Goal: Transaction & Acquisition: Book appointment/travel/reservation

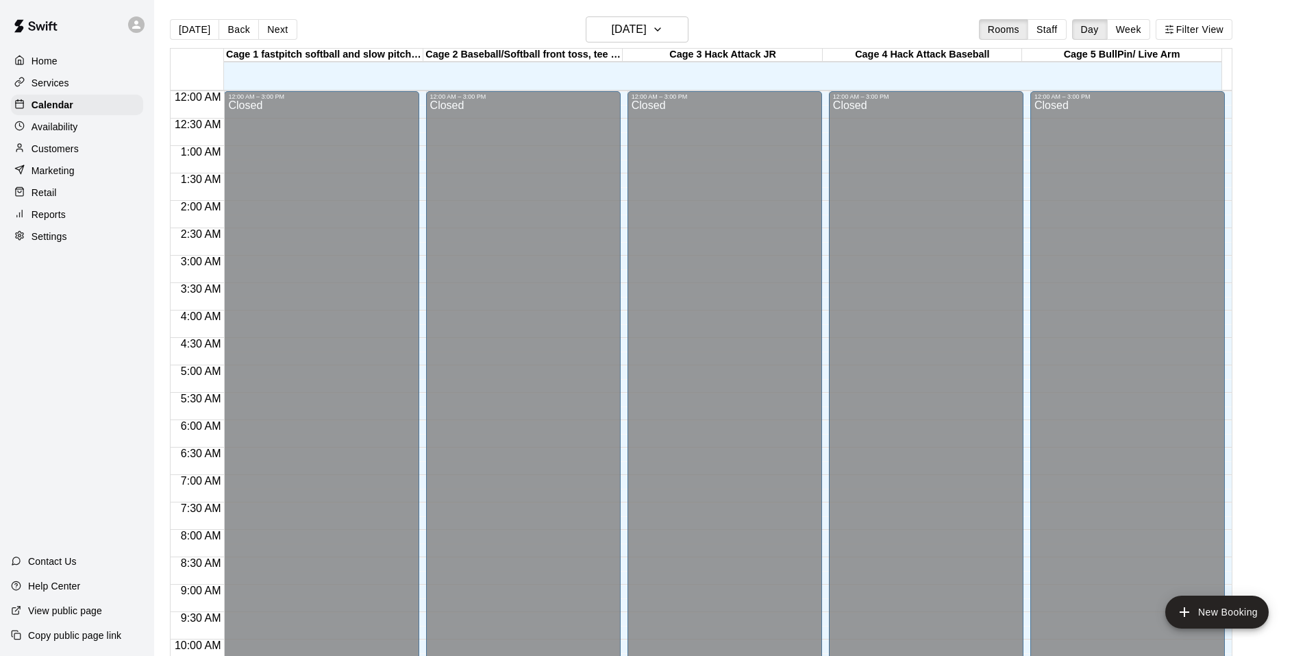
scroll to position [694, 0]
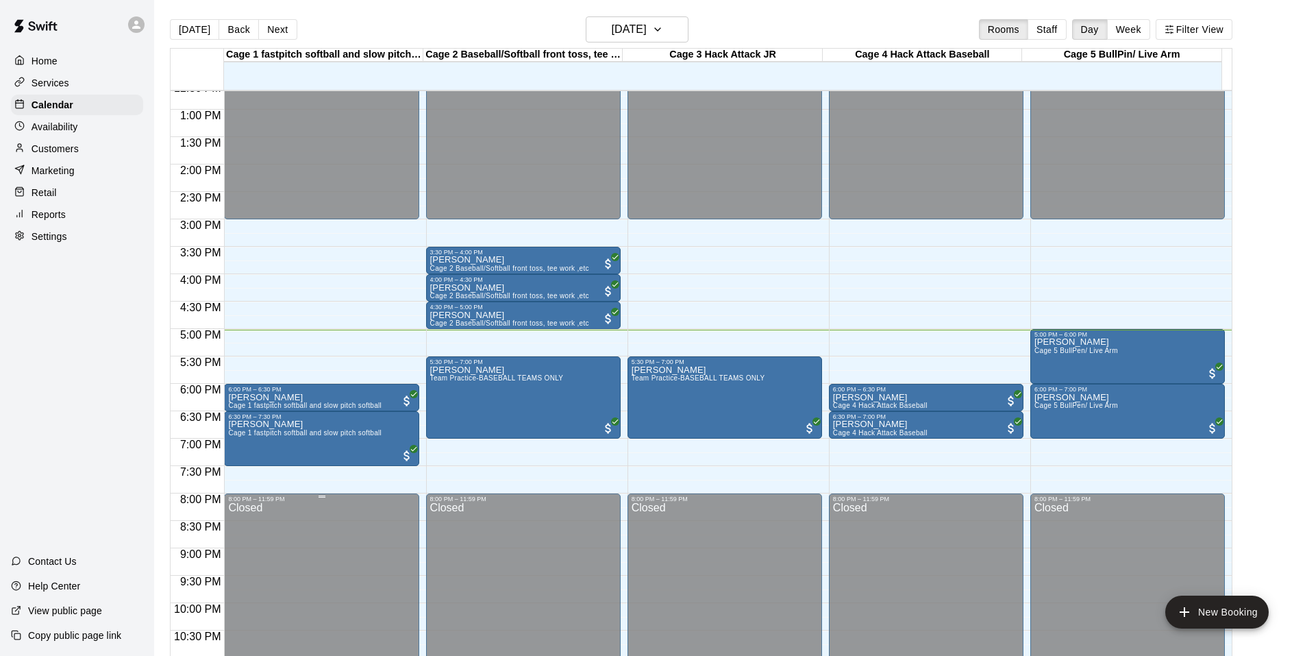
drag, startPoint x: 419, startPoint y: 609, endPoint x: 401, endPoint y: 609, distance: 17.8
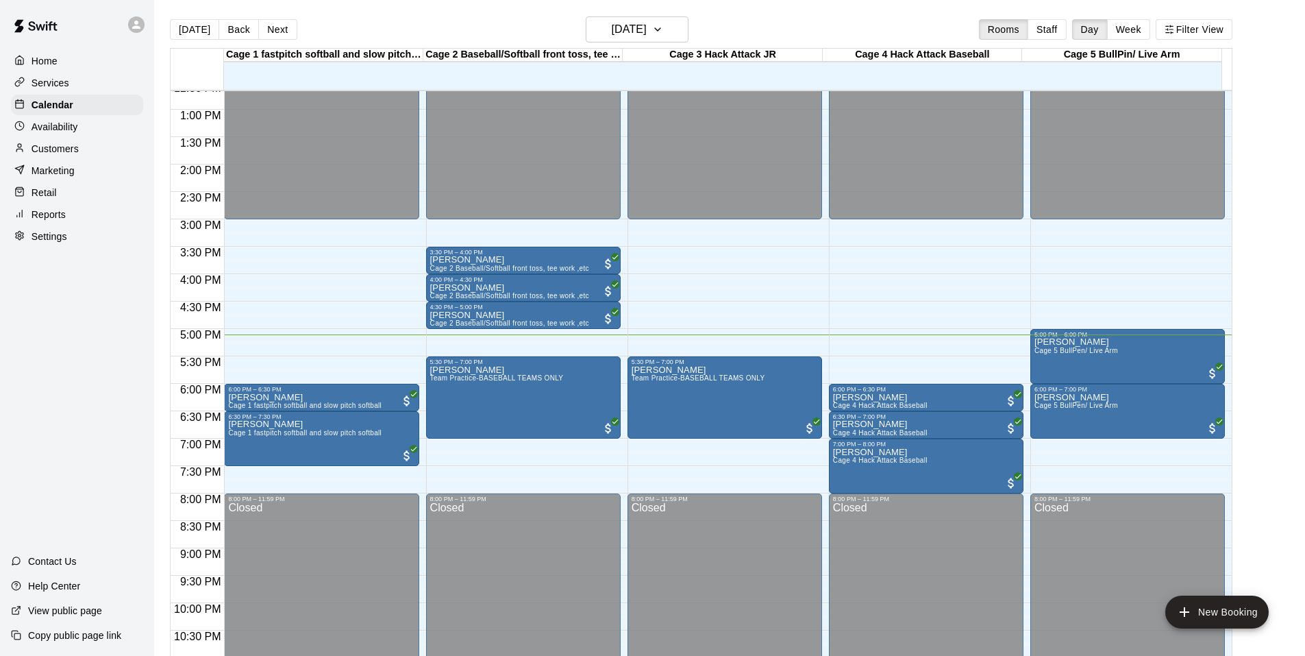
drag, startPoint x: 401, startPoint y: 609, endPoint x: 80, endPoint y: 347, distance: 414.4
click at [80, 345] on div "Home Services Calendar Availability Customers Marketing Retail Reports Settings…" at bounding box center [77, 328] width 154 height 656
click at [77, 319] on div "Home Services Calendar Availability Customers Marketing Retail Reports Settings…" at bounding box center [77, 328] width 154 height 656
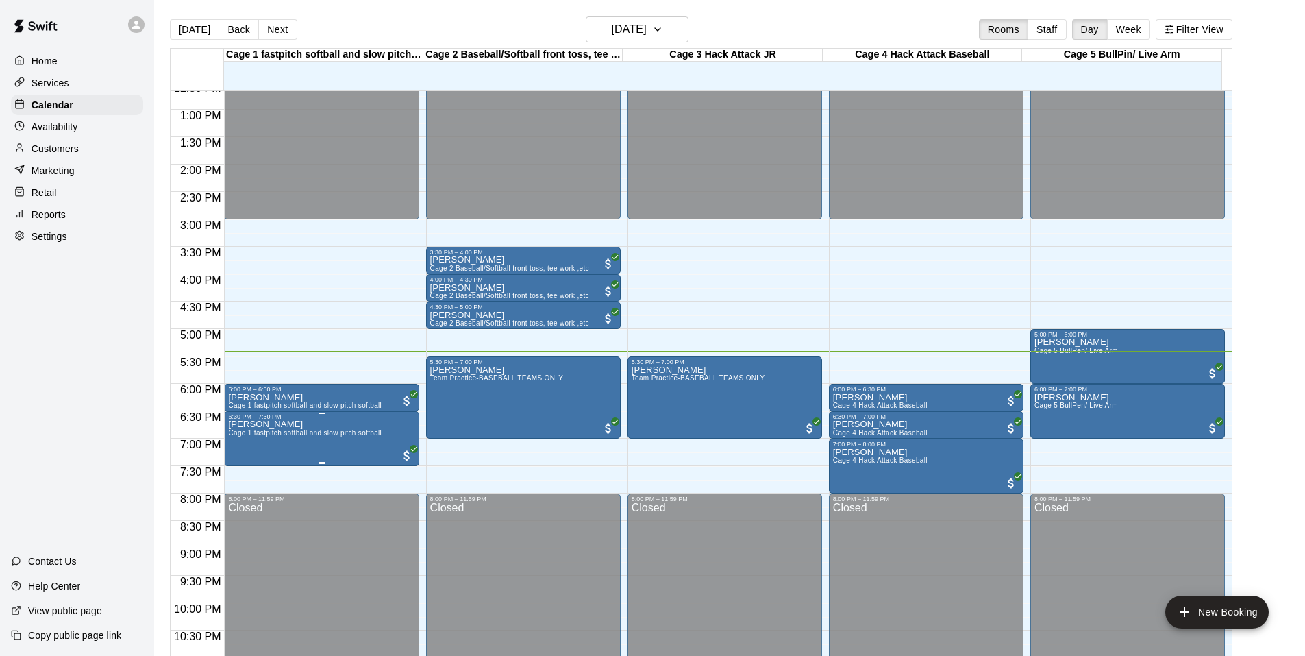
click at [367, 432] on span "Cage 1 fastpitch softball and slow pitch softball" at bounding box center [304, 433] width 153 height 8
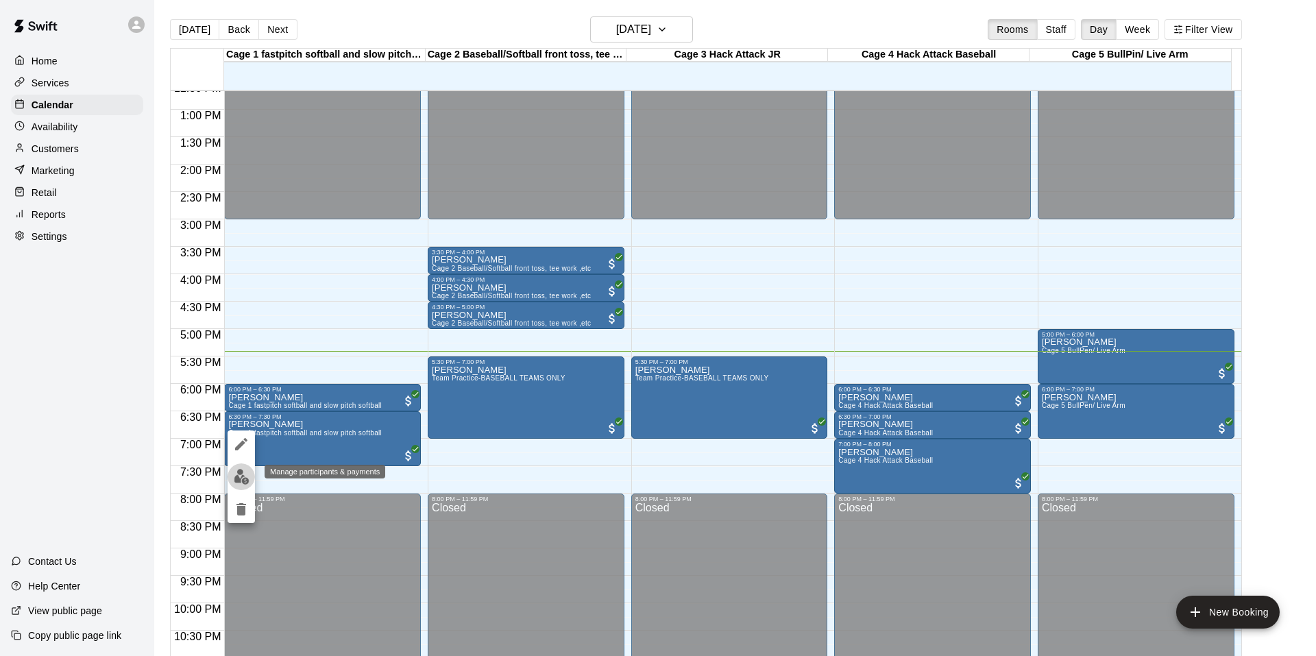
click at [237, 480] on img "edit" at bounding box center [242, 477] width 16 height 16
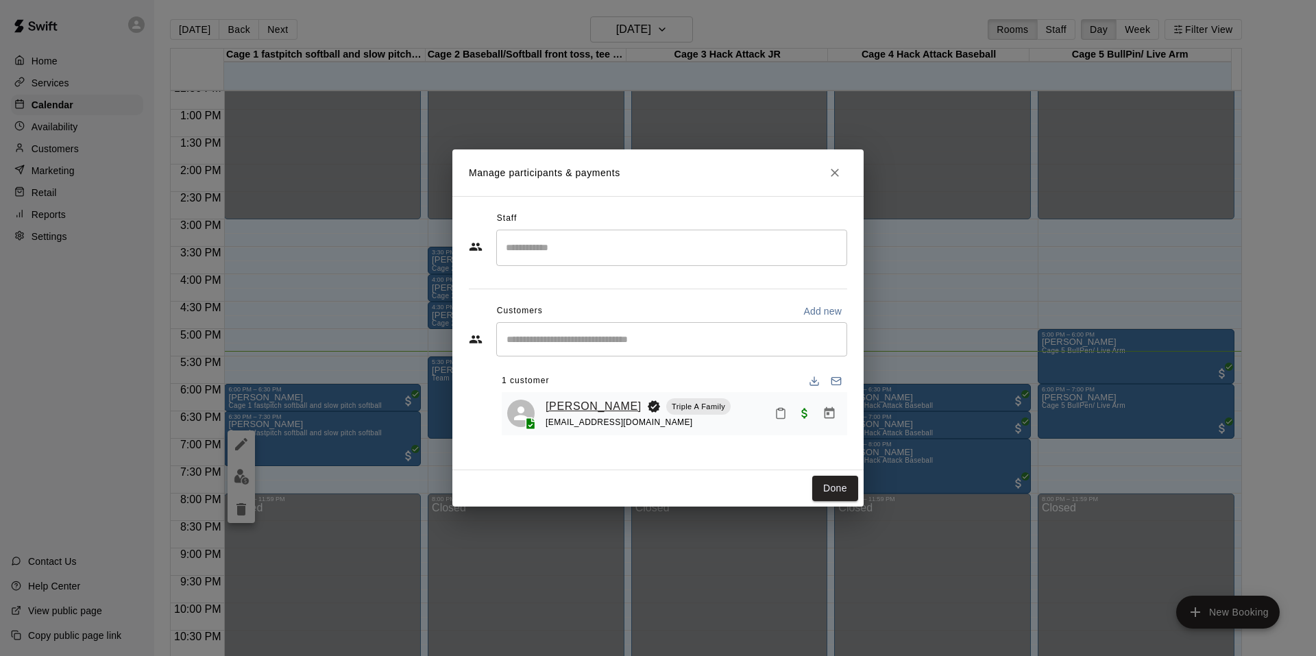
click at [568, 406] on link "[PERSON_NAME]" at bounding box center [593, 406] width 96 height 18
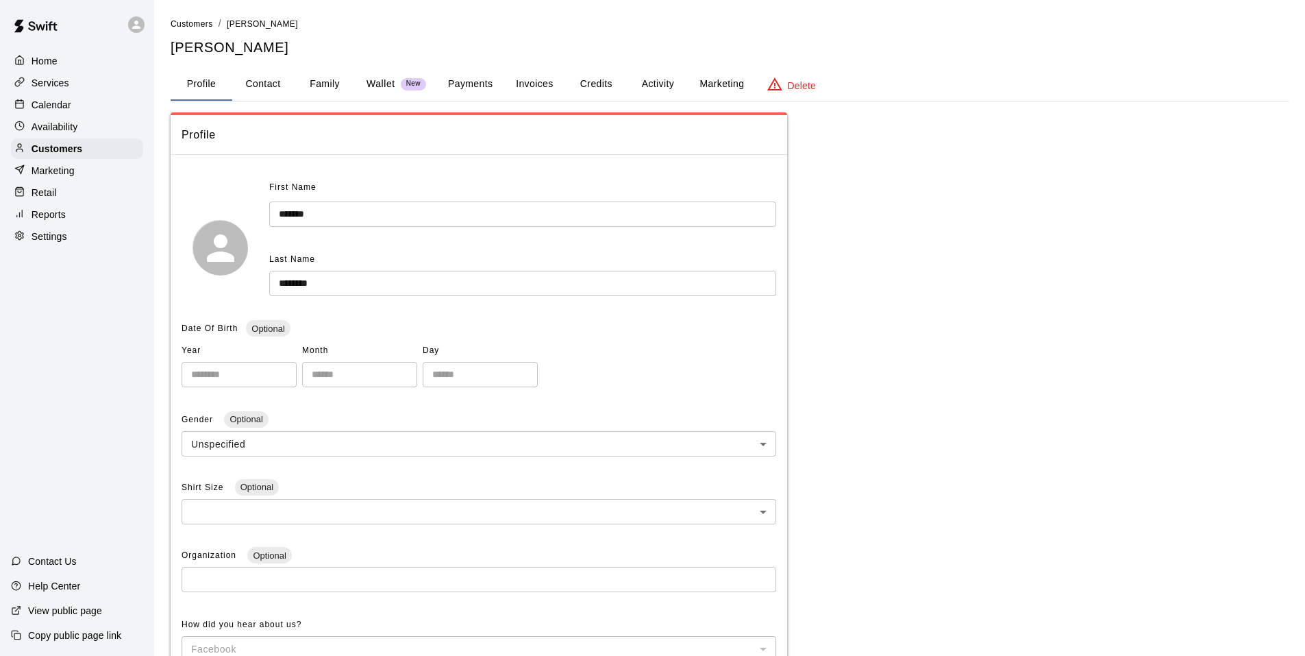
click at [254, 75] on button "Contact" at bounding box center [263, 84] width 62 height 33
select select "**"
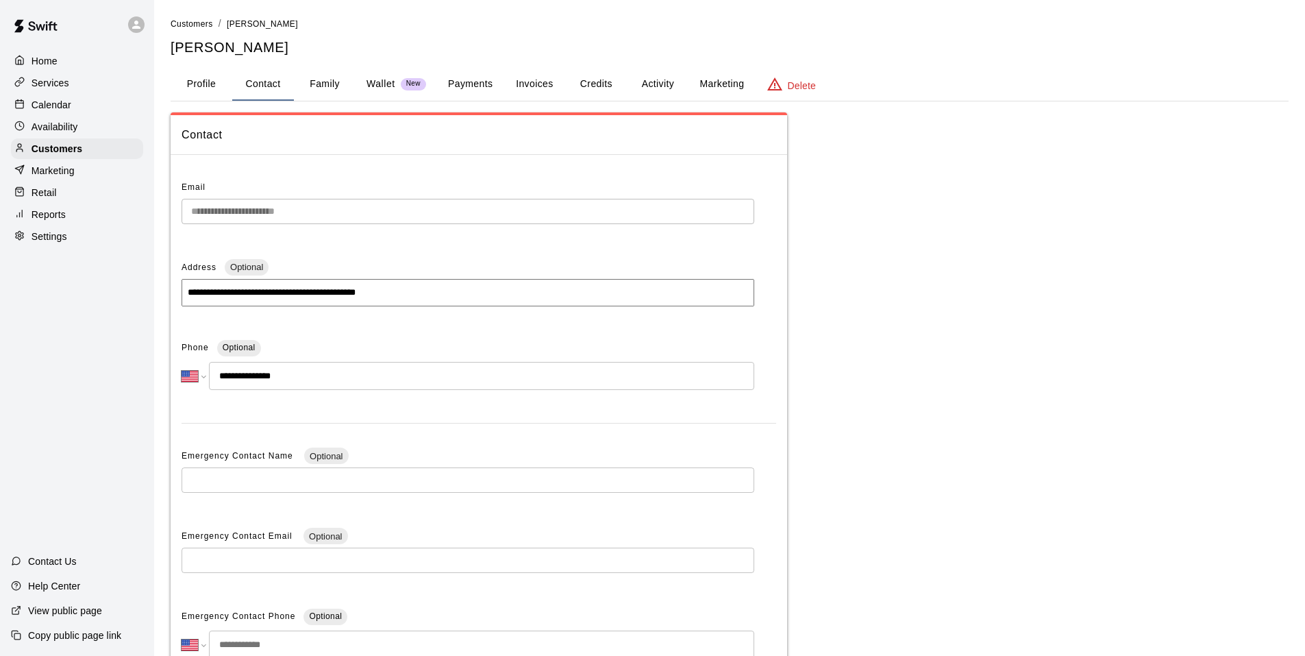
click at [222, 86] on button "Profile" at bounding box center [202, 84] width 62 height 33
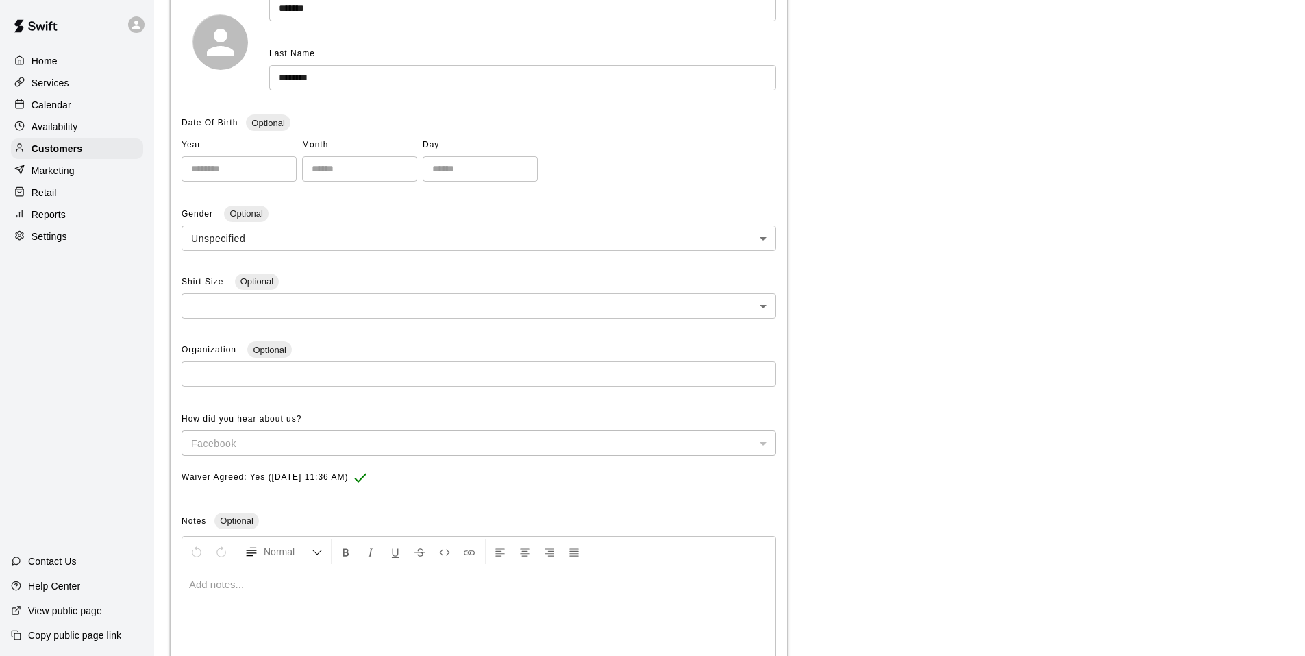
scroll to position [69, 0]
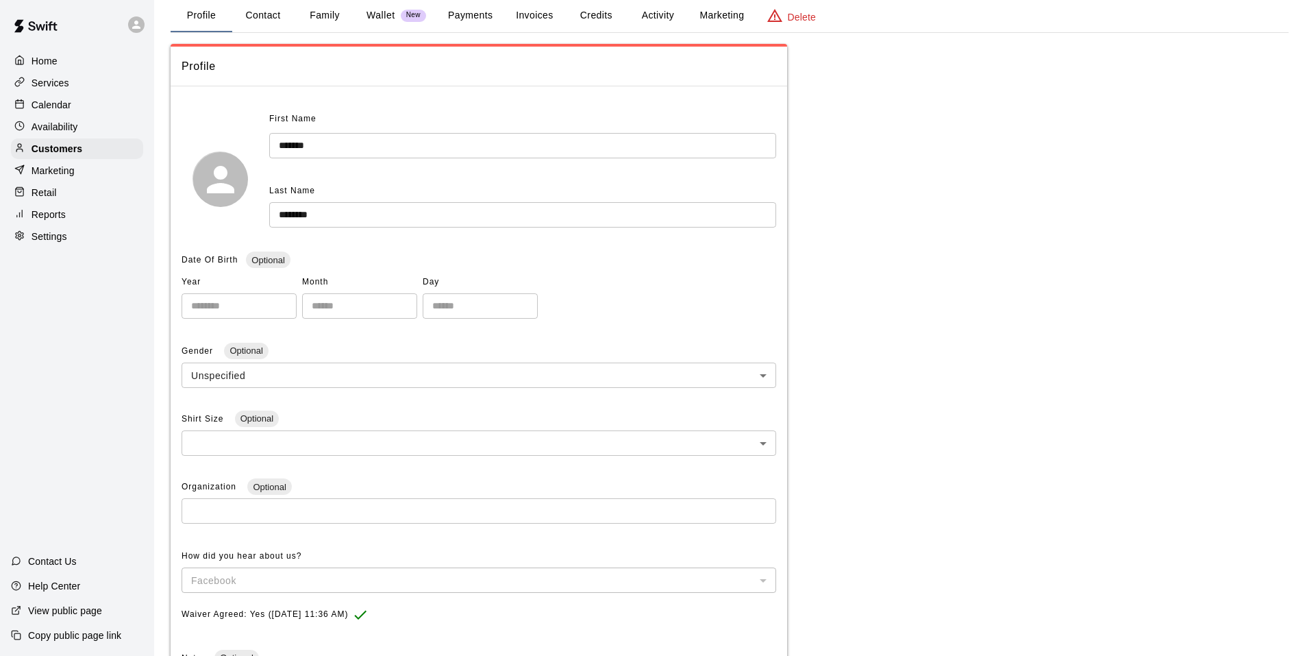
click at [242, 10] on button "Contact" at bounding box center [263, 15] width 62 height 33
select select "**"
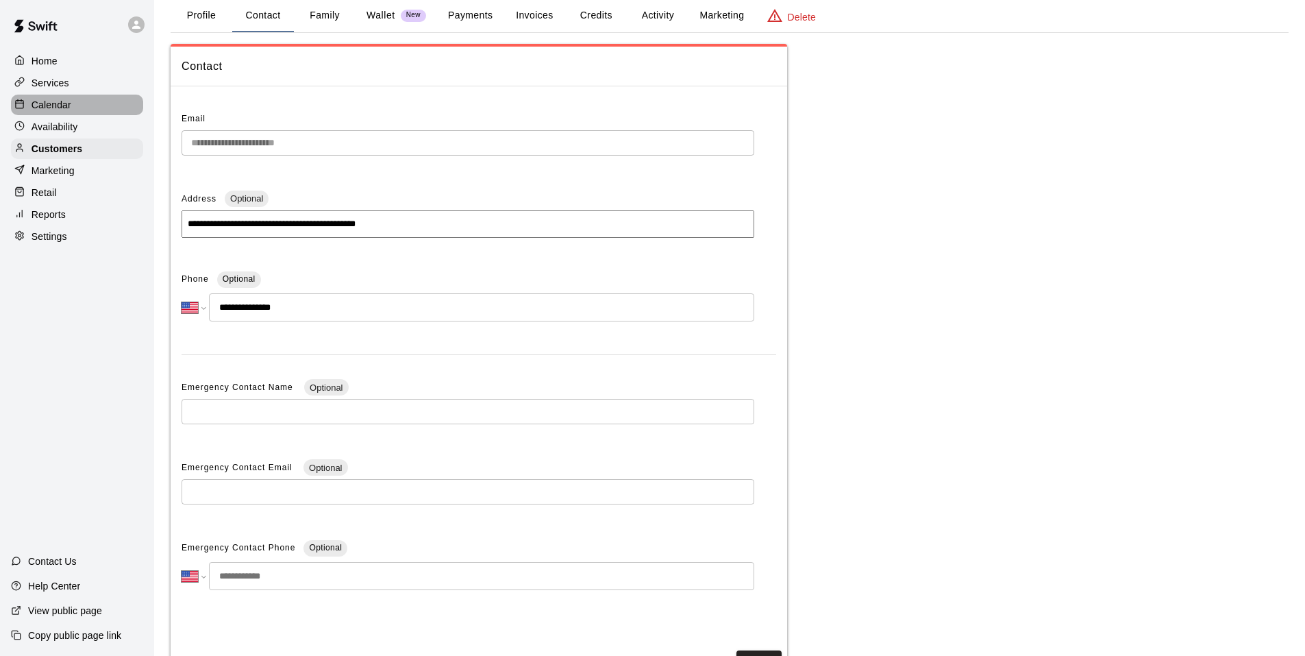
click at [62, 101] on p "Calendar" at bounding box center [52, 105] width 40 height 14
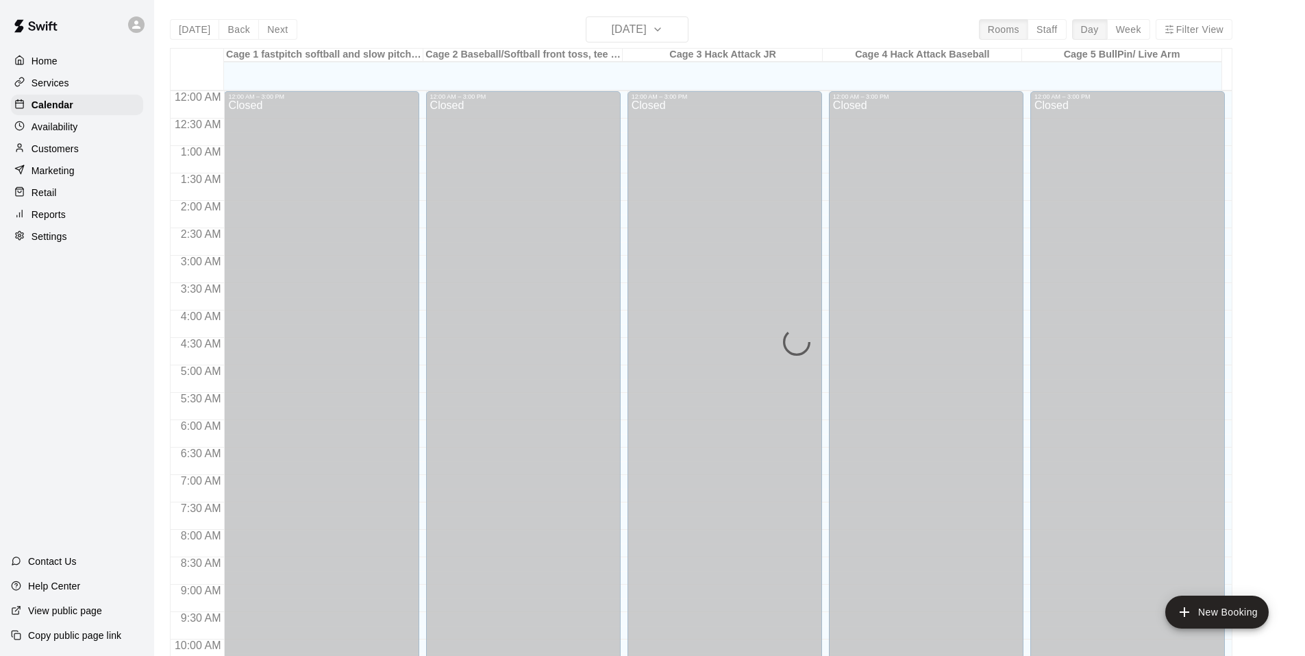
scroll to position [694, 0]
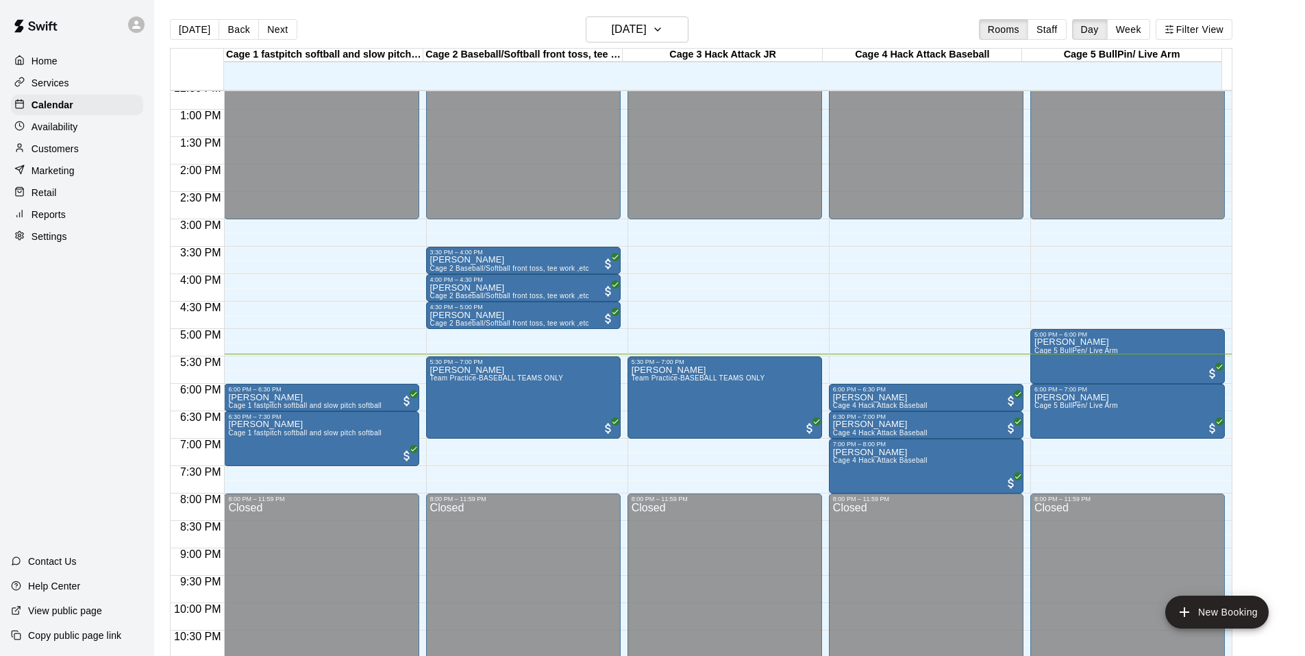
click at [16, 341] on div "Home Services Calendar Availability Customers Marketing Retail Reports Settings…" at bounding box center [77, 328] width 154 height 656
click at [496, 22] on div "Today Back Next Tuesday Oct 14 Rooms Staff Day Week Filter View" at bounding box center [701, 32] width 1063 height 32
click at [69, 347] on div "Home Services Calendar Availability Customers Marketing Retail Reports Settings…" at bounding box center [77, 328] width 154 height 656
click at [26, 415] on div "Home Services Calendar Availability Customers Marketing Retail Reports Settings…" at bounding box center [77, 328] width 154 height 656
click at [73, 321] on div "Home Services Calendar Availability Customers Marketing Retail Reports Settings…" at bounding box center [77, 328] width 154 height 656
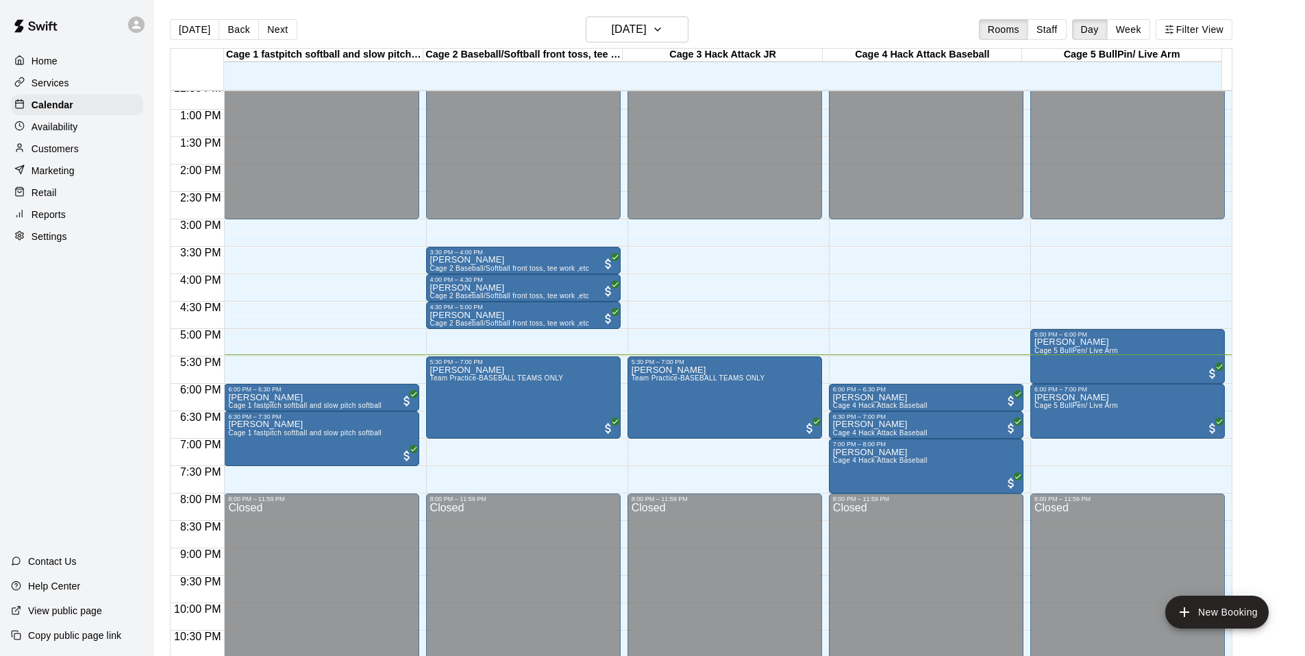
click at [101, 150] on div "Customers" at bounding box center [77, 148] width 132 height 21
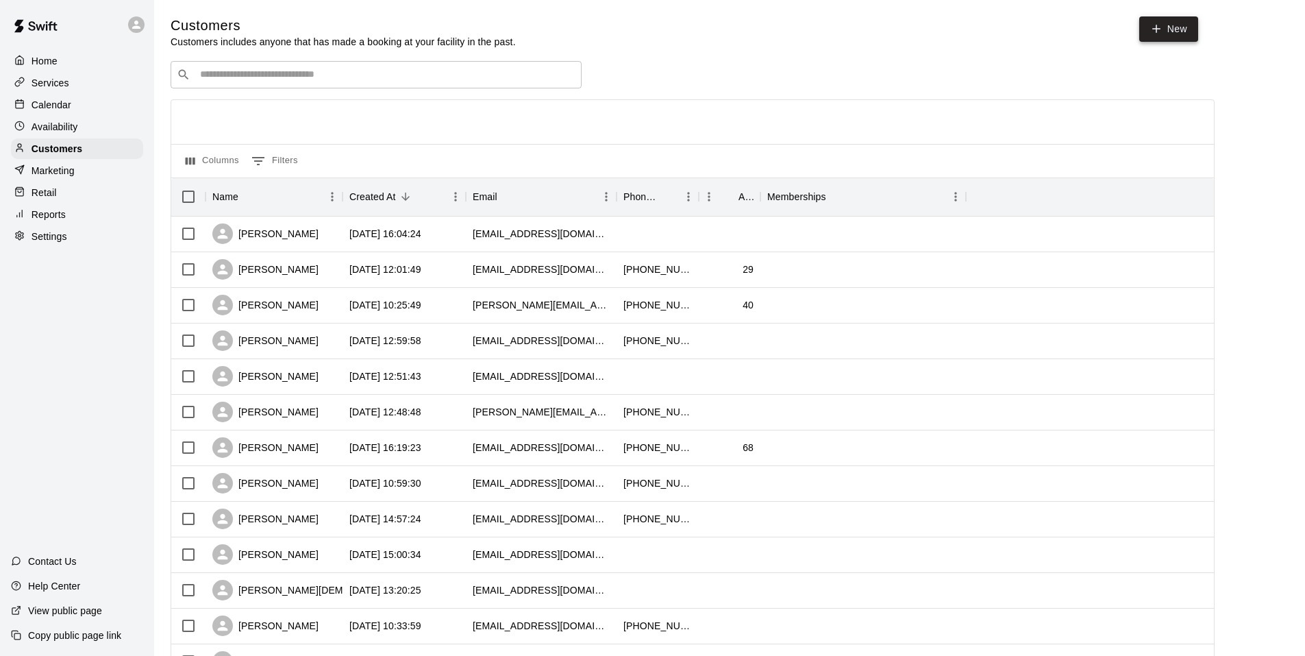
click at [1175, 27] on link "New" at bounding box center [1169, 28] width 59 height 25
select select "**"
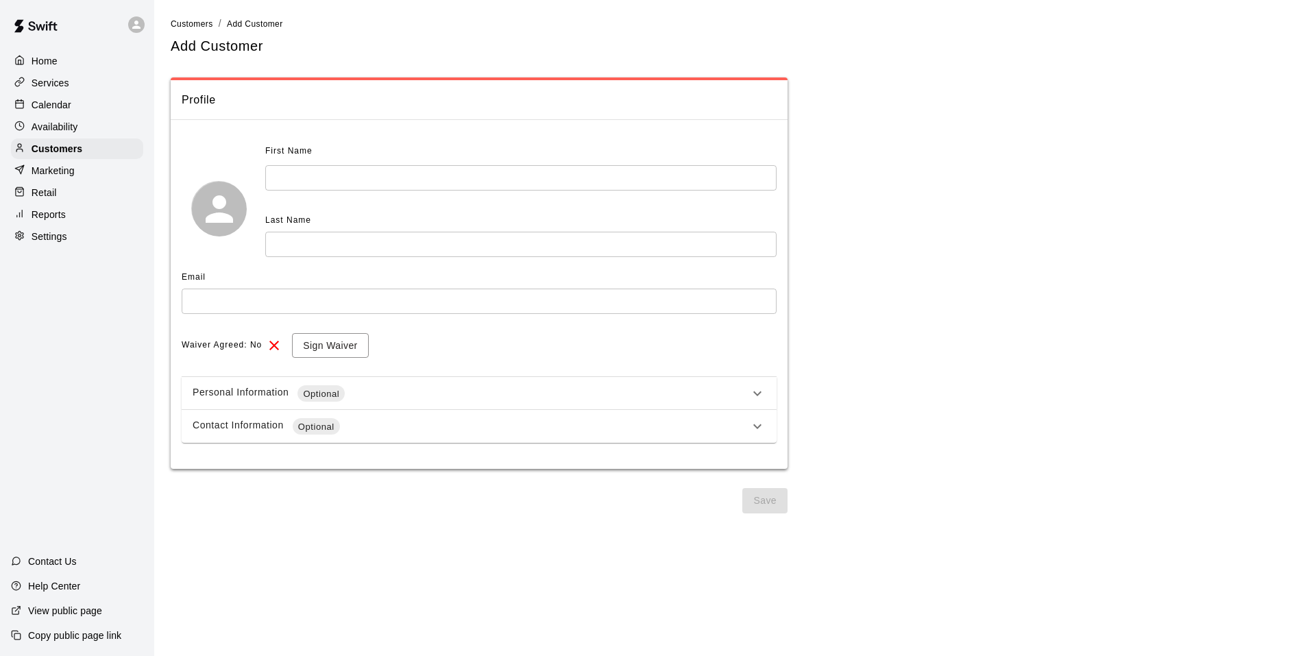
click at [325, 182] on input "text" at bounding box center [520, 177] width 511 height 25
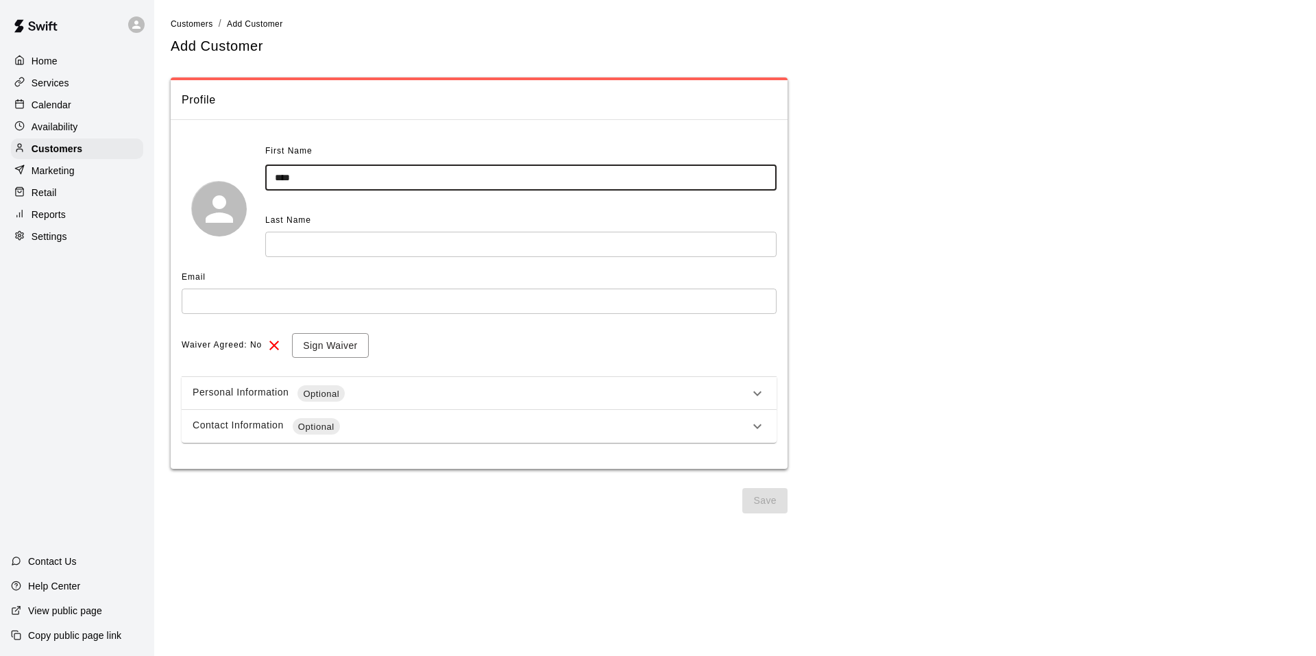
type input "****"
click at [310, 236] on input "text" at bounding box center [520, 244] width 511 height 25
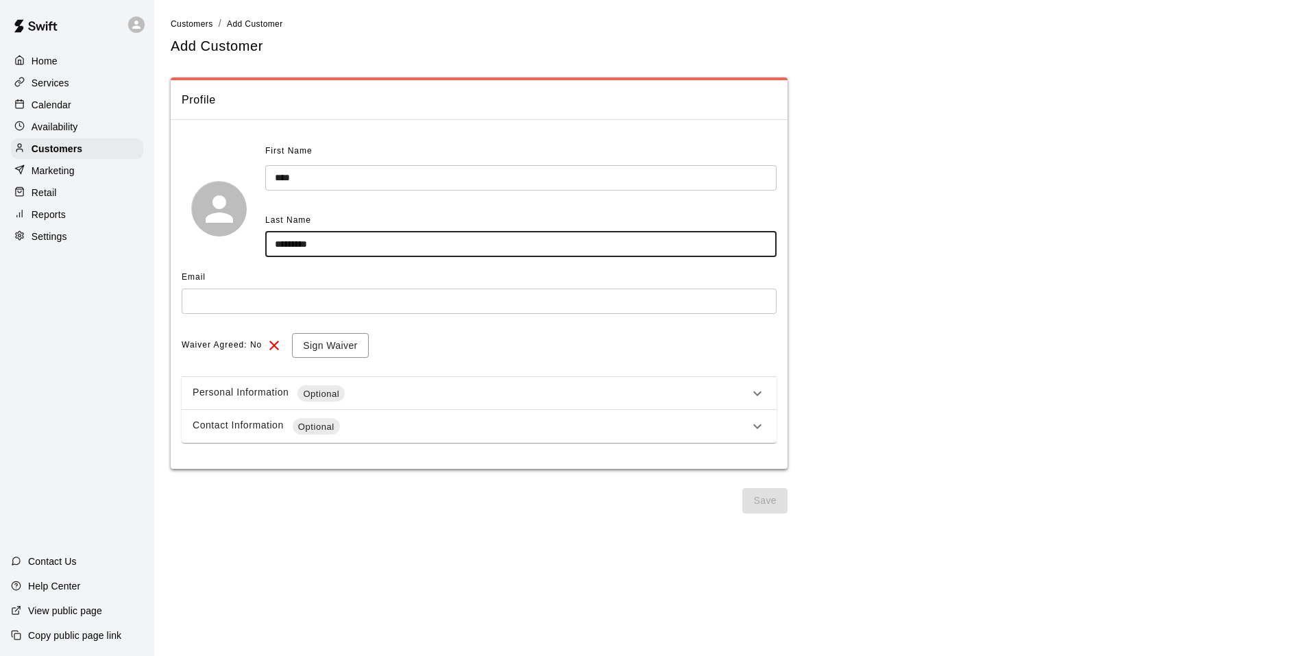
type input "*********"
click at [348, 308] on input "text" at bounding box center [479, 300] width 595 height 25
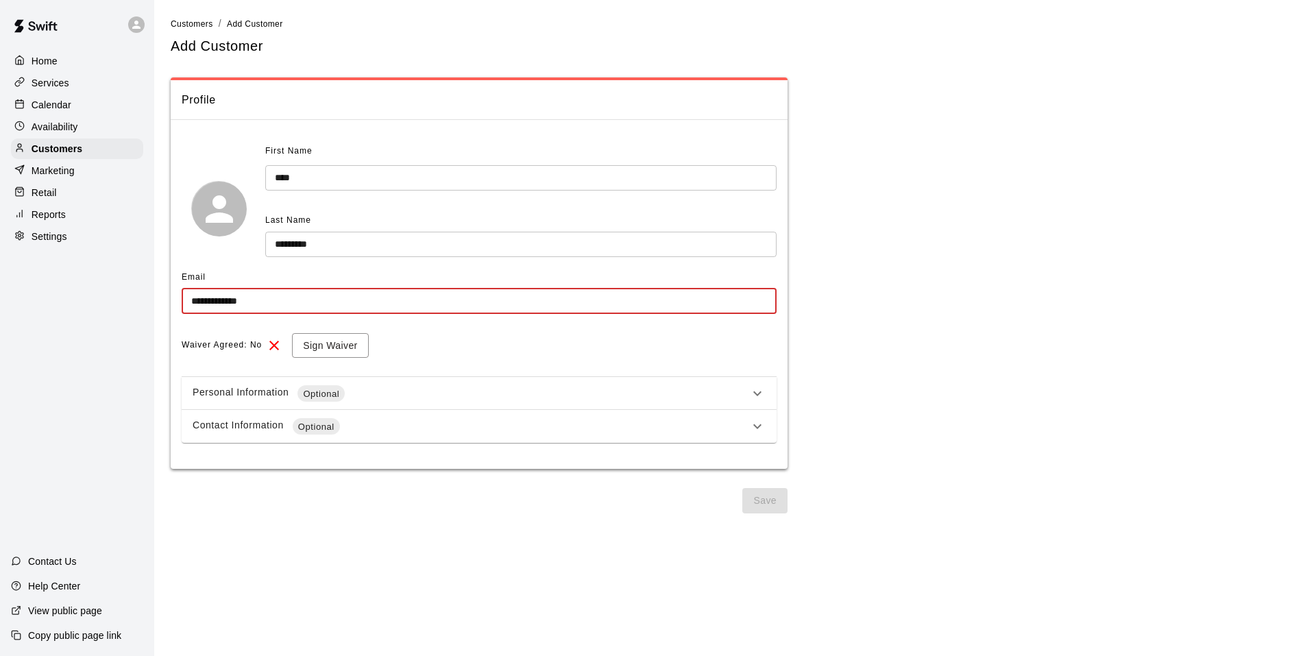
type input "**********"
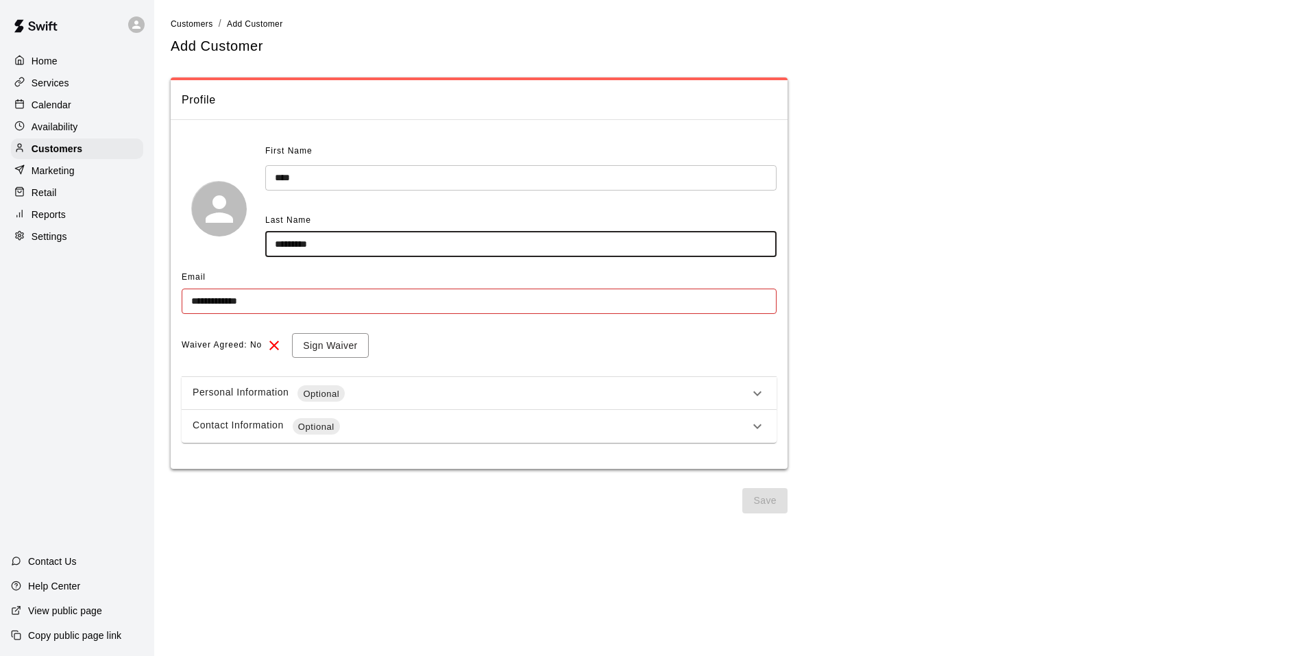
click at [310, 247] on input "*********" at bounding box center [520, 244] width 511 height 25
type input "*********"
click at [349, 303] on input "**********" at bounding box center [479, 300] width 595 height 25
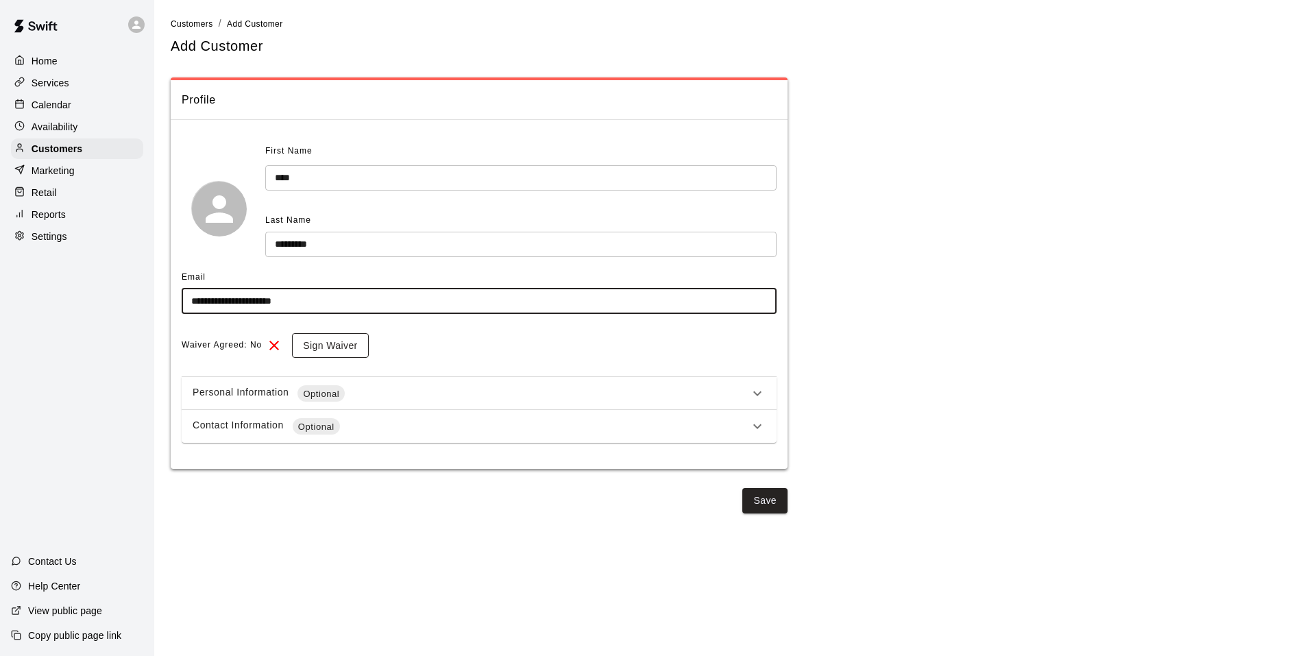
type input "**********"
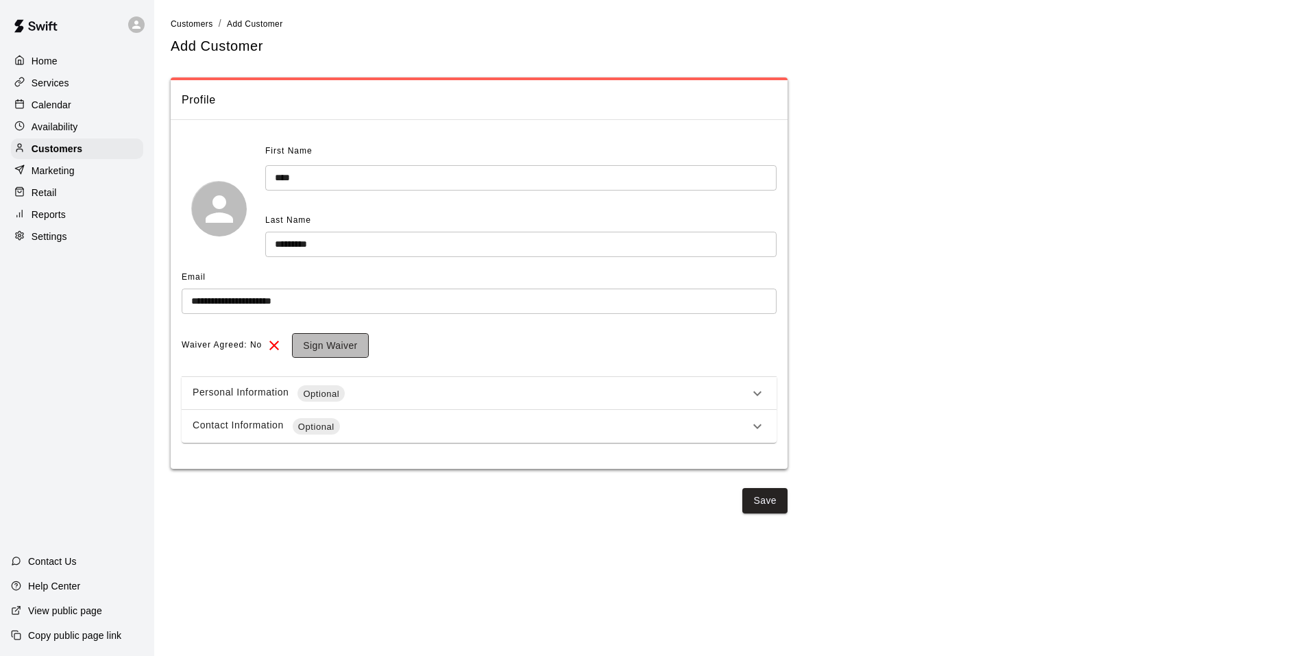
click at [360, 349] on button "Sign Waiver" at bounding box center [330, 345] width 76 height 25
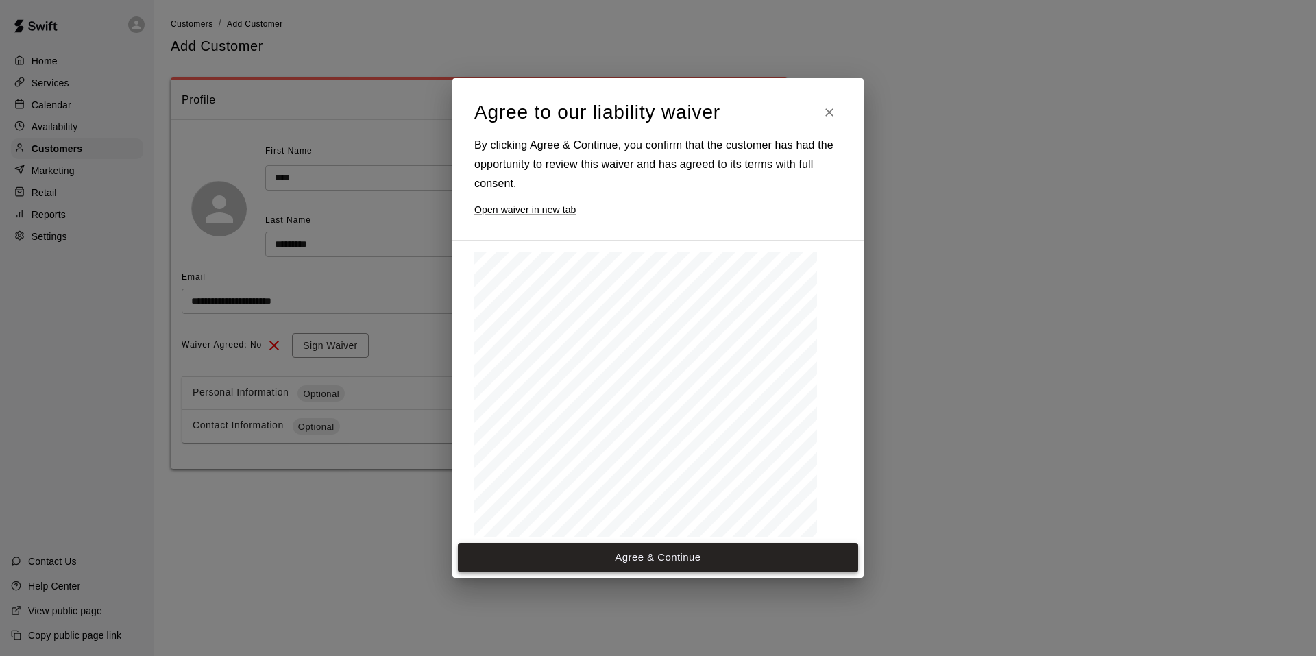
click at [587, 562] on button "Agree & Continue" at bounding box center [658, 557] width 400 height 29
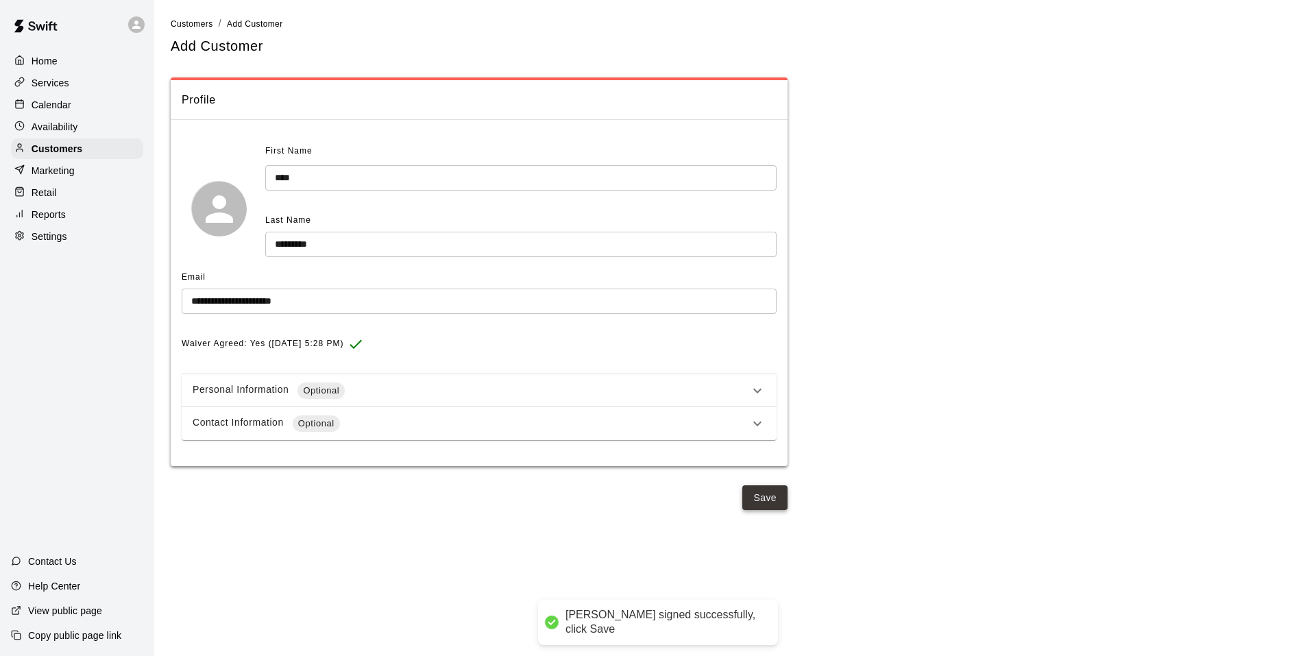
click at [766, 502] on button "Save" at bounding box center [764, 497] width 45 height 25
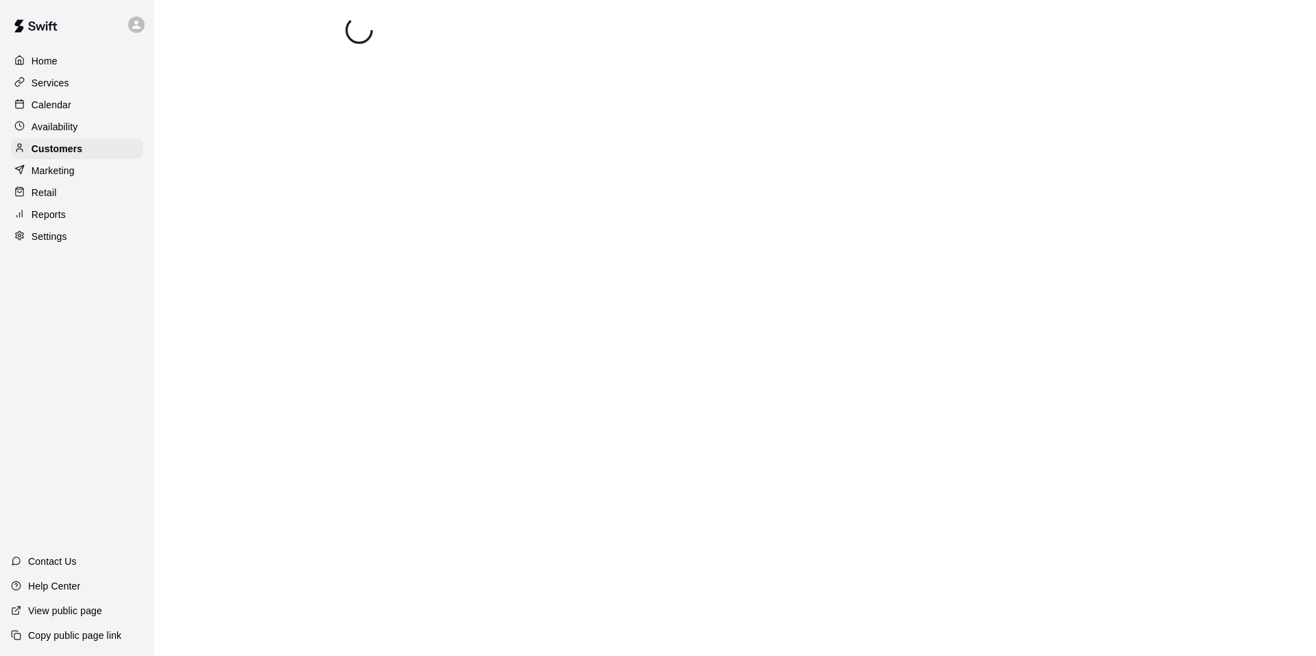
select select "**"
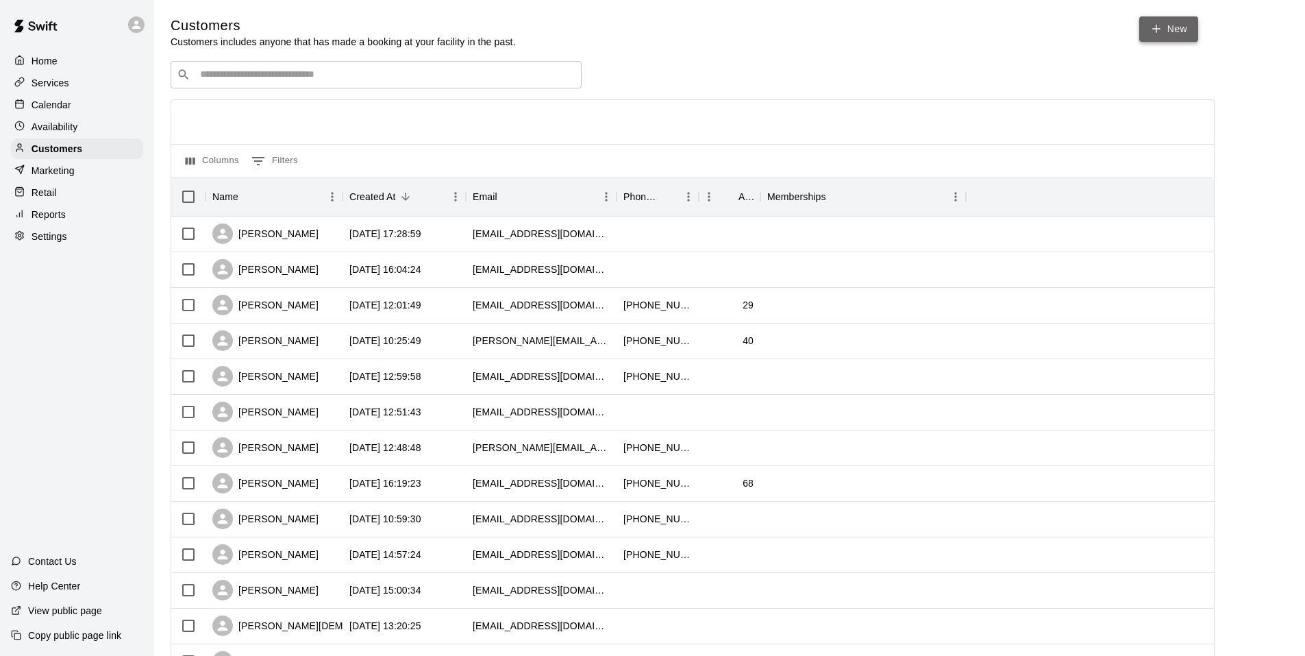
click at [1188, 34] on link "New" at bounding box center [1169, 28] width 59 height 25
select select "**"
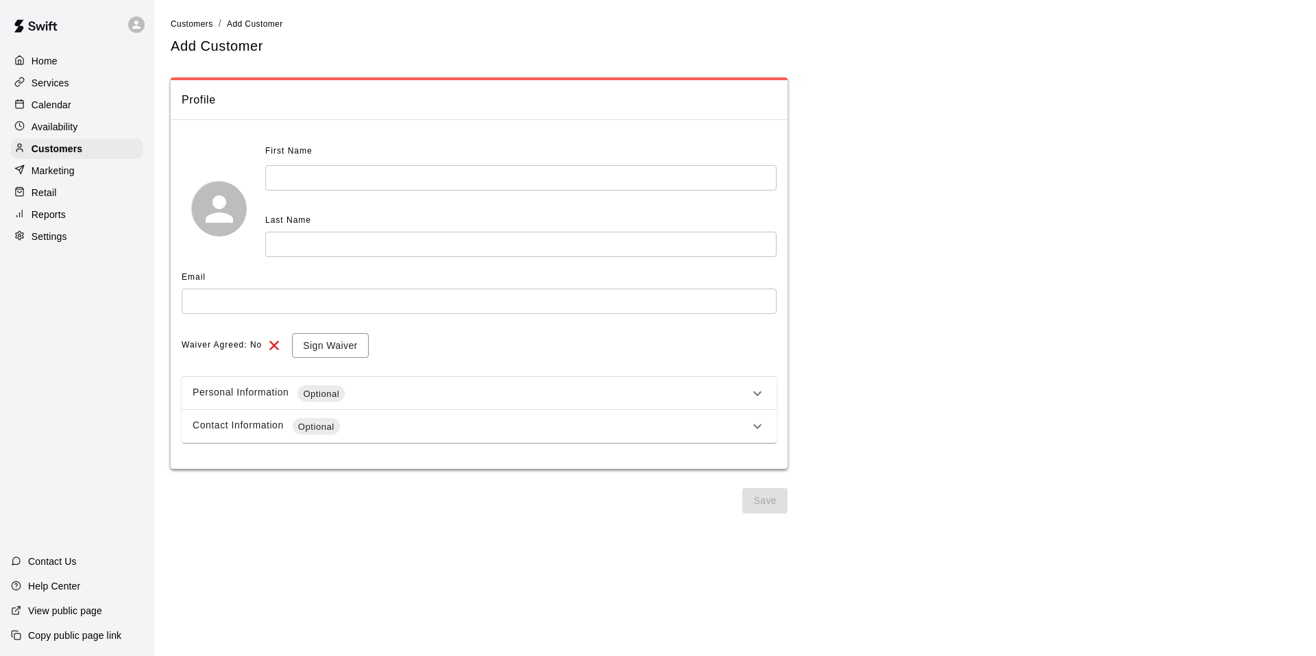
click at [358, 165] on input "text" at bounding box center [520, 177] width 511 height 25
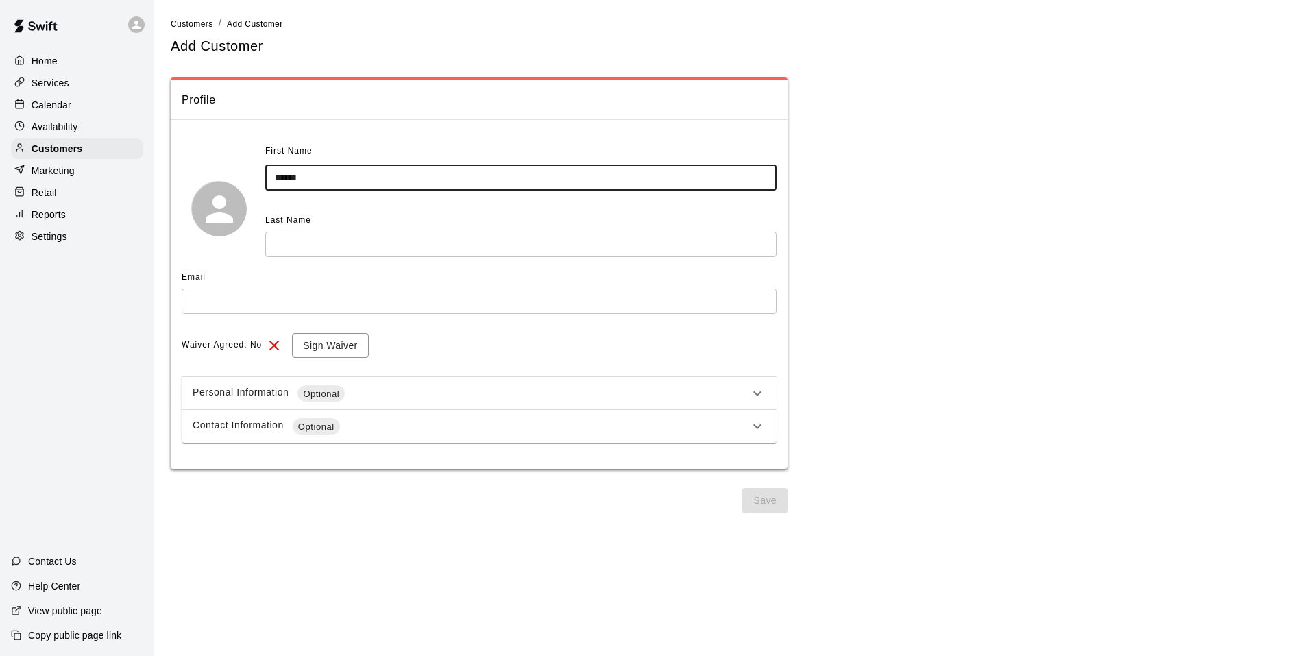
type input "******"
click at [364, 251] on input "text" at bounding box center [520, 244] width 511 height 25
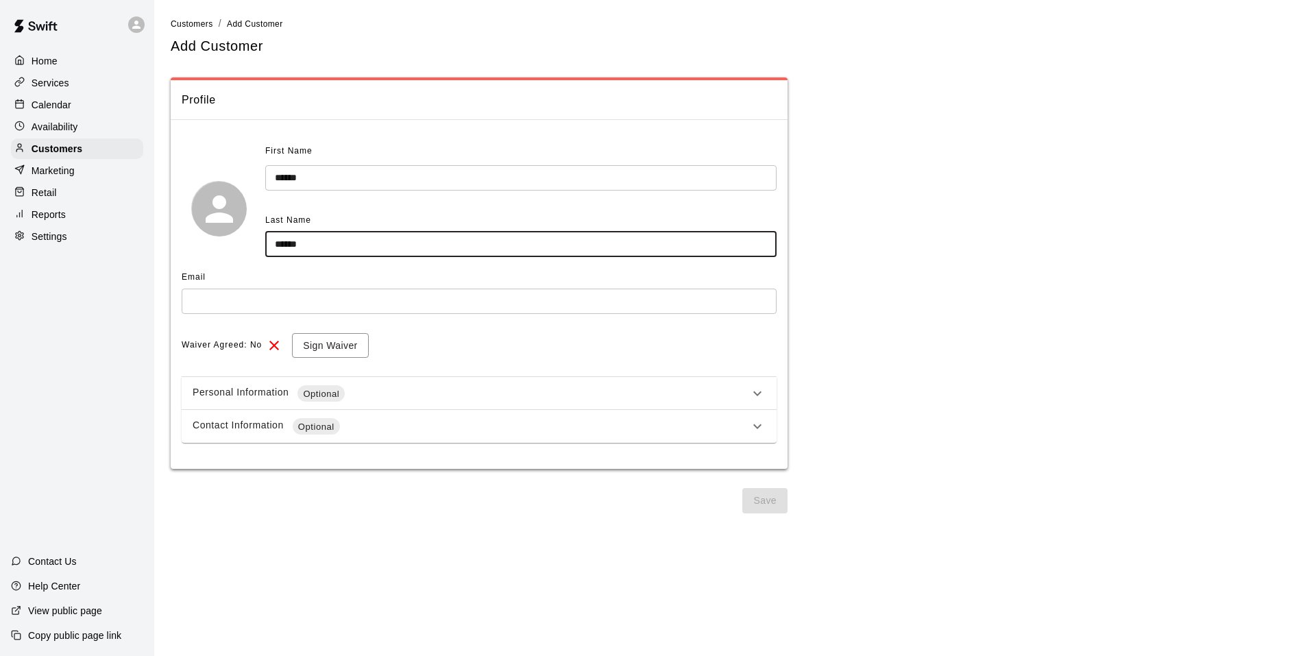
type input "******"
click at [284, 317] on div "Email ​" at bounding box center [479, 295] width 595 height 57
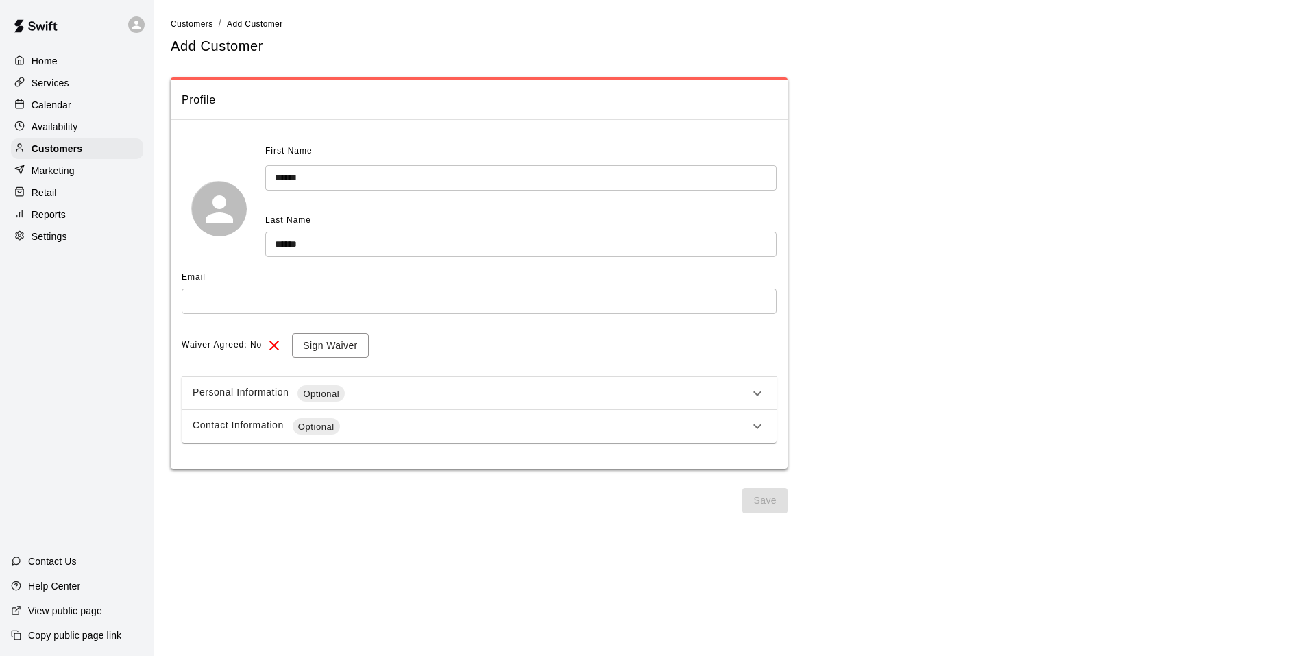
click at [284, 312] on input "text" at bounding box center [479, 300] width 595 height 25
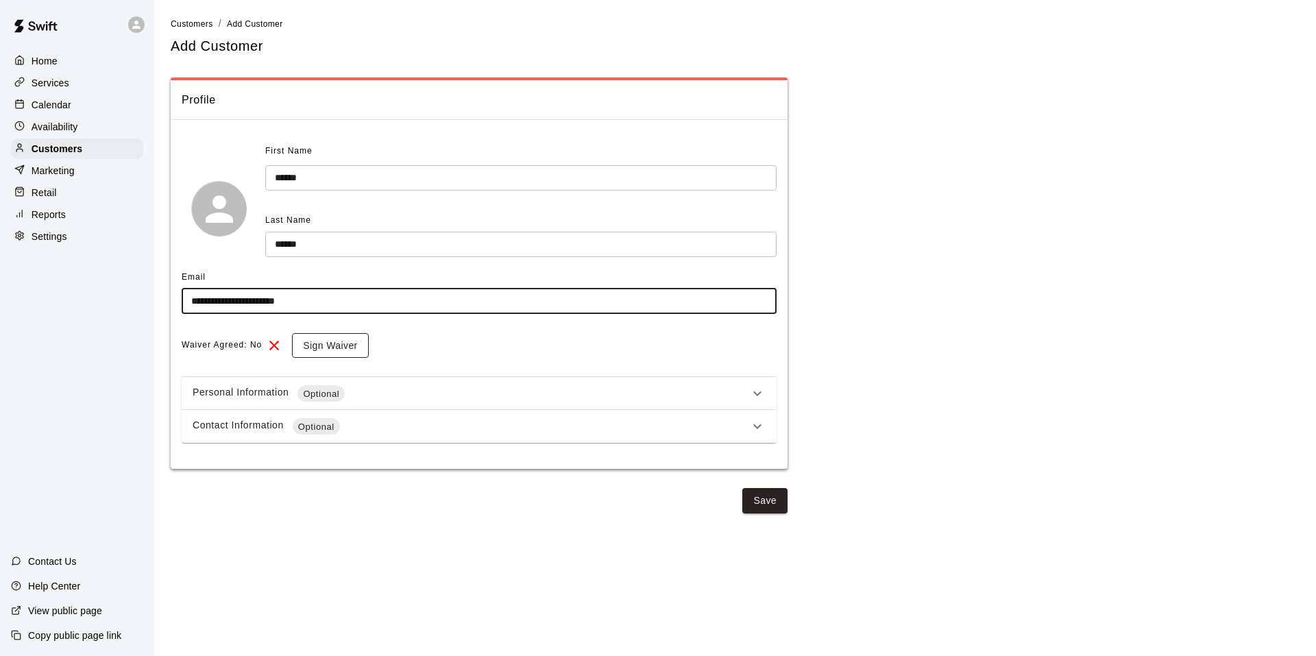
type input "**********"
click at [331, 333] on button "Sign Waiver" at bounding box center [330, 345] width 76 height 25
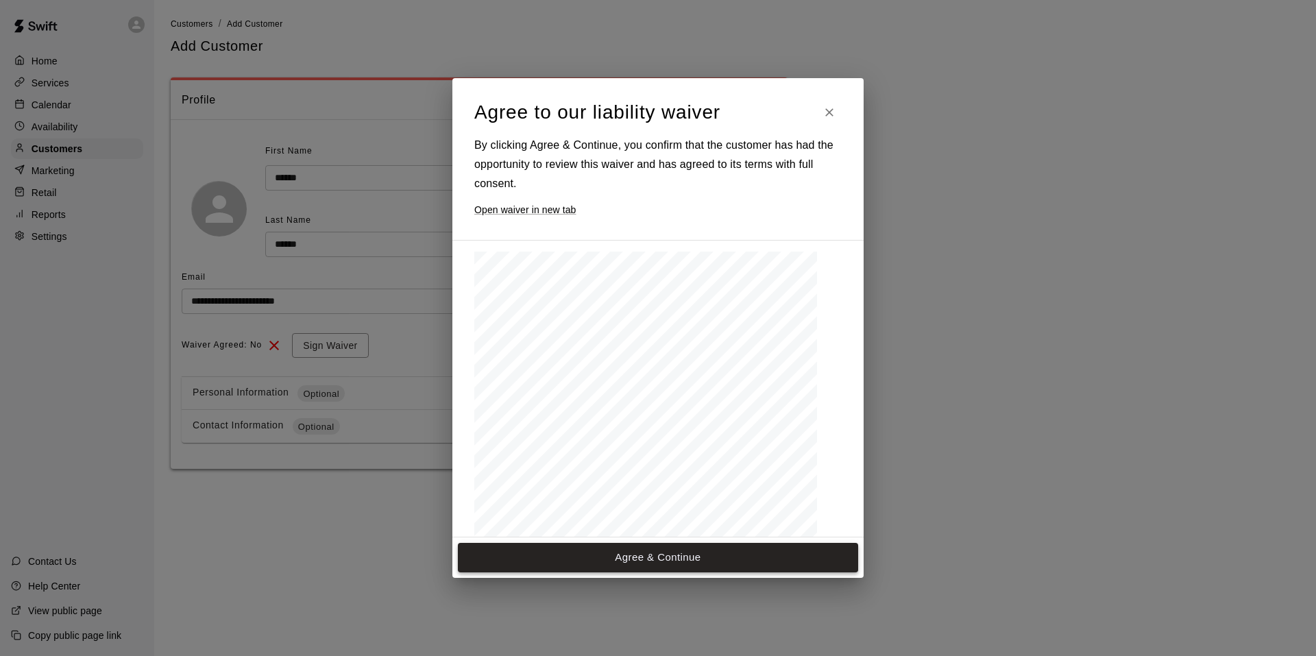
click at [522, 548] on button "Agree & Continue" at bounding box center [658, 557] width 400 height 29
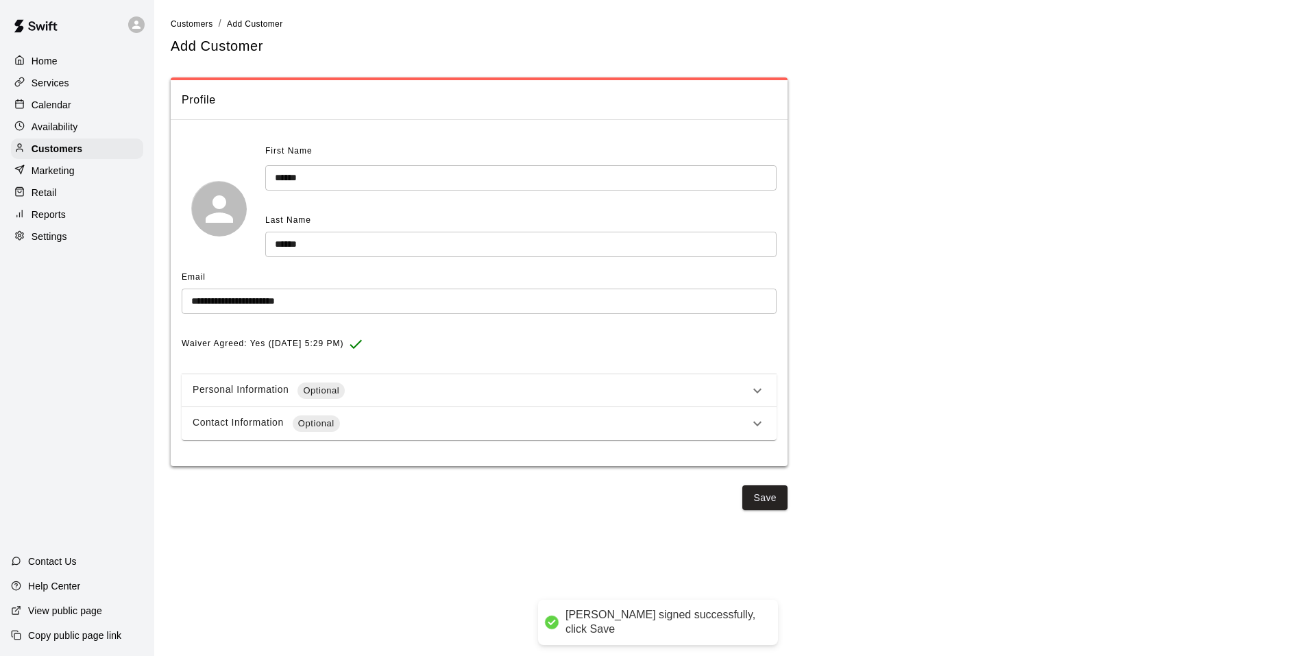
click at [795, 508] on div "**********" at bounding box center [735, 262] width 1129 height 493
click at [777, 506] on button "Save" at bounding box center [764, 497] width 45 height 25
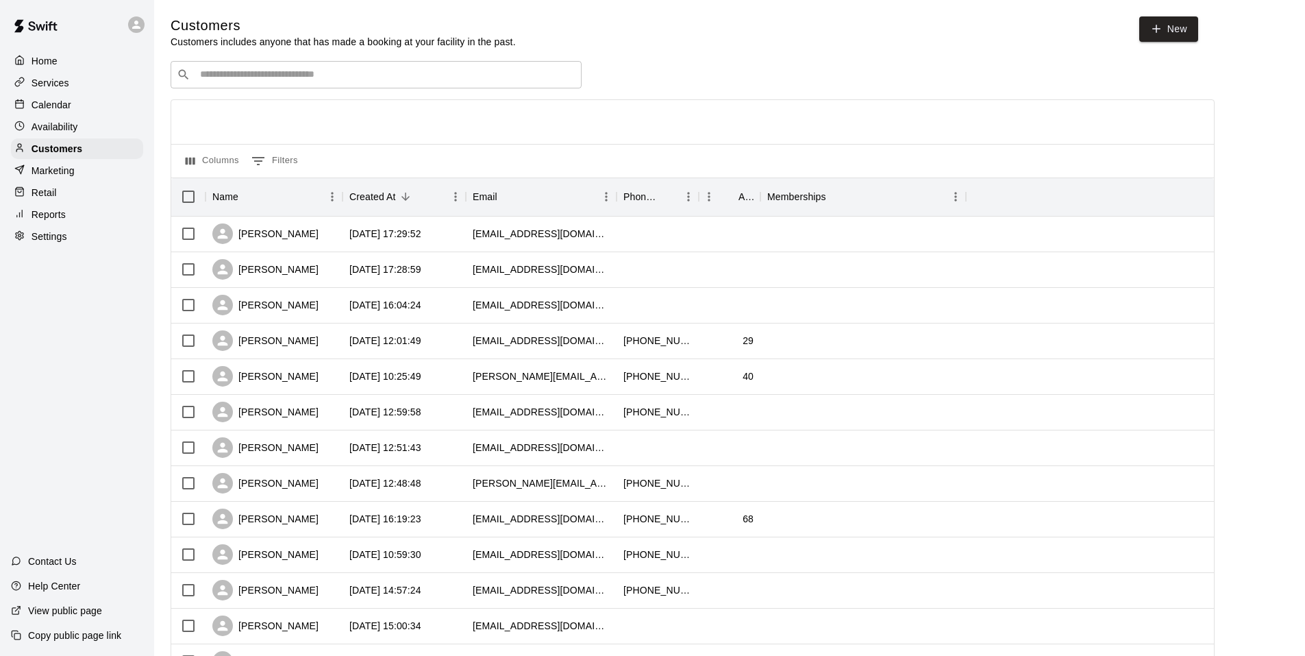
drag, startPoint x: 425, startPoint y: 110, endPoint x: 347, endPoint y: 110, distance: 78.1
click at [424, 110] on div at bounding box center [692, 122] width 1043 height 44
click at [45, 98] on div "Calendar" at bounding box center [77, 105] width 132 height 21
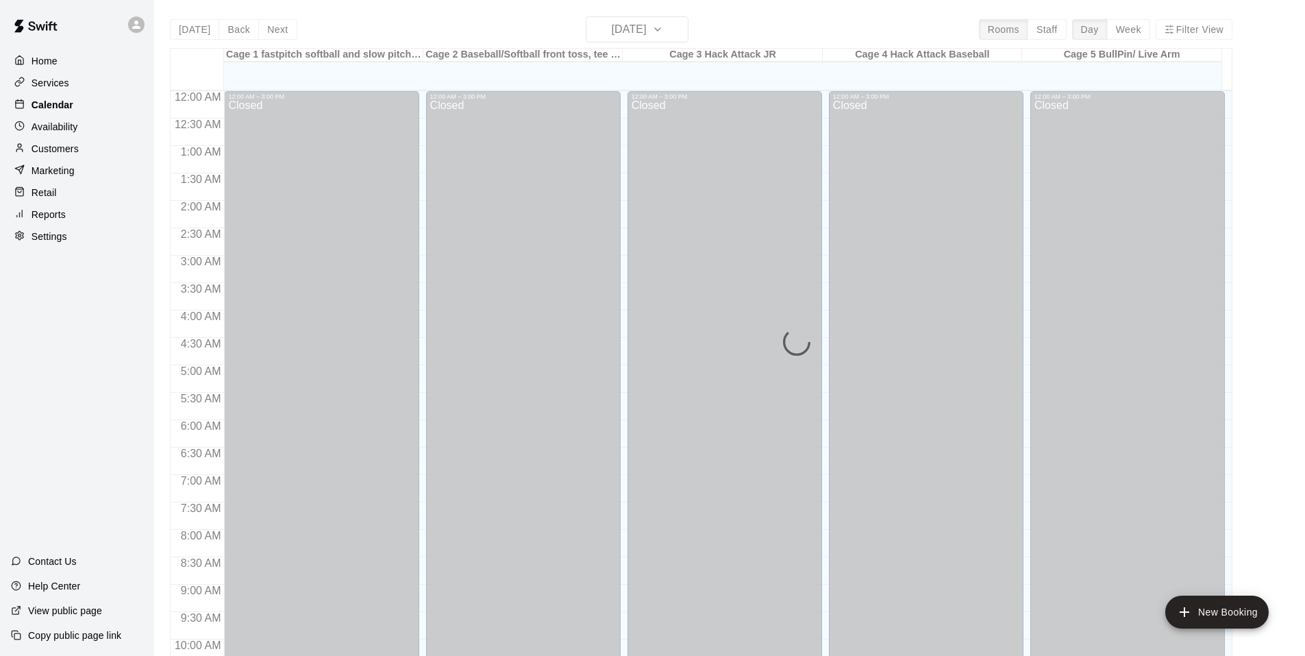
scroll to position [694, 0]
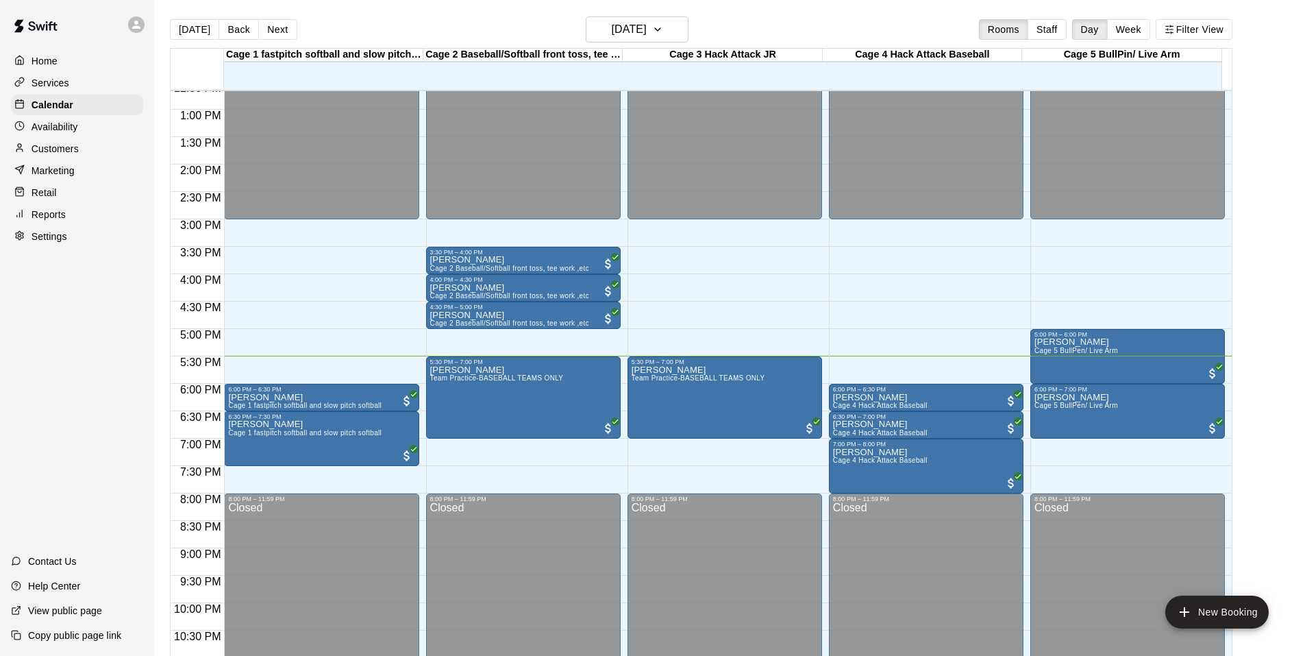
click at [60, 144] on div "Customers" at bounding box center [77, 148] width 132 height 21
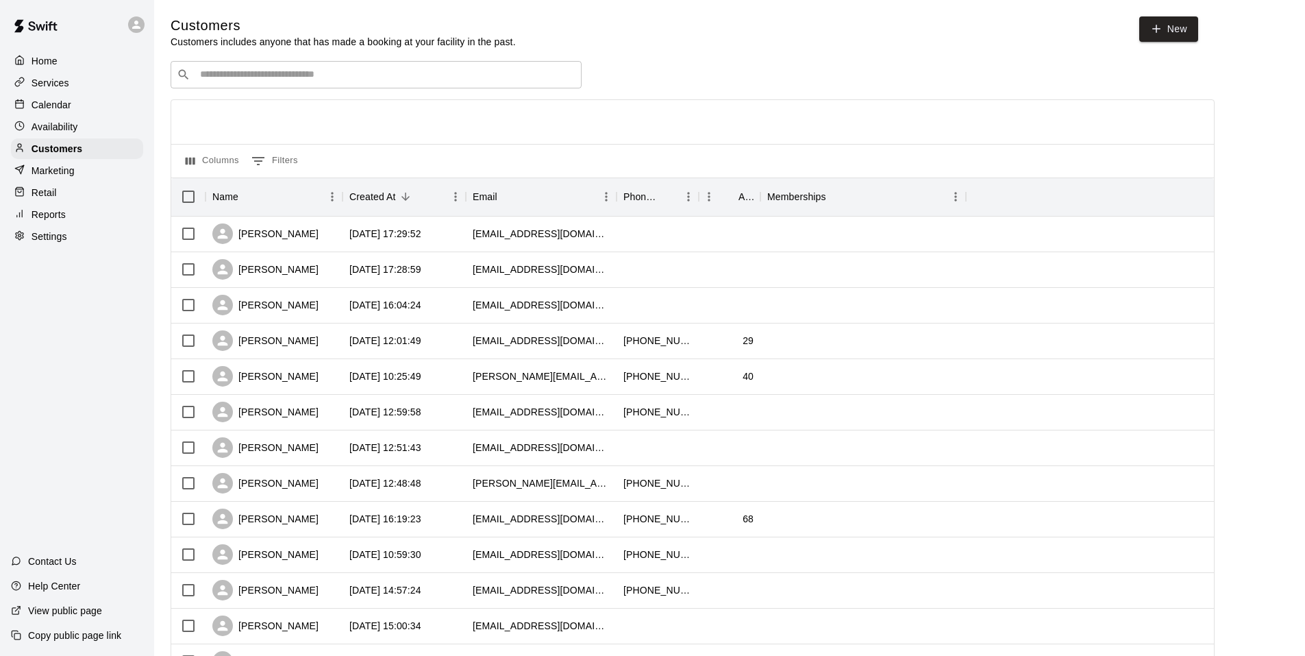
click at [287, 73] on input "Search customers by name or email" at bounding box center [386, 75] width 380 height 14
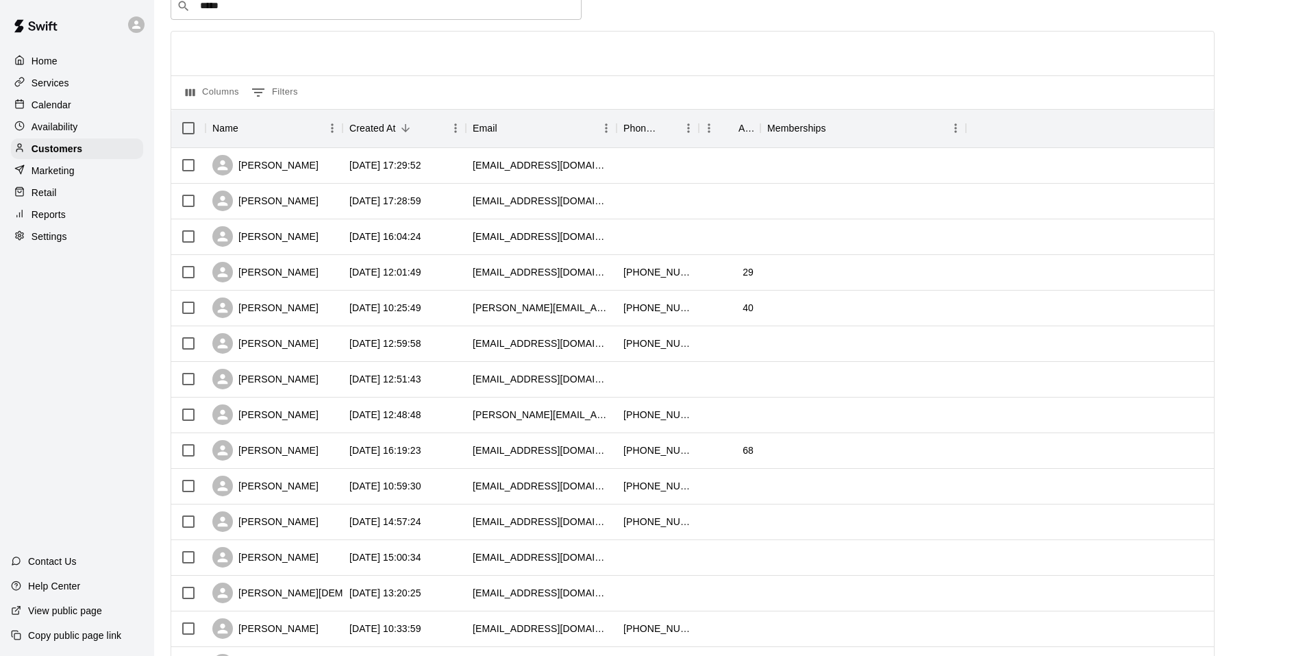
click at [807, 31] on div "​ ***** ​ Columns 0 Filters Name Created At Email Phone Number Age Memberships …" at bounding box center [693, 533] width 1044 height 1083
click at [254, 13] on input "*****" at bounding box center [375, 6] width 359 height 14
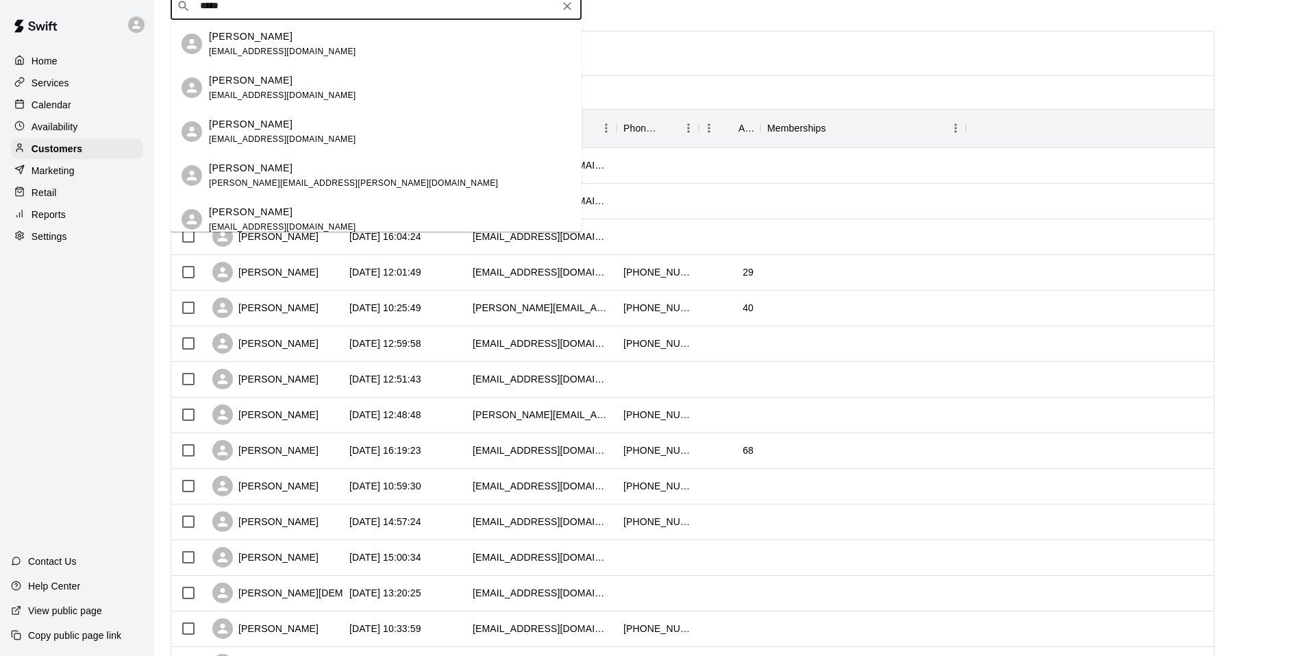
click at [193, 8] on div "​ ***** ​" at bounding box center [376, 5] width 411 height 27
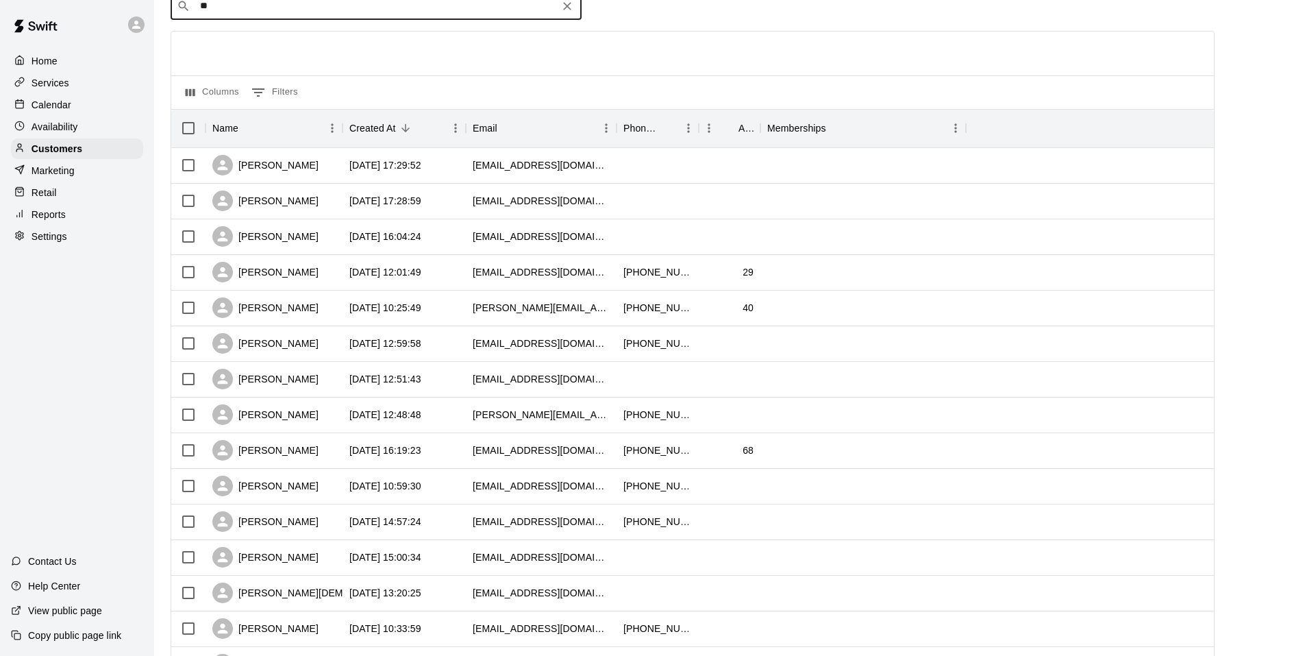
type input "*"
click at [60, 107] on p "Calendar" at bounding box center [52, 105] width 40 height 14
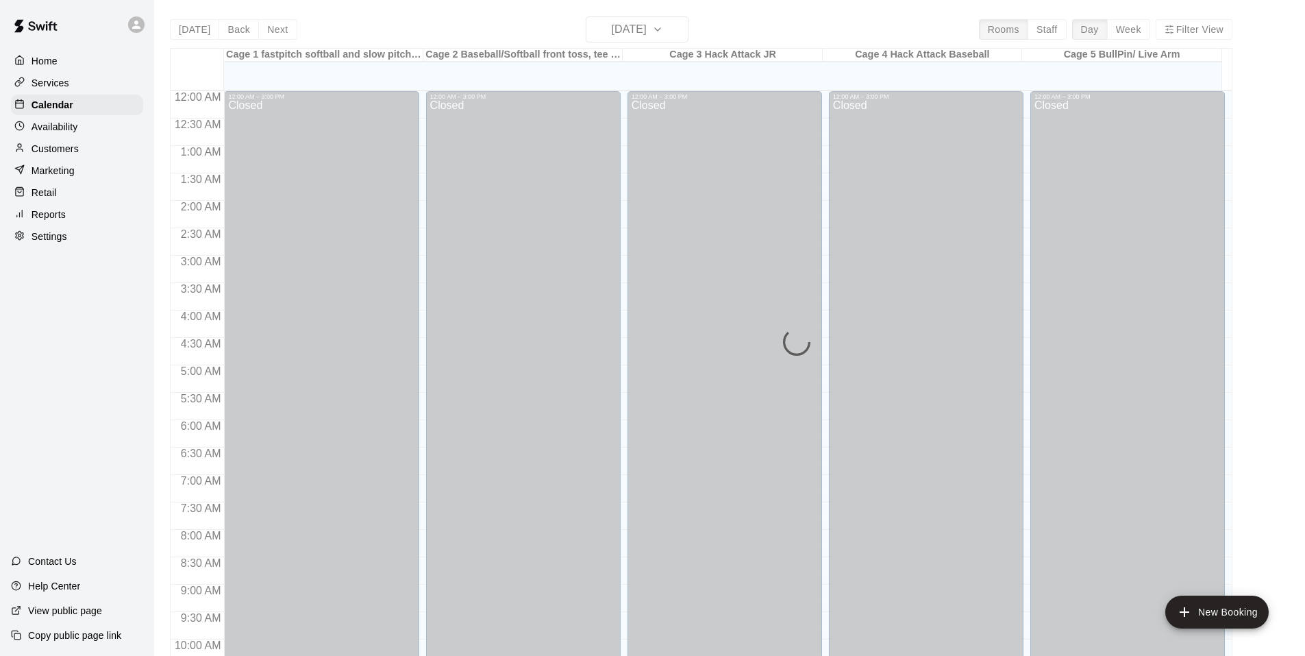
scroll to position [694, 0]
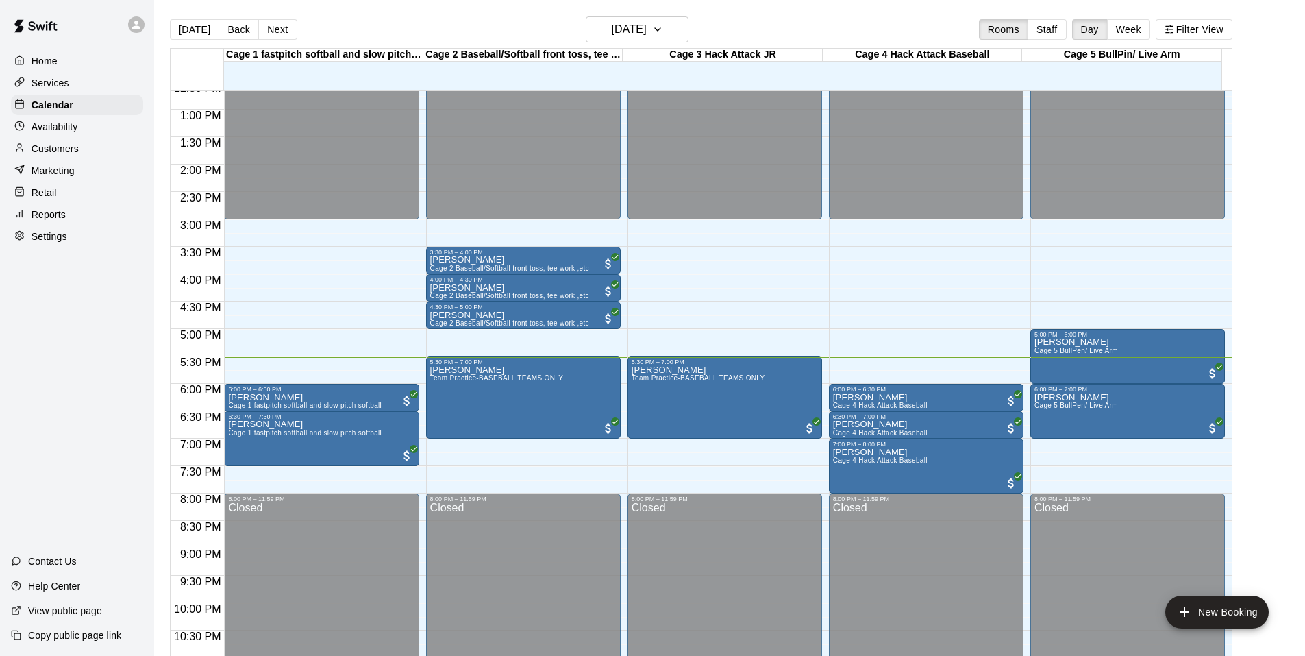
click at [69, 326] on div "Home Services Calendar Availability Customers Marketing Retail Reports Settings…" at bounding box center [77, 328] width 154 height 656
click at [75, 349] on div "Home Services Calendar Availability Customers Marketing Retail Reports Settings…" at bounding box center [77, 328] width 154 height 656
click at [39, 415] on div "Home Services Calendar Availability Customers Marketing Retail Reports Settings…" at bounding box center [77, 328] width 154 height 656
drag, startPoint x: 84, startPoint y: 416, endPoint x: 79, endPoint y: 376, distance: 40.7
click at [82, 416] on div "Home Services Calendar Availability Customers Marketing Retail Reports Settings…" at bounding box center [77, 328] width 154 height 656
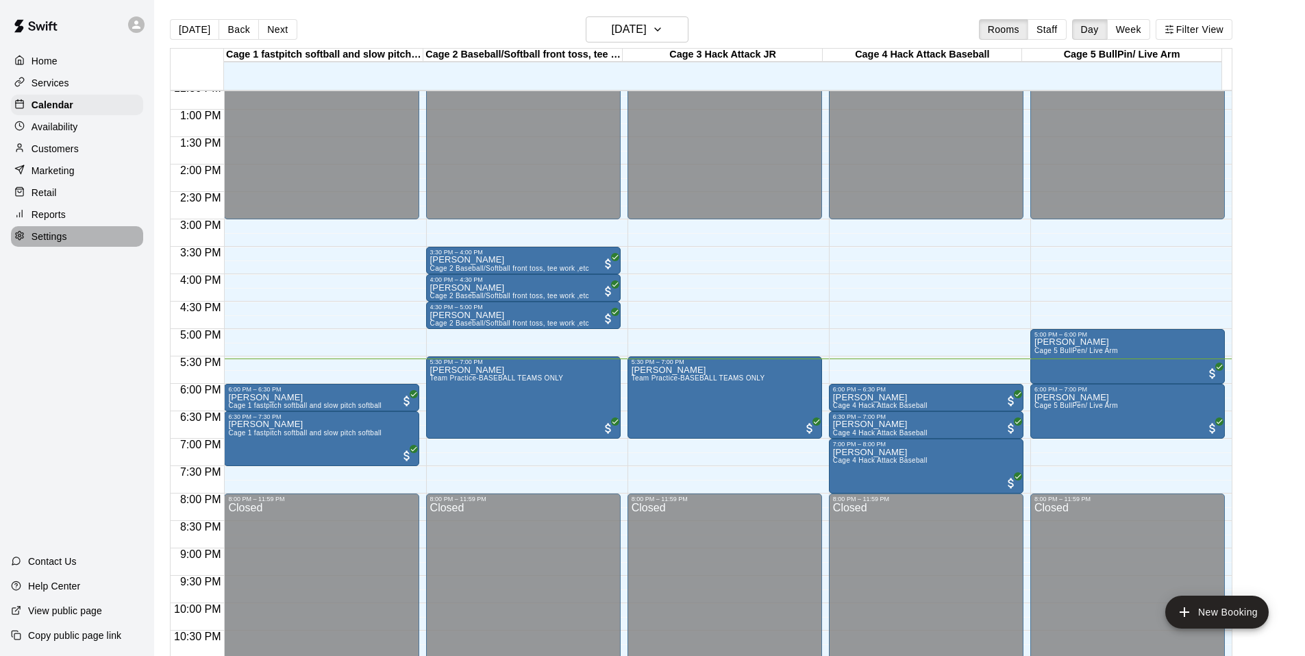
click at [86, 246] on div "Settings" at bounding box center [77, 236] width 132 height 21
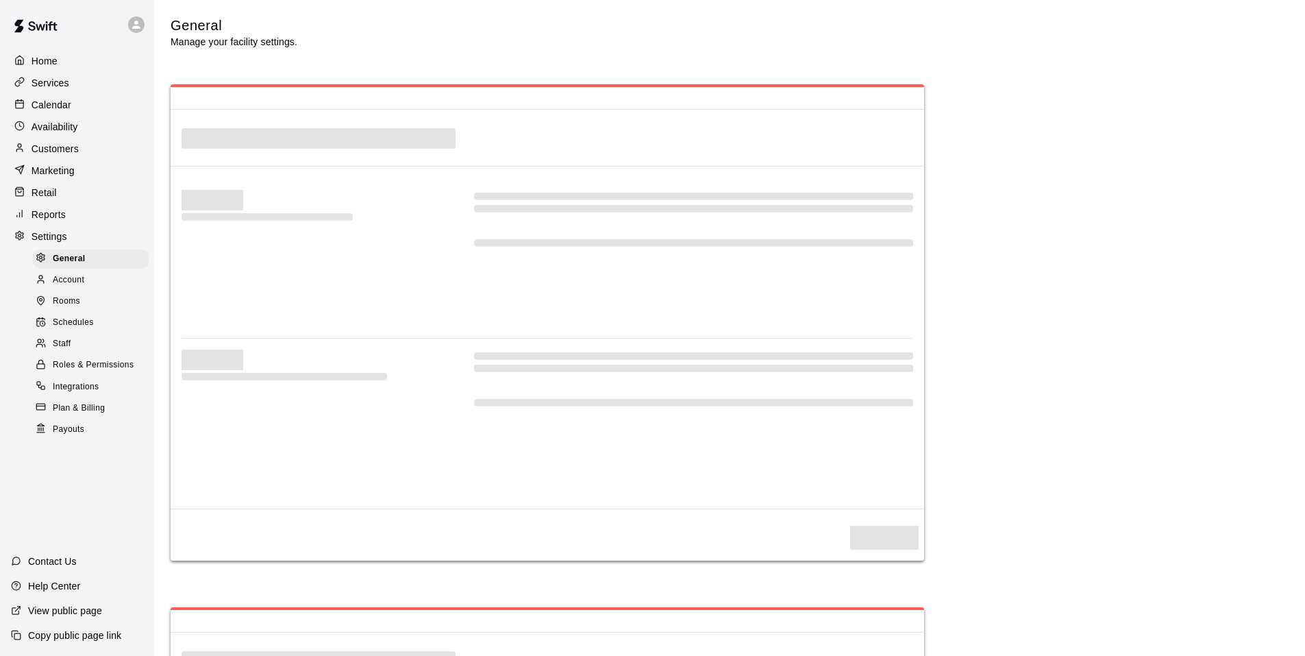
select select "**"
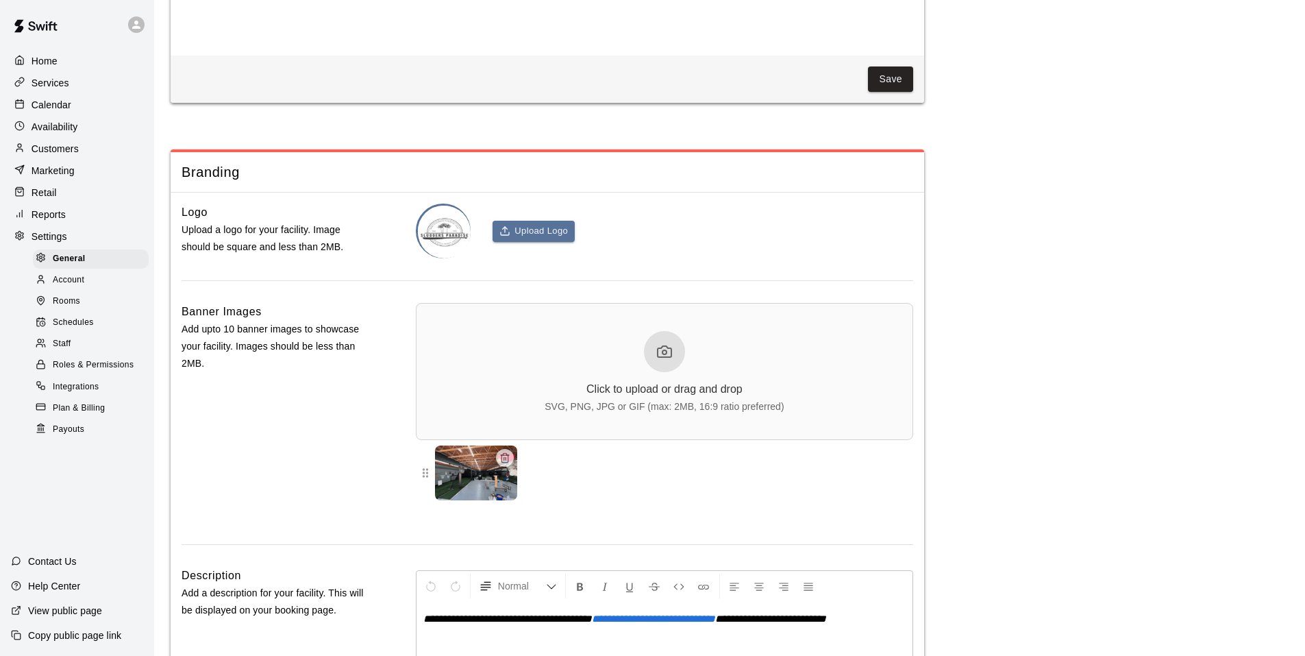
scroll to position [2850, 0]
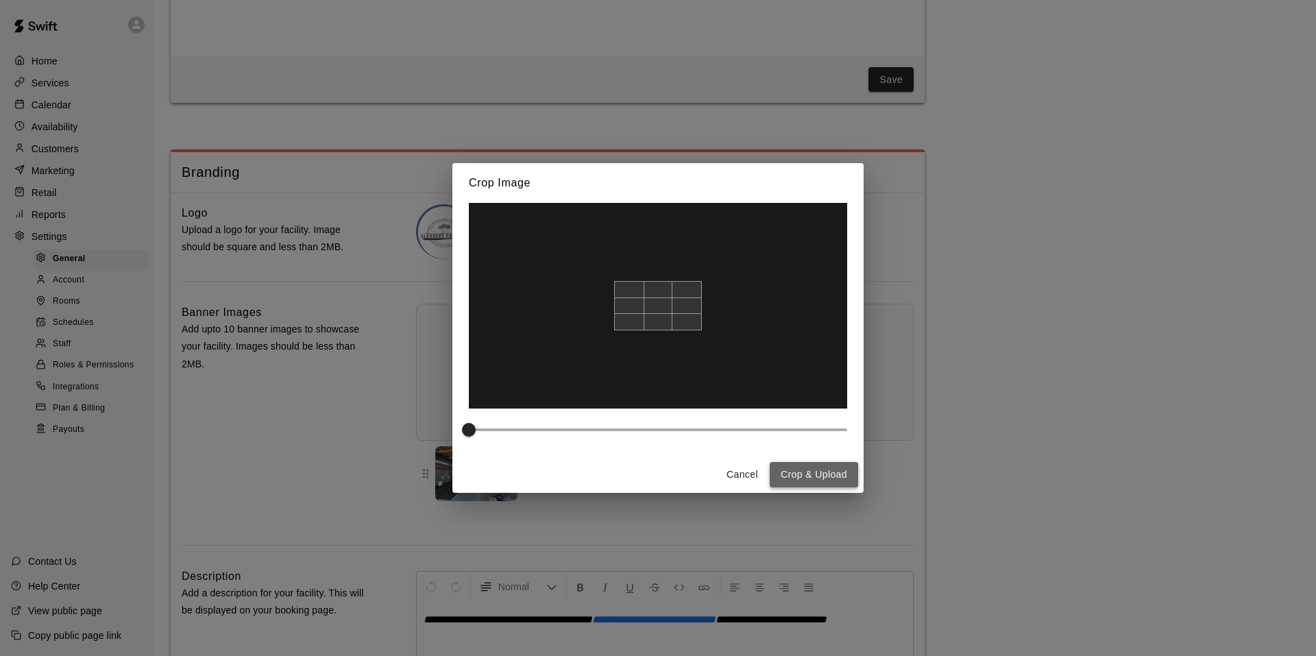
click at [804, 479] on button "Crop & Upload" at bounding box center [814, 474] width 88 height 25
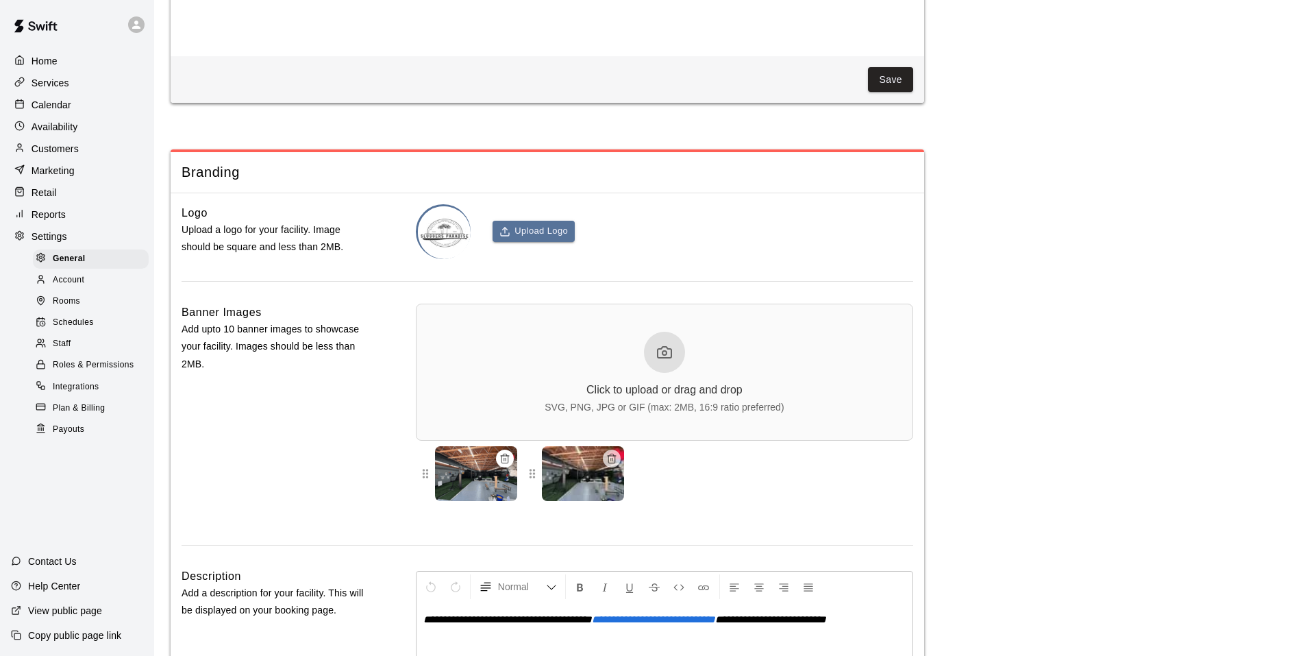
click at [509, 464] on icon "button" at bounding box center [505, 458] width 11 height 11
click at [706, 501] on div at bounding box center [664, 473] width 497 height 55
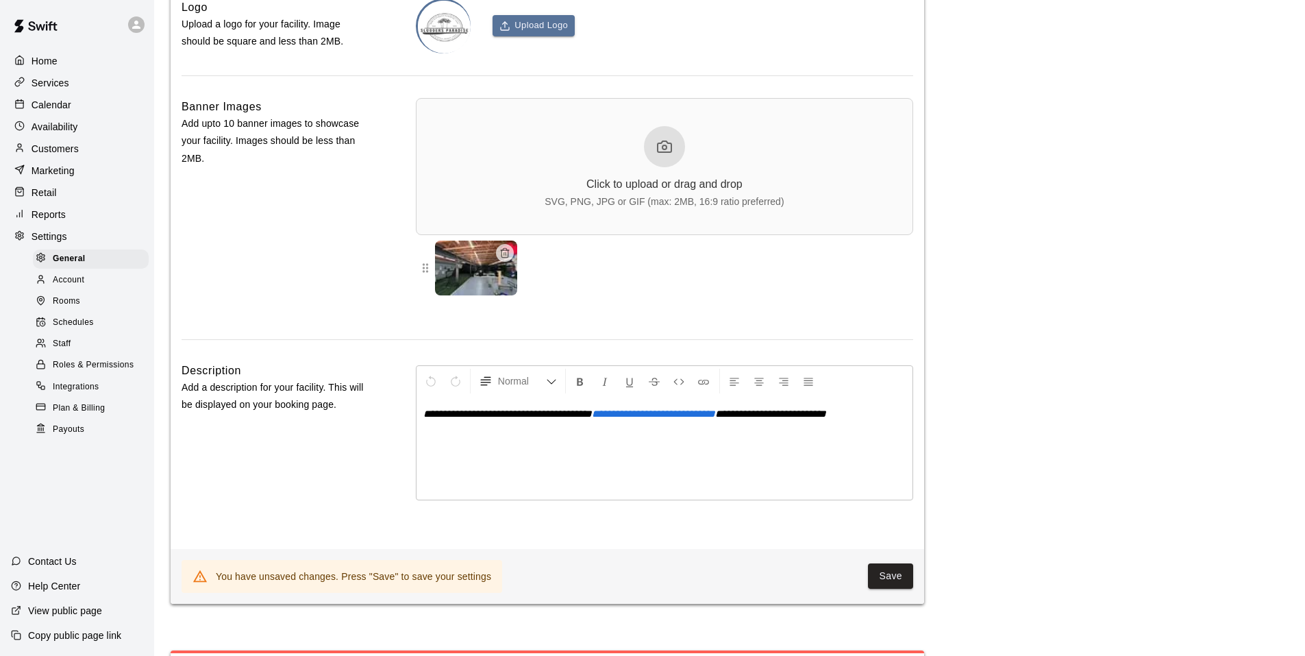
scroll to position [3124, 0]
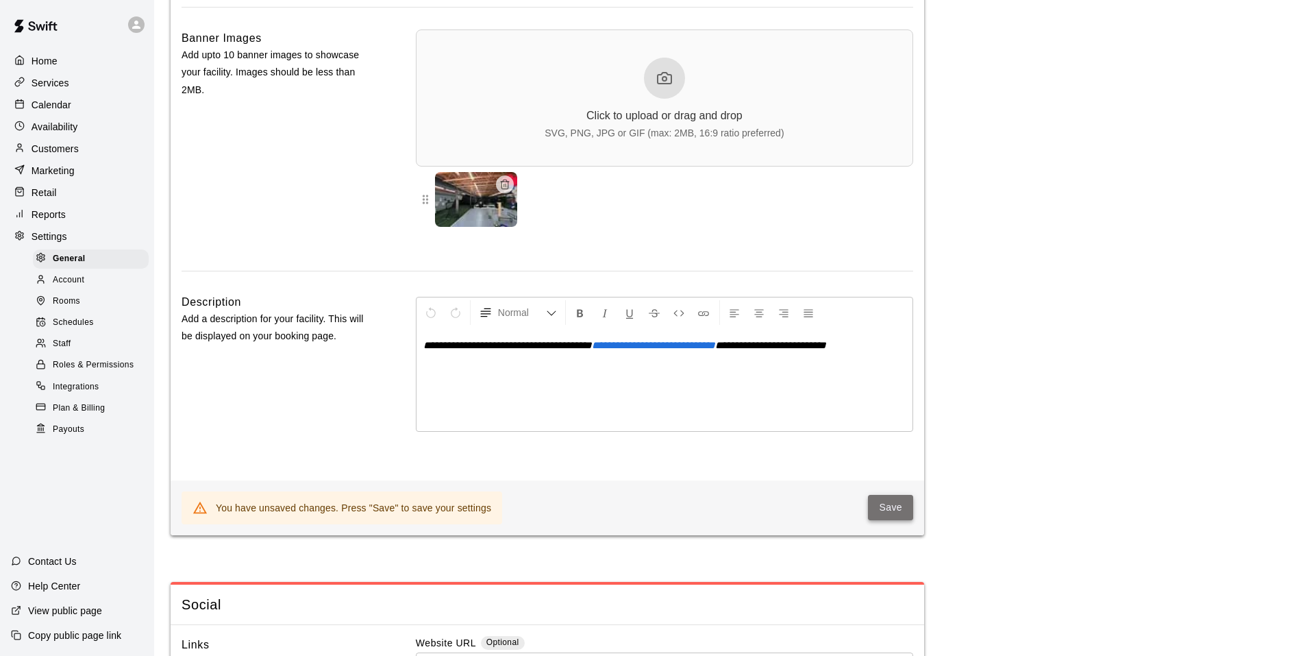
click at [878, 520] on button "Save" at bounding box center [890, 507] width 45 height 25
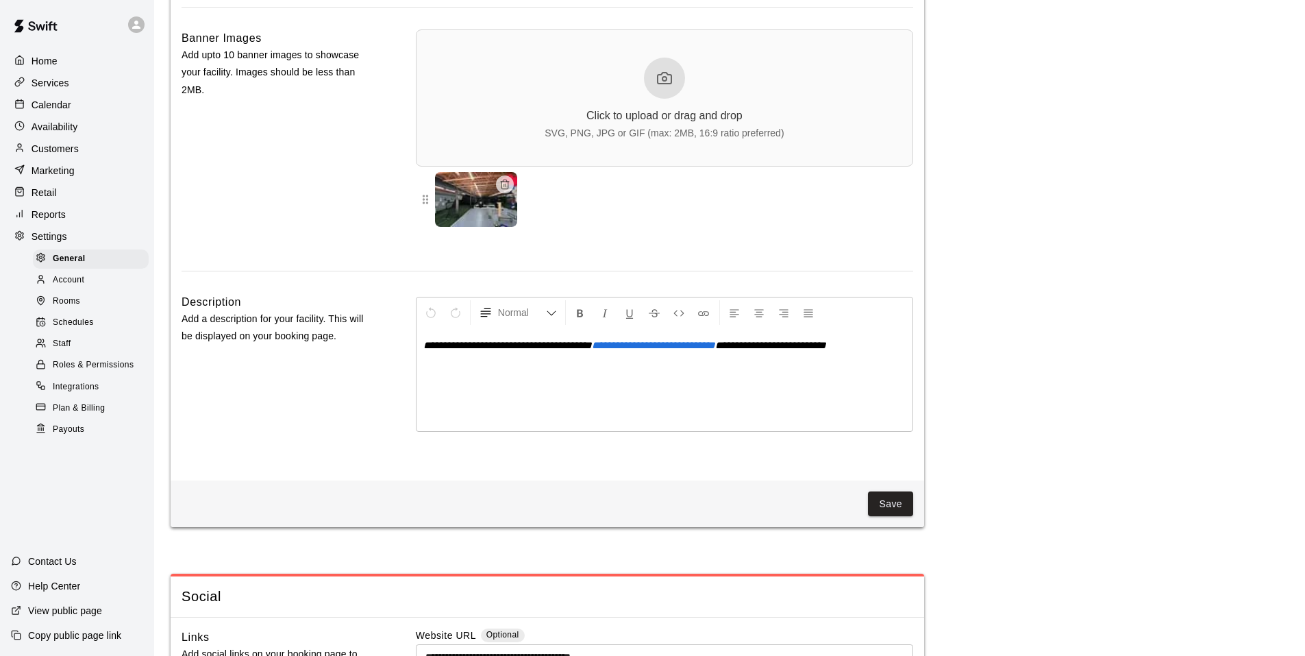
click at [88, 112] on div "Calendar" at bounding box center [77, 105] width 132 height 21
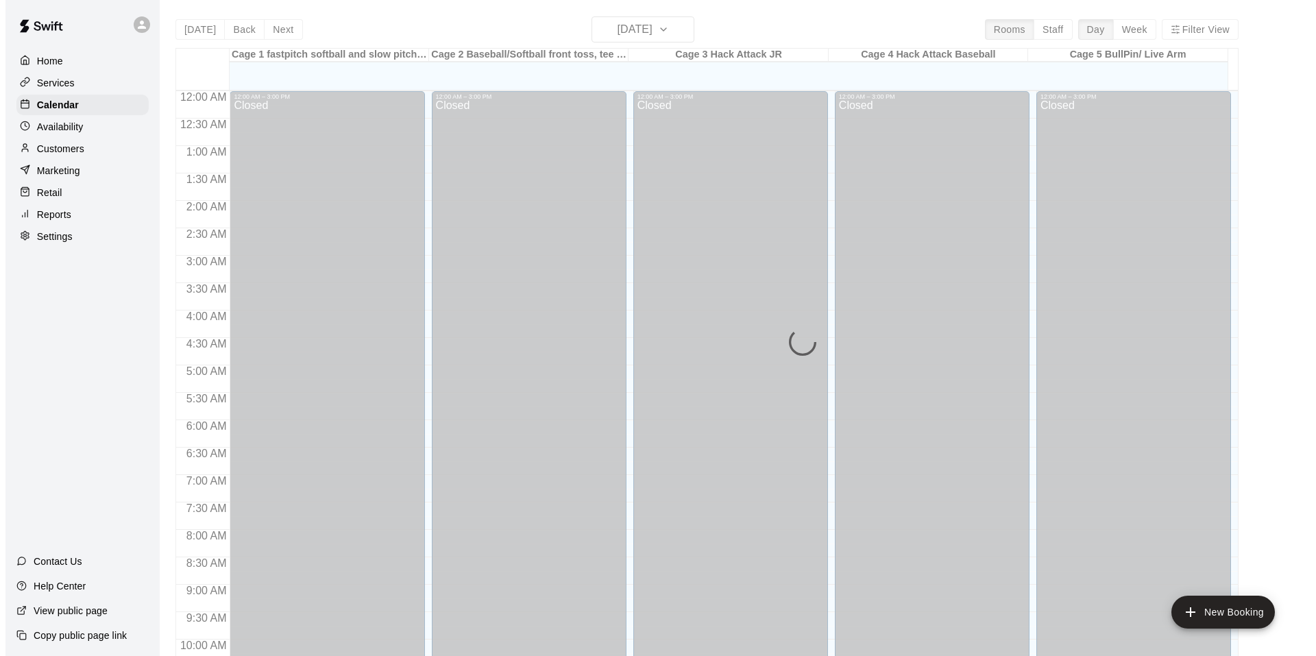
scroll to position [694, 0]
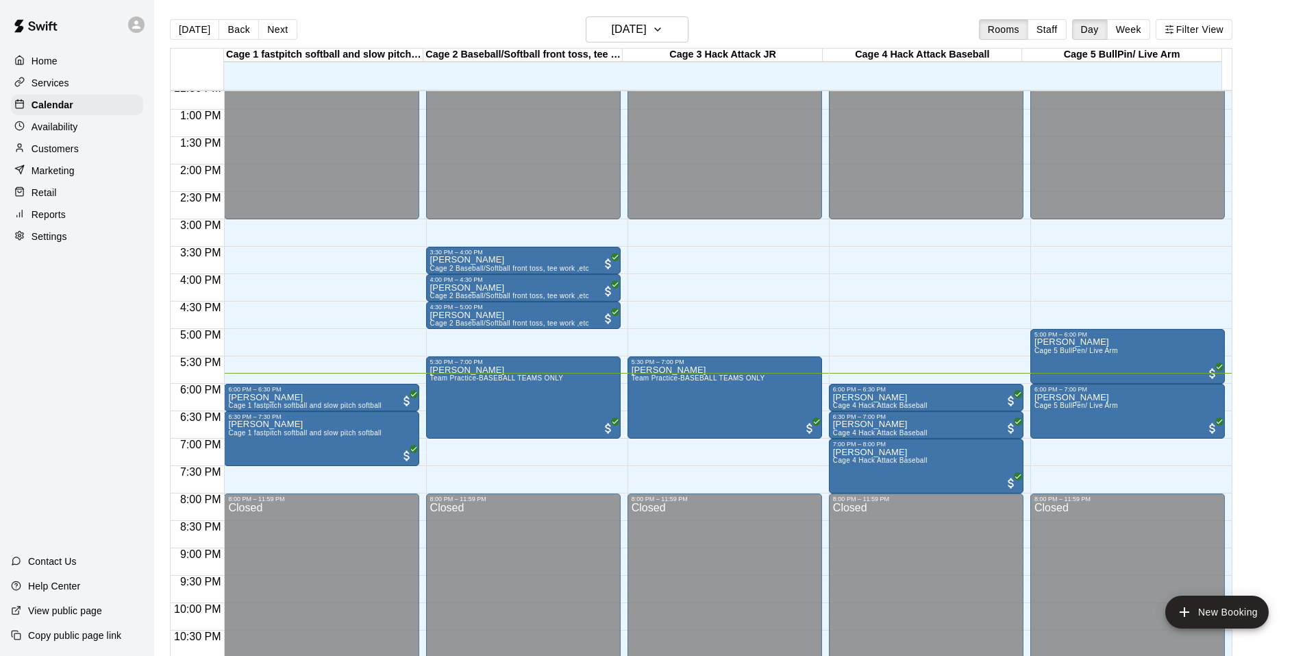
click at [115, 151] on div "Customers" at bounding box center [77, 148] width 132 height 21
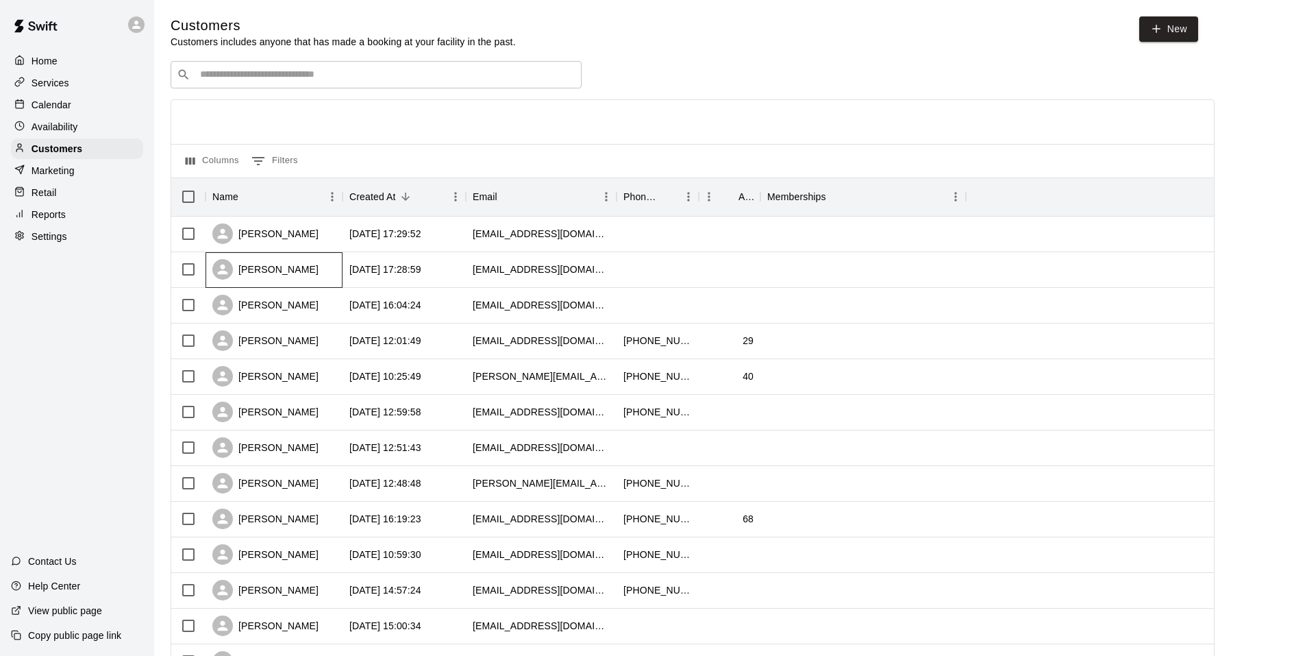
click at [305, 276] on div "[PERSON_NAME]" at bounding box center [274, 270] width 137 height 36
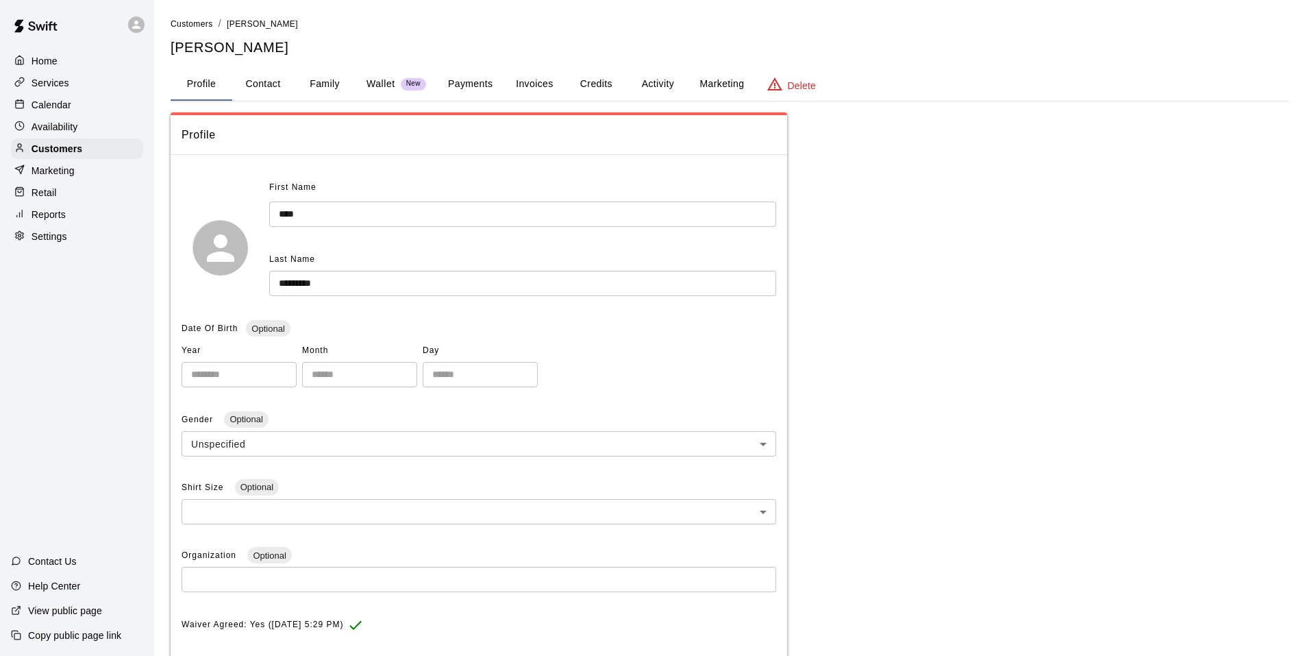
click at [661, 84] on button "Activity" at bounding box center [658, 84] width 62 height 33
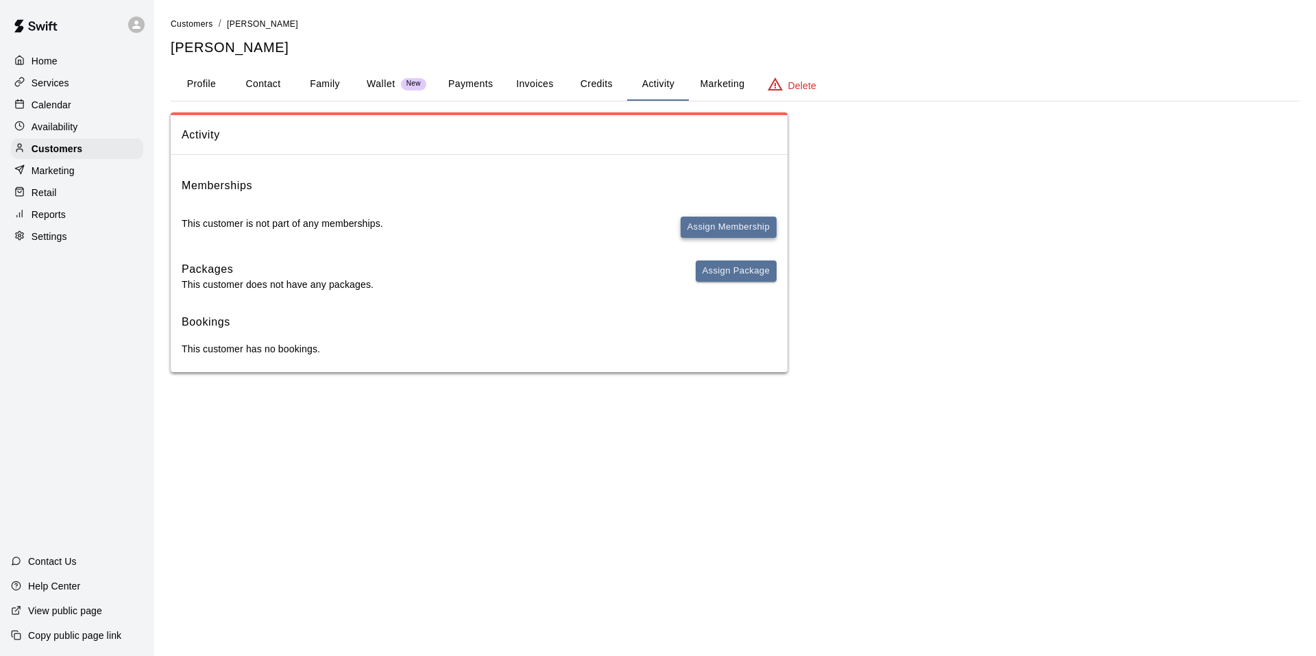
click at [701, 230] on button "Assign Membership" at bounding box center [728, 227] width 96 height 21
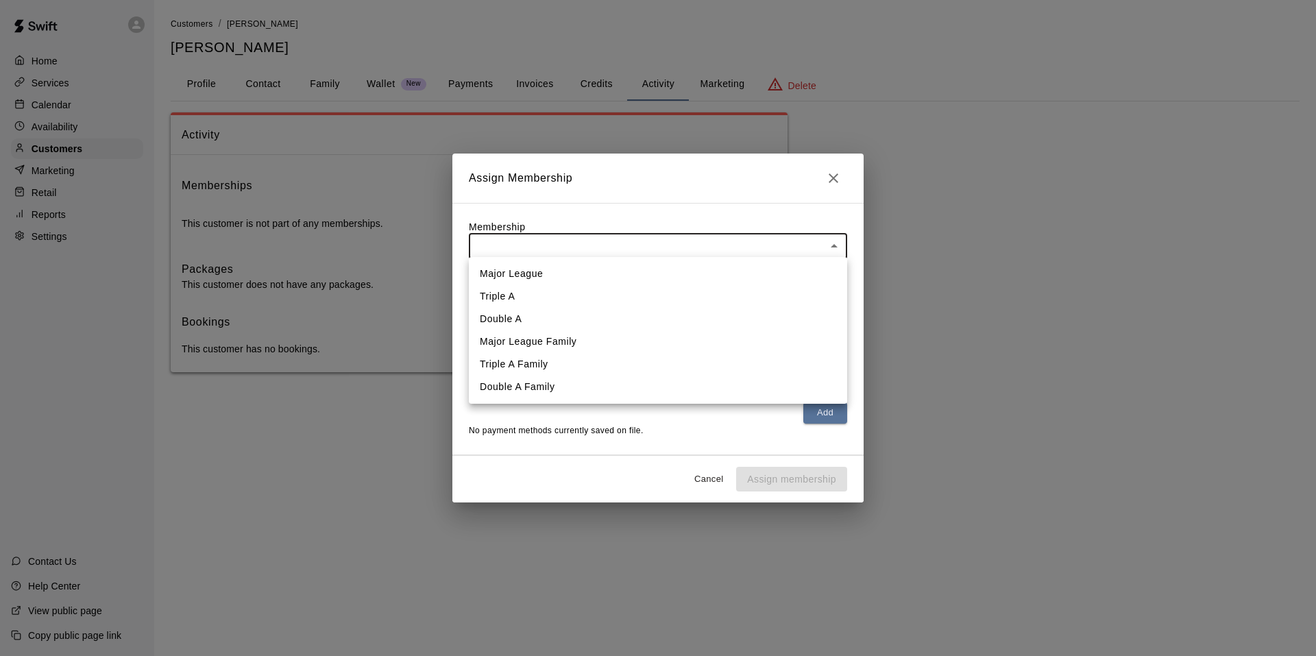
click at [595, 255] on body "Home Services Calendar Availability Customers Marketing Retail Reports Settings…" at bounding box center [658, 199] width 1316 height 399
click at [542, 273] on li "Major League" at bounding box center [658, 273] width 378 height 23
type input "**********"
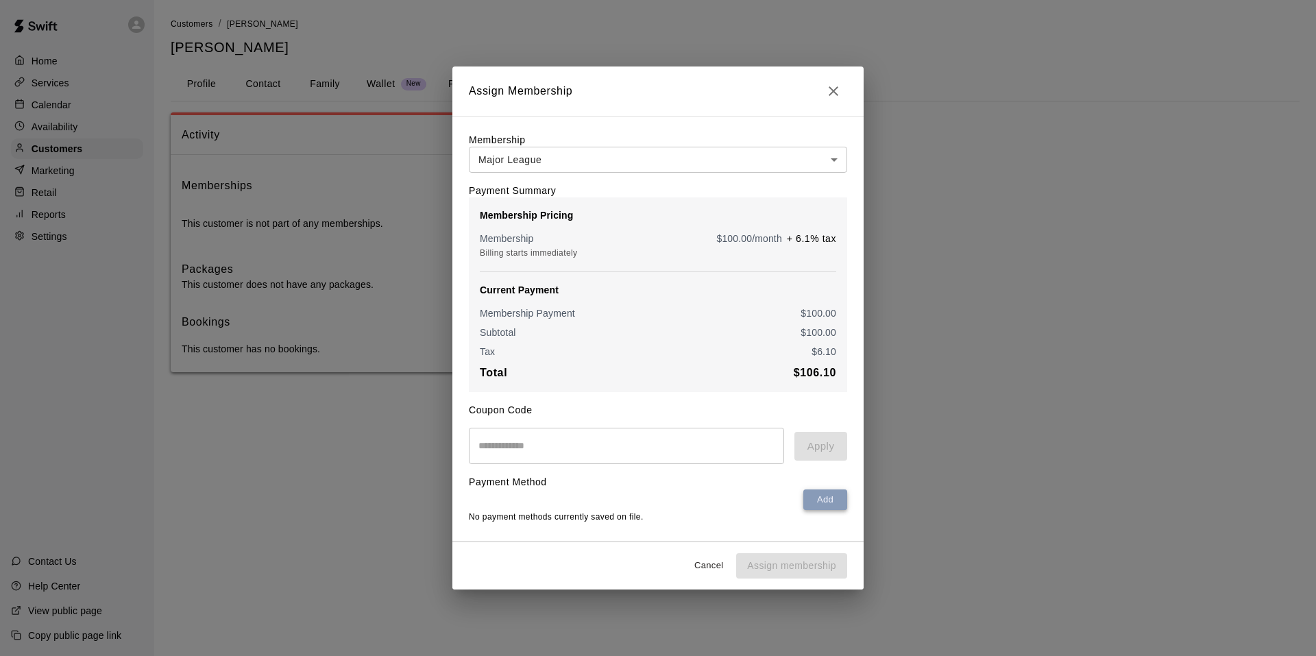
click at [817, 510] on button "Add" at bounding box center [825, 499] width 44 height 21
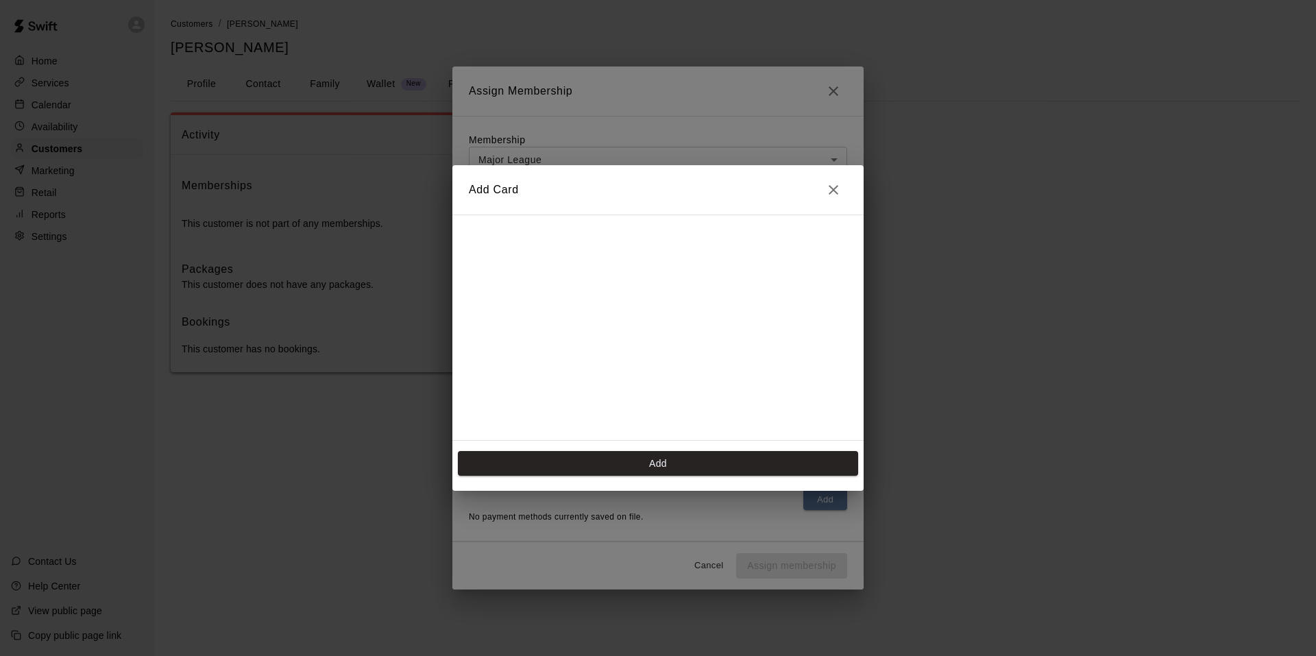
click at [839, 192] on icon "Close" at bounding box center [833, 190] width 16 height 16
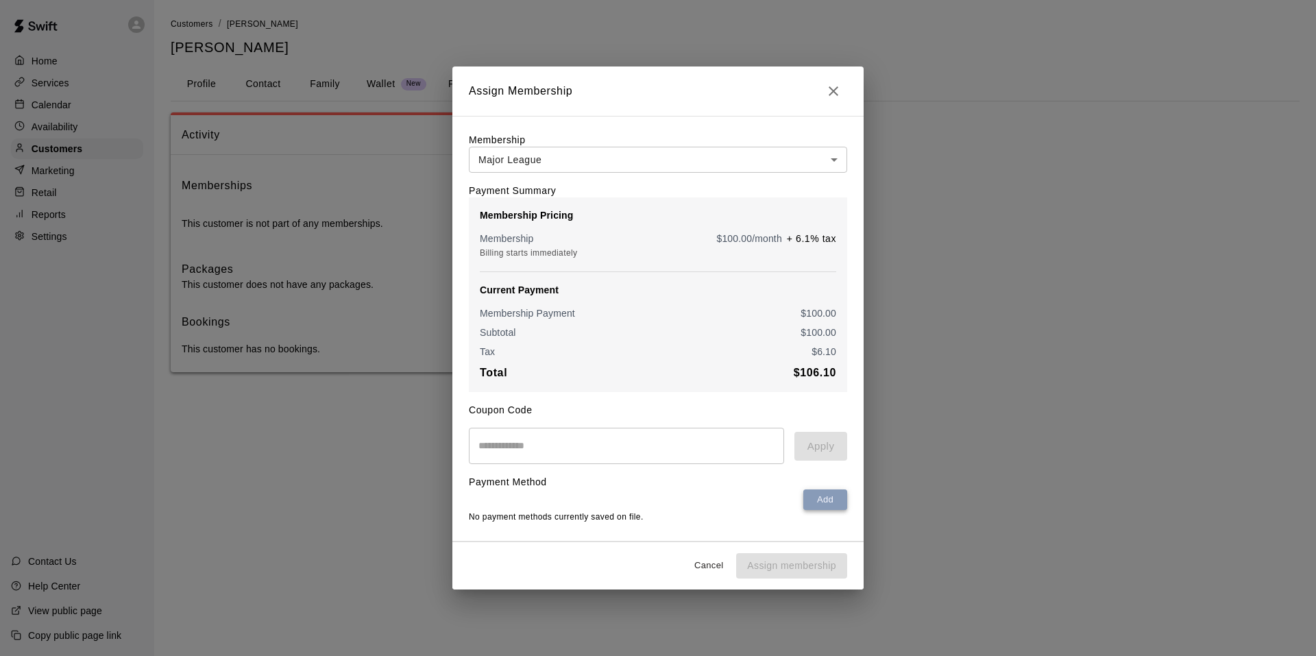
click at [836, 503] on button "Add" at bounding box center [825, 499] width 44 height 21
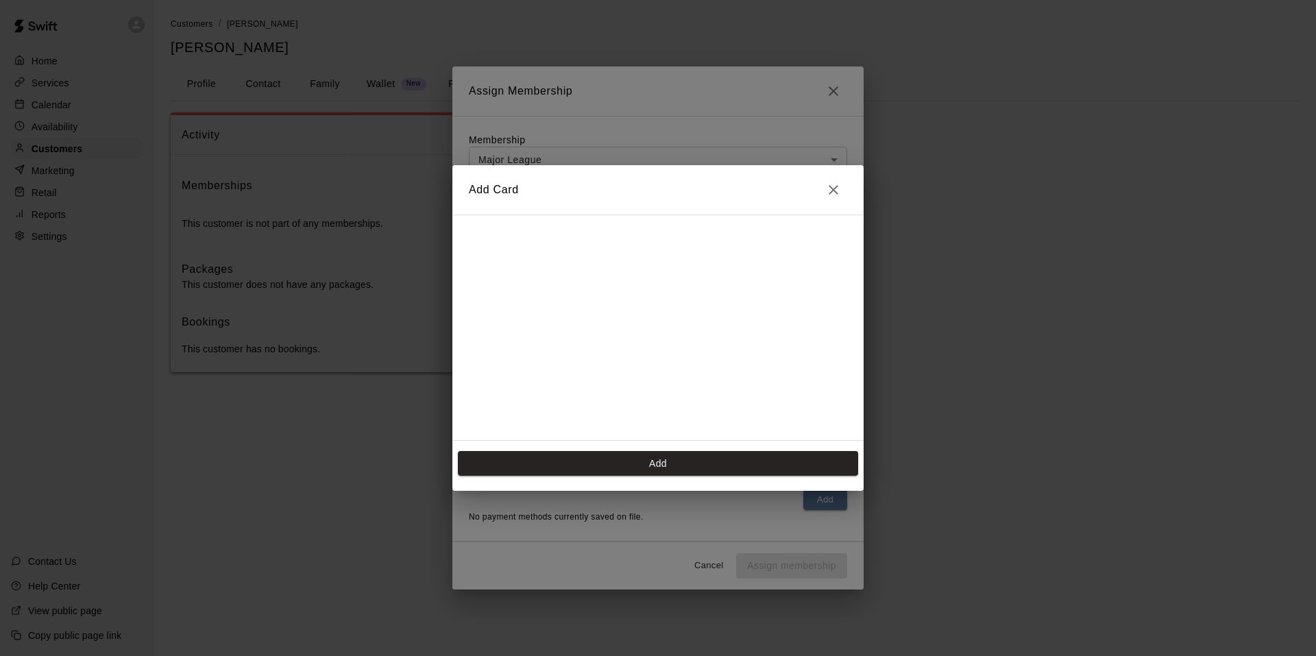
scroll to position [222, 0]
click at [754, 463] on button "Add" at bounding box center [658, 463] width 400 height 25
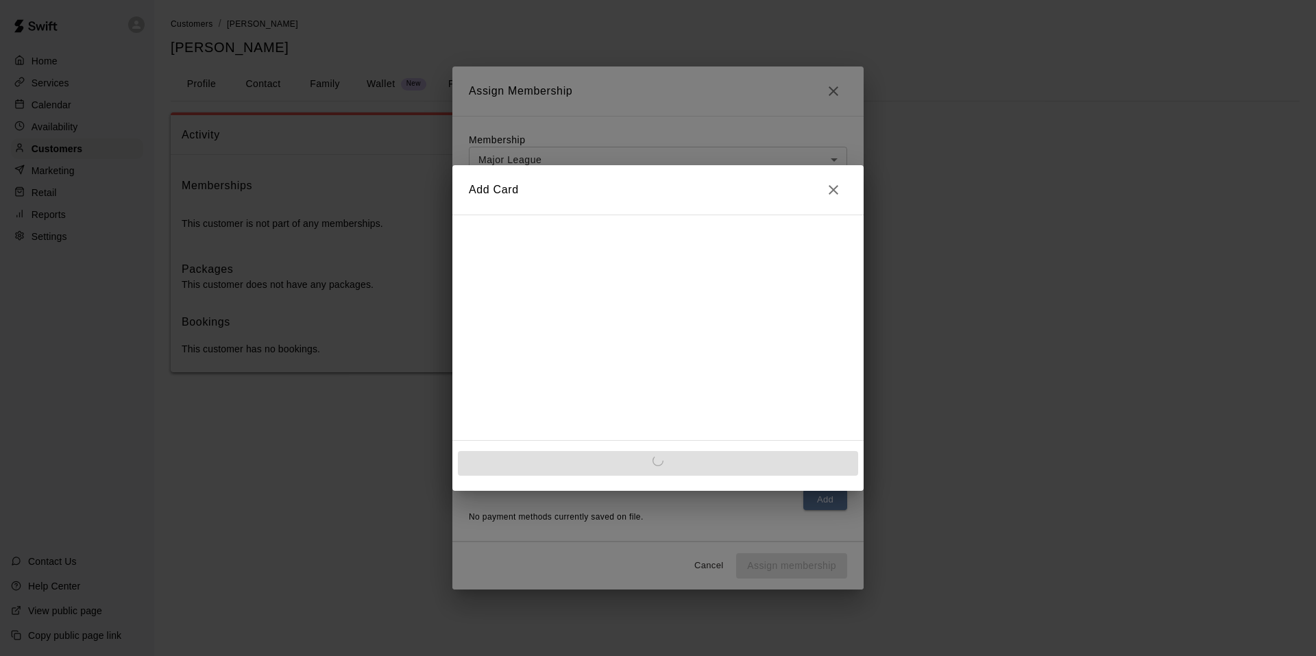
scroll to position [0, 0]
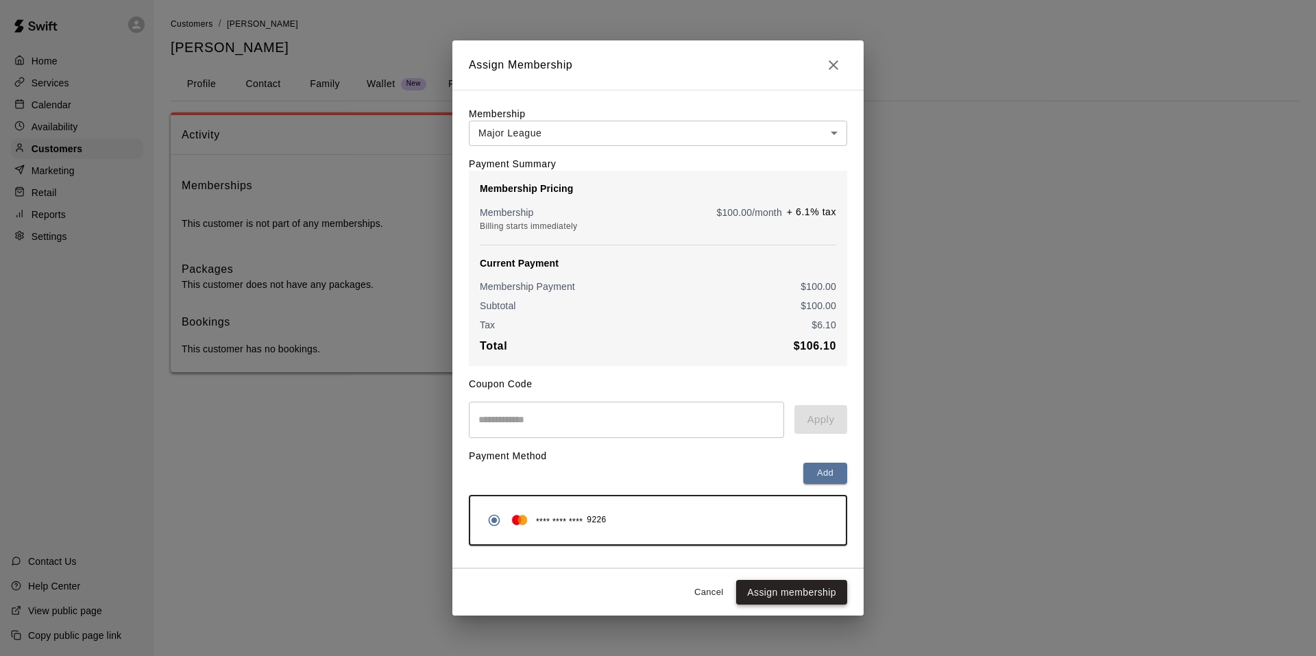
click at [776, 604] on button "Assign membership" at bounding box center [791, 592] width 111 height 25
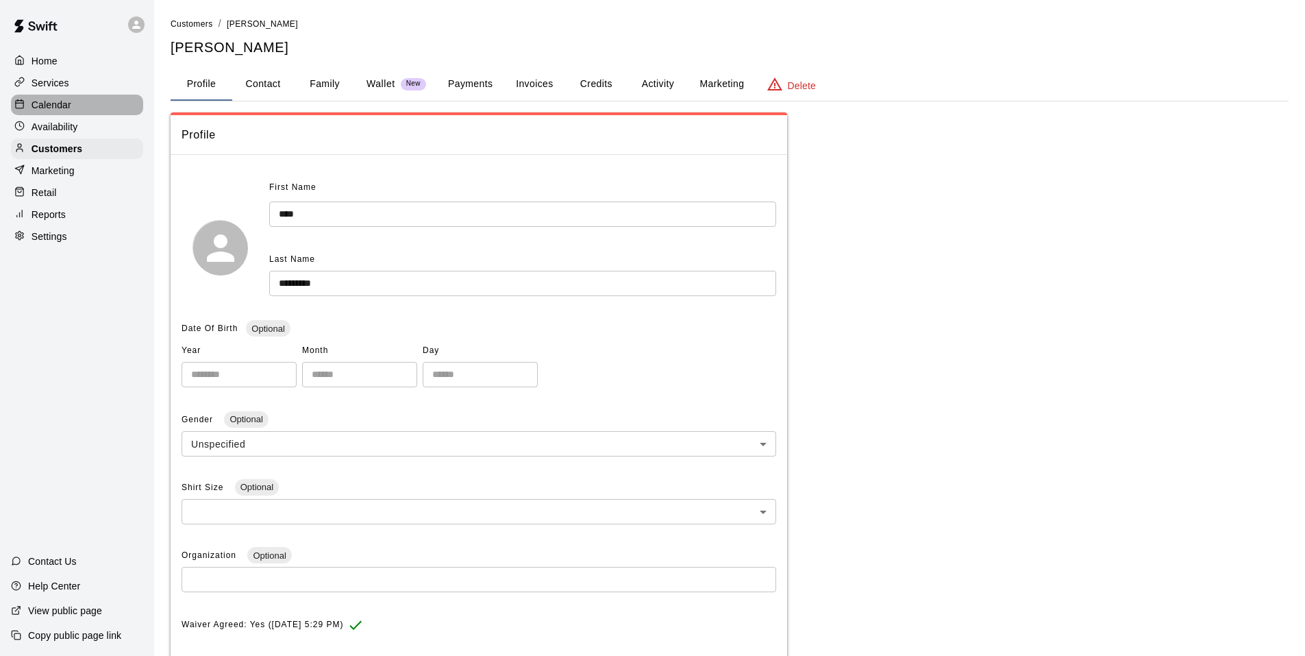
click at [82, 103] on div "Calendar" at bounding box center [77, 105] width 132 height 21
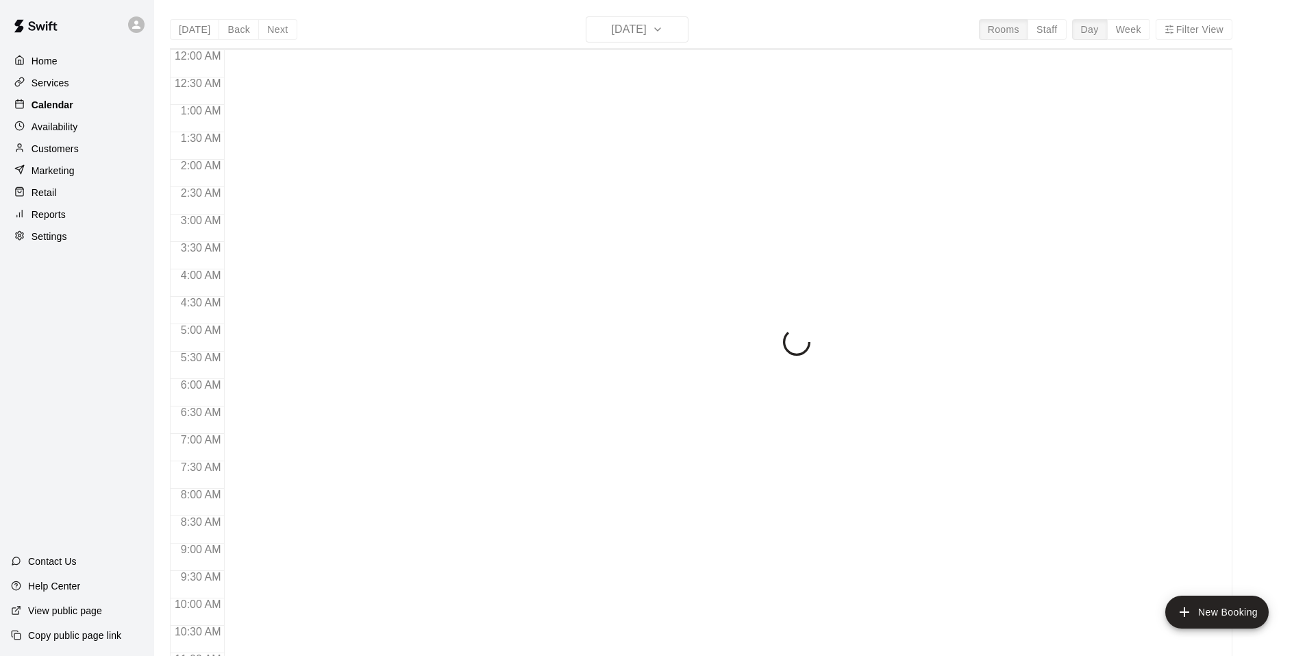
scroll to position [694, 0]
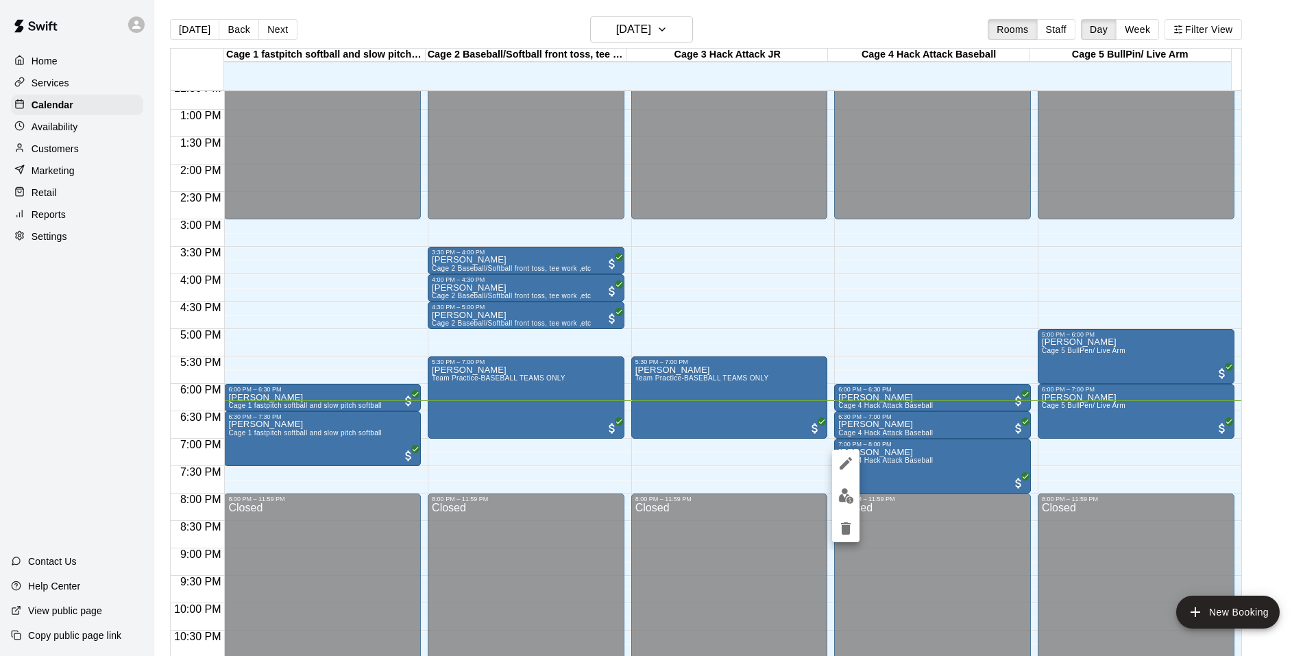
click at [848, 492] on img "edit" at bounding box center [846, 496] width 16 height 16
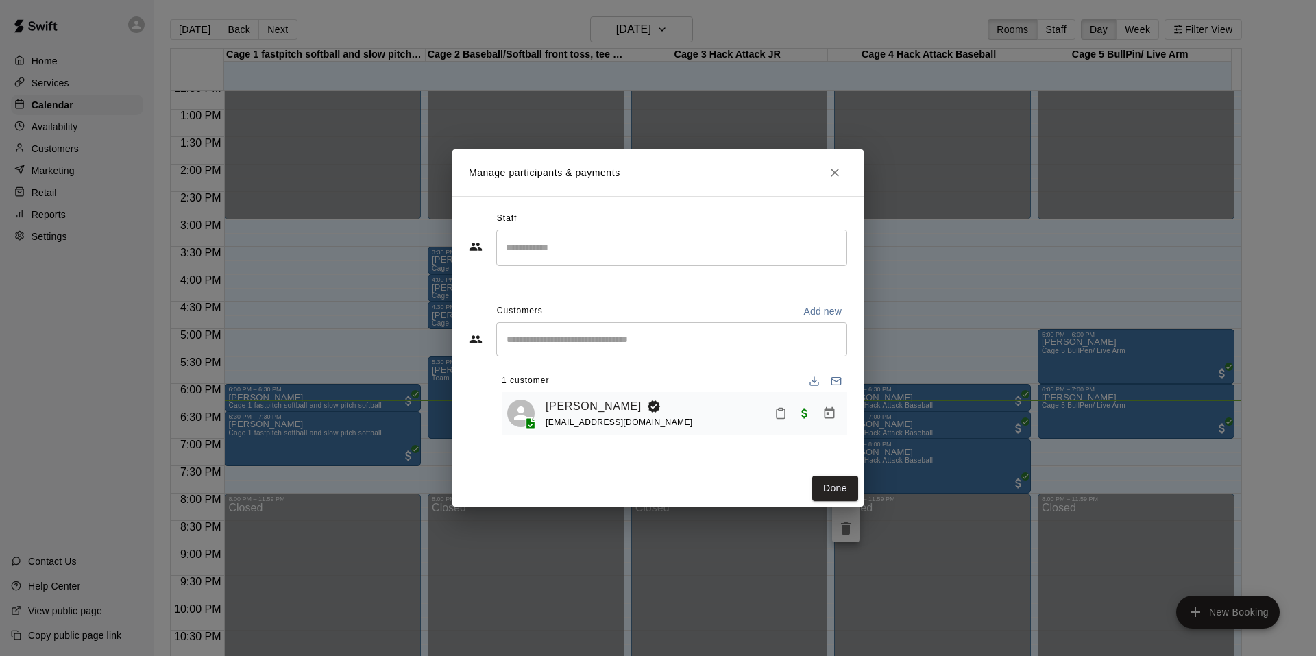
click at [584, 399] on link "[PERSON_NAME]" at bounding box center [593, 406] width 96 height 18
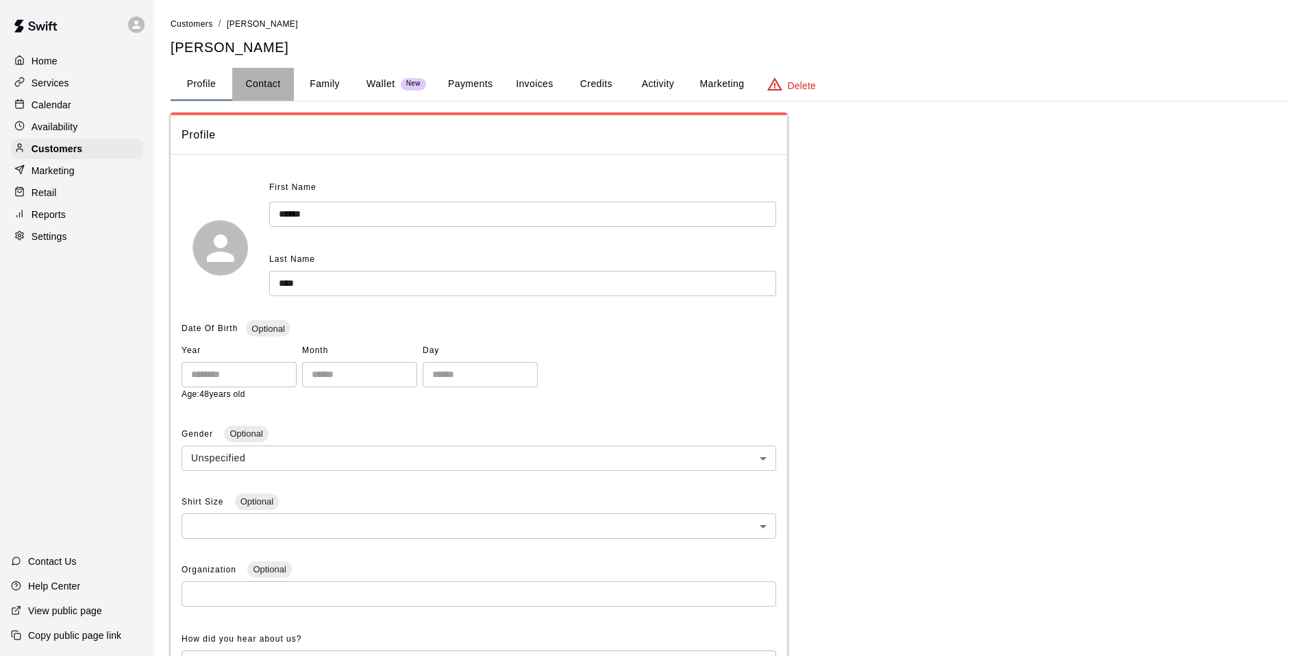
click at [287, 84] on button "Contact" at bounding box center [263, 84] width 62 height 33
select select "**"
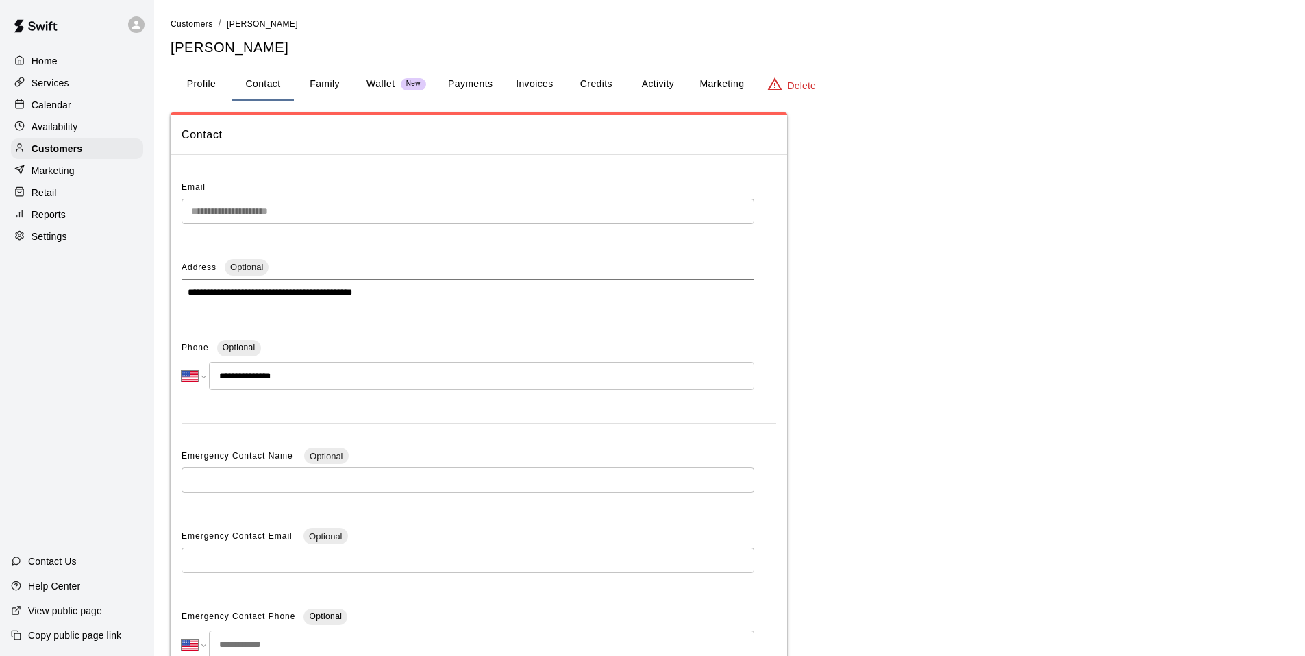
click at [328, 85] on button "Family" at bounding box center [325, 84] width 62 height 33
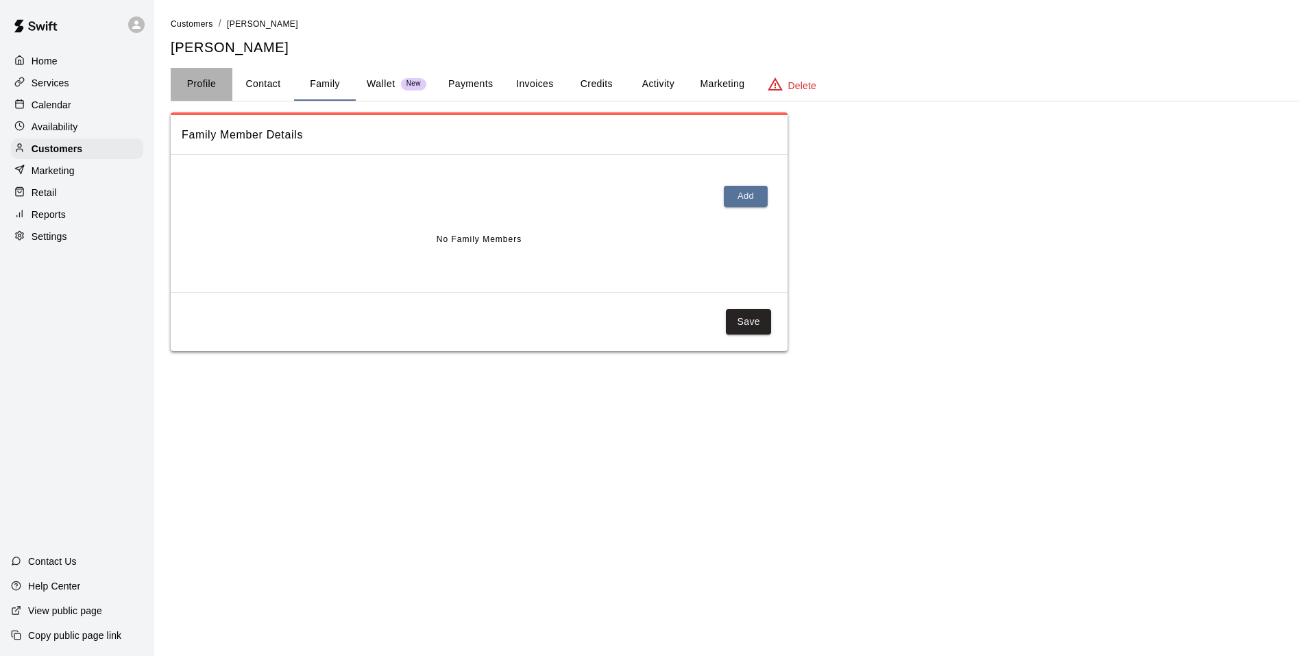
drag, startPoint x: 177, startPoint y: 86, endPoint x: 161, endPoint y: 93, distance: 17.8
click at [177, 86] on button "Profile" at bounding box center [202, 84] width 62 height 33
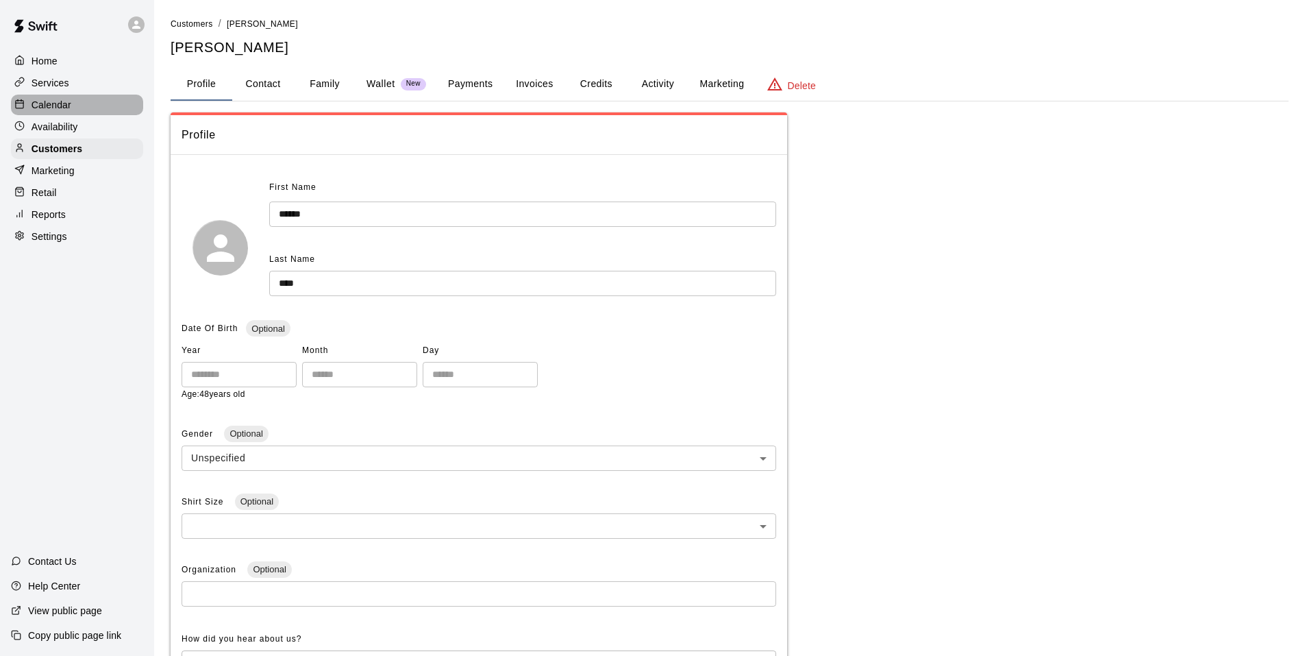
click at [76, 113] on div "Calendar" at bounding box center [77, 105] width 132 height 21
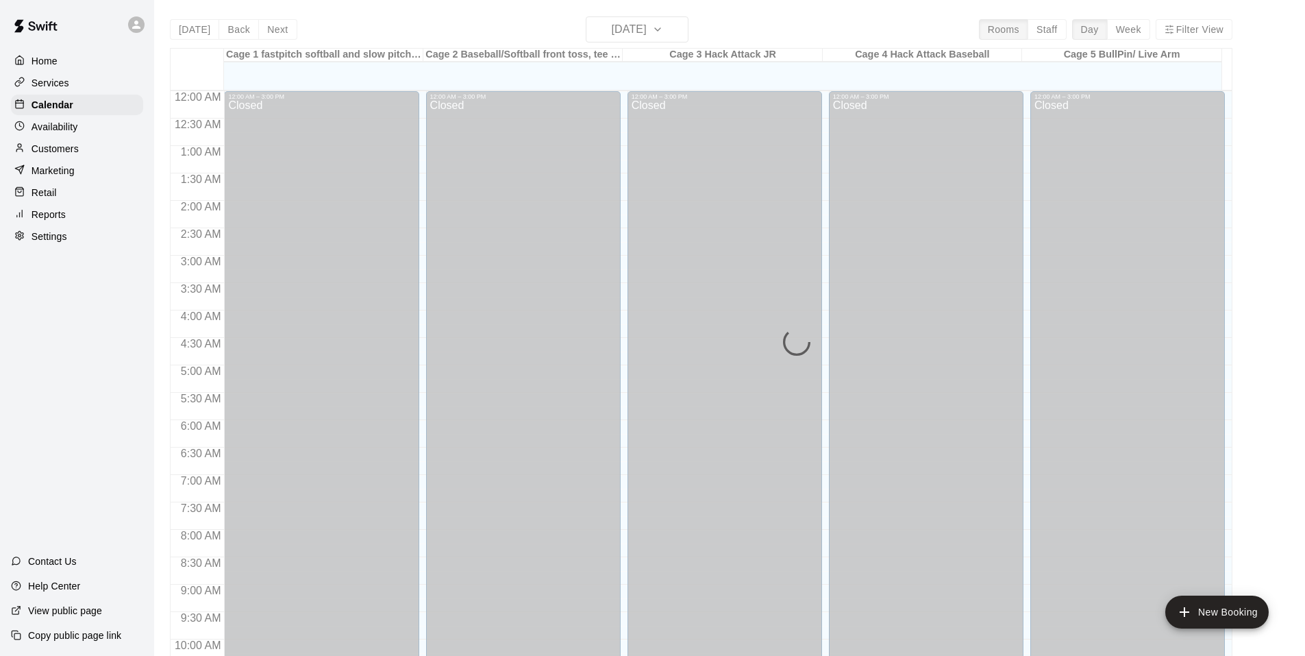
scroll to position [694, 0]
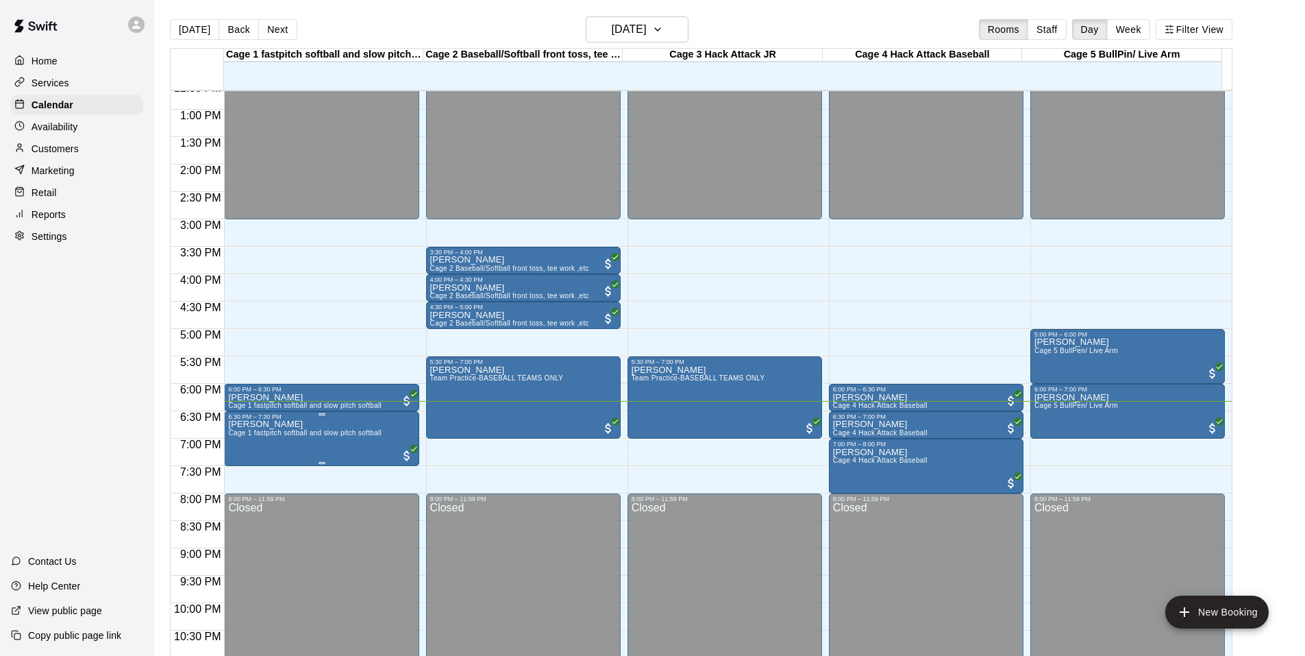
click at [321, 462] on div at bounding box center [322, 463] width 7 height 2
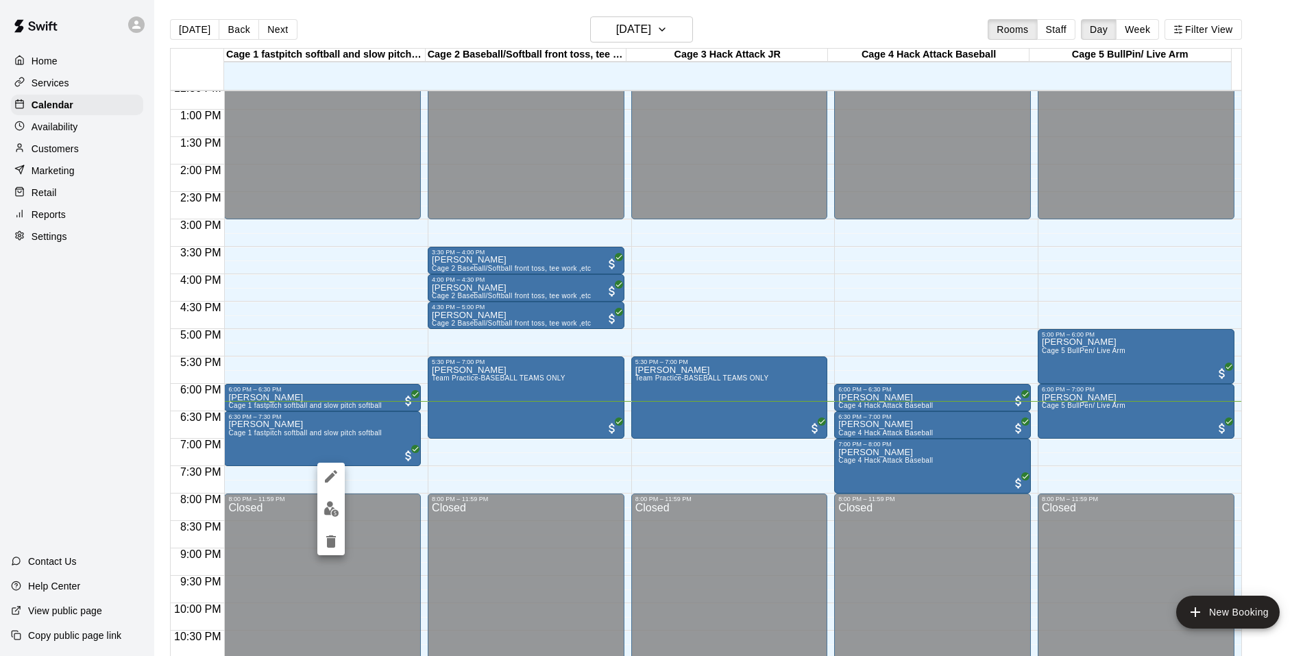
click at [260, 424] on div at bounding box center [658, 328] width 1316 height 656
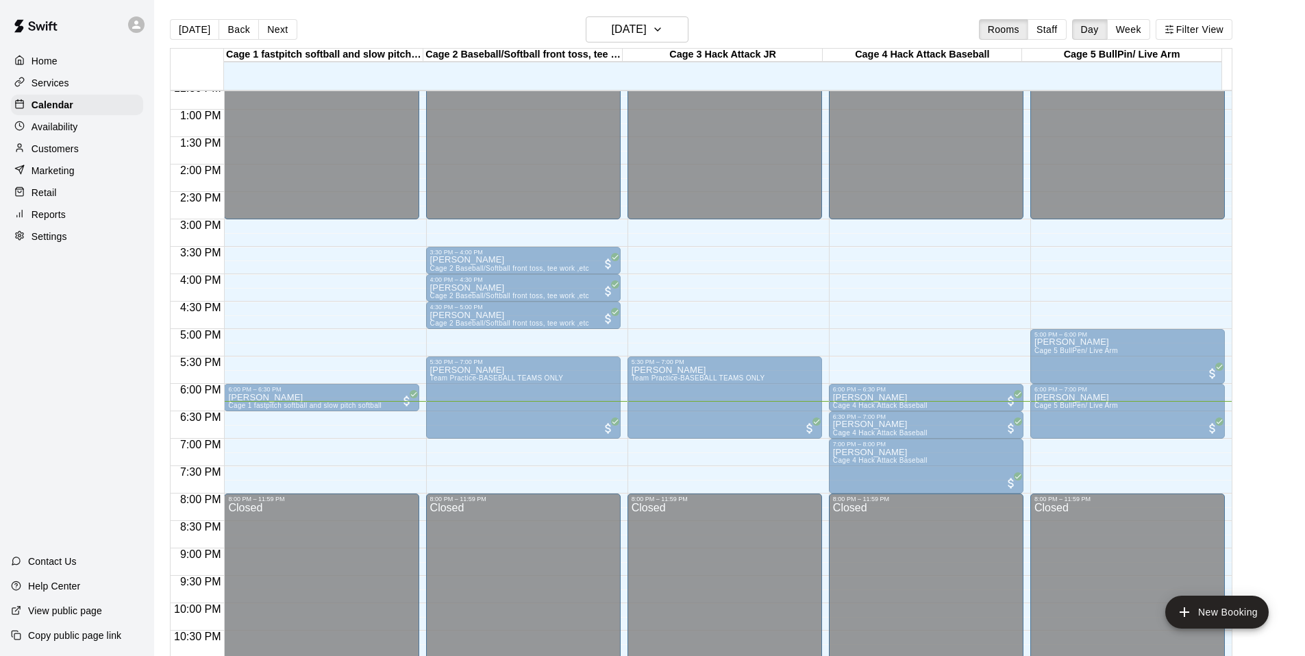
click at [260, 424] on p "[PERSON_NAME]" at bounding box center [304, 424] width 153 height 0
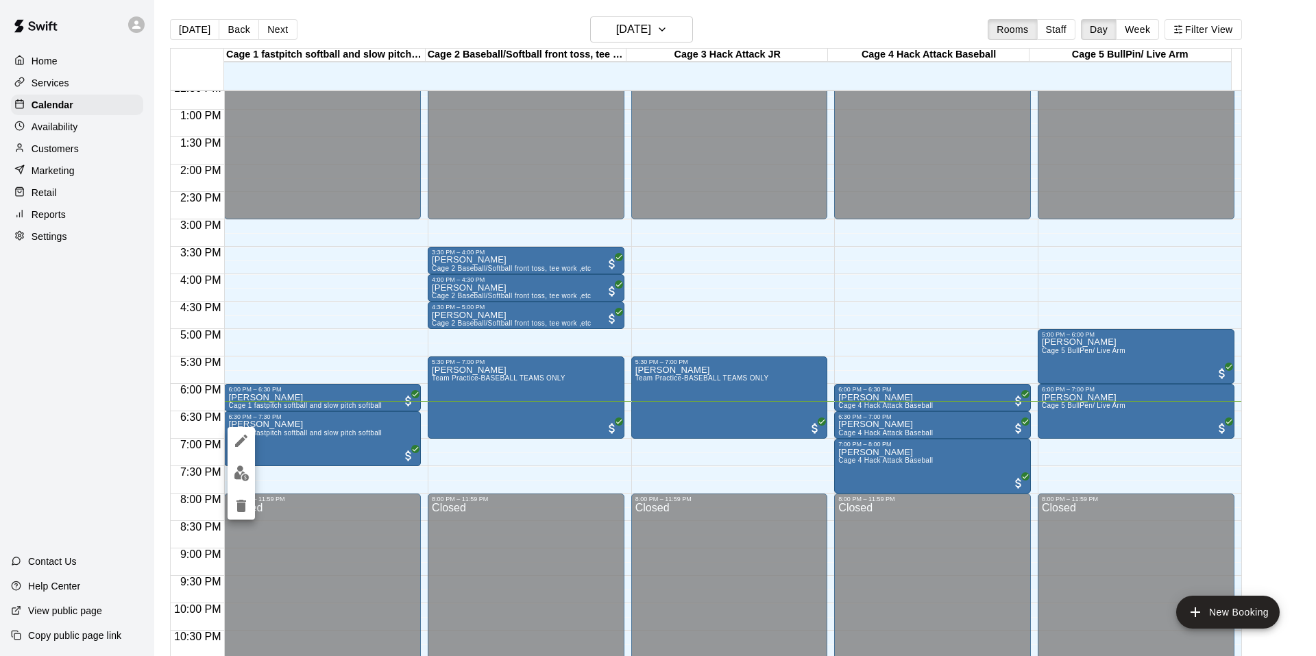
click at [235, 482] on button "edit" at bounding box center [241, 473] width 27 height 27
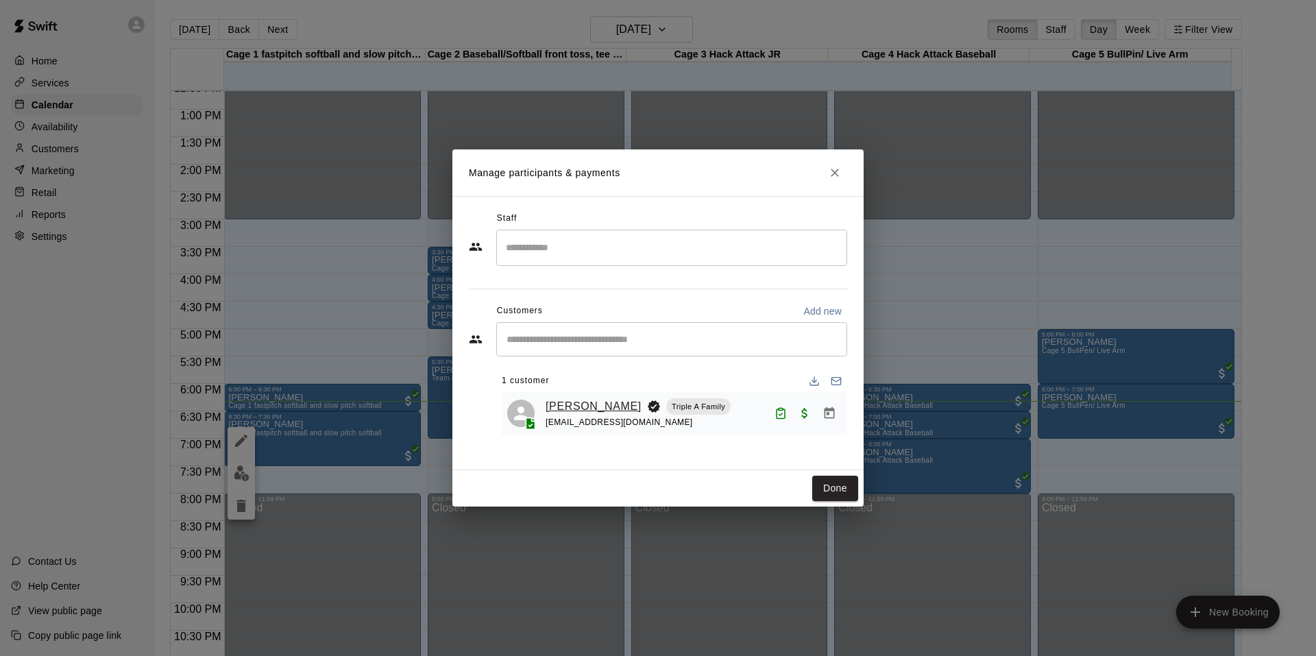
click at [588, 402] on link "[PERSON_NAME]" at bounding box center [593, 406] width 96 height 18
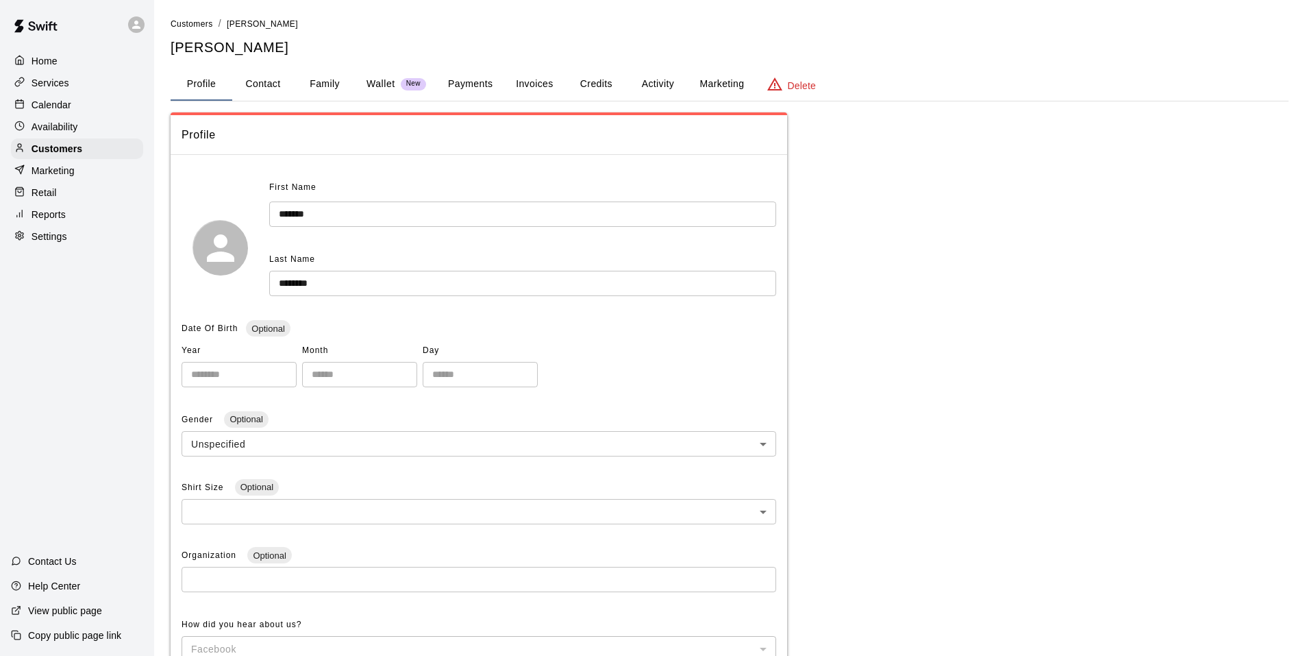
click at [669, 82] on button "Activity" at bounding box center [658, 84] width 62 height 33
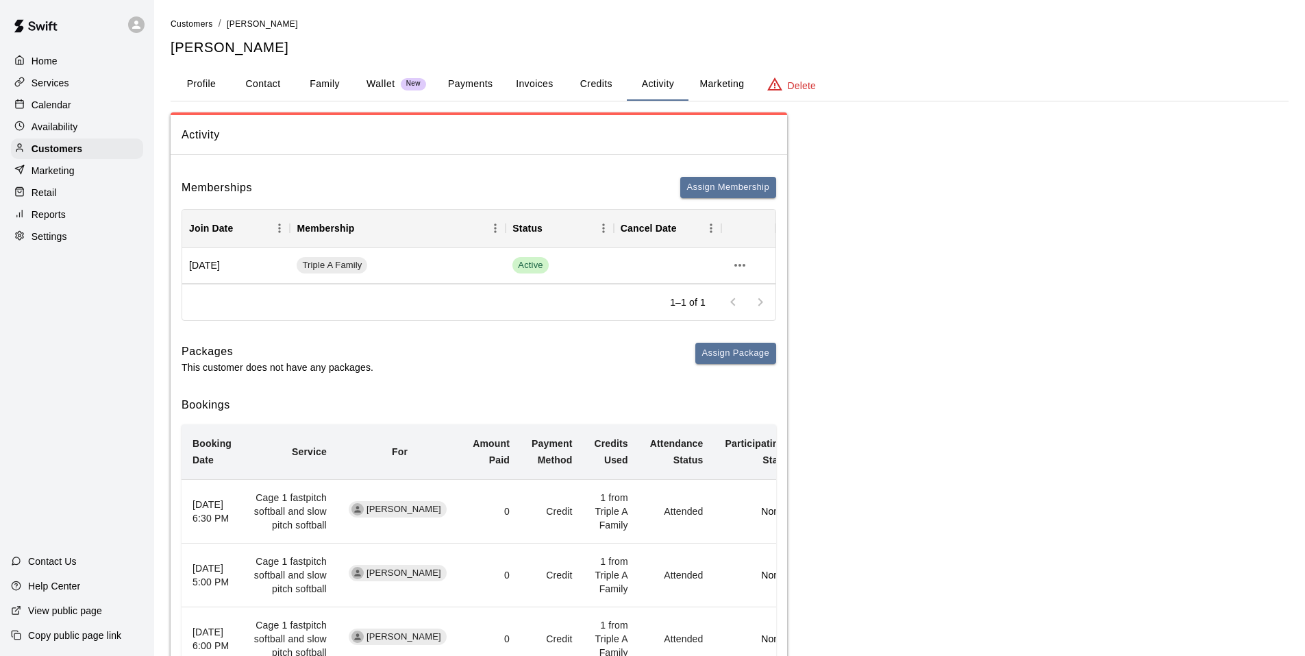
click at [339, 84] on button "Family" at bounding box center [325, 84] width 62 height 33
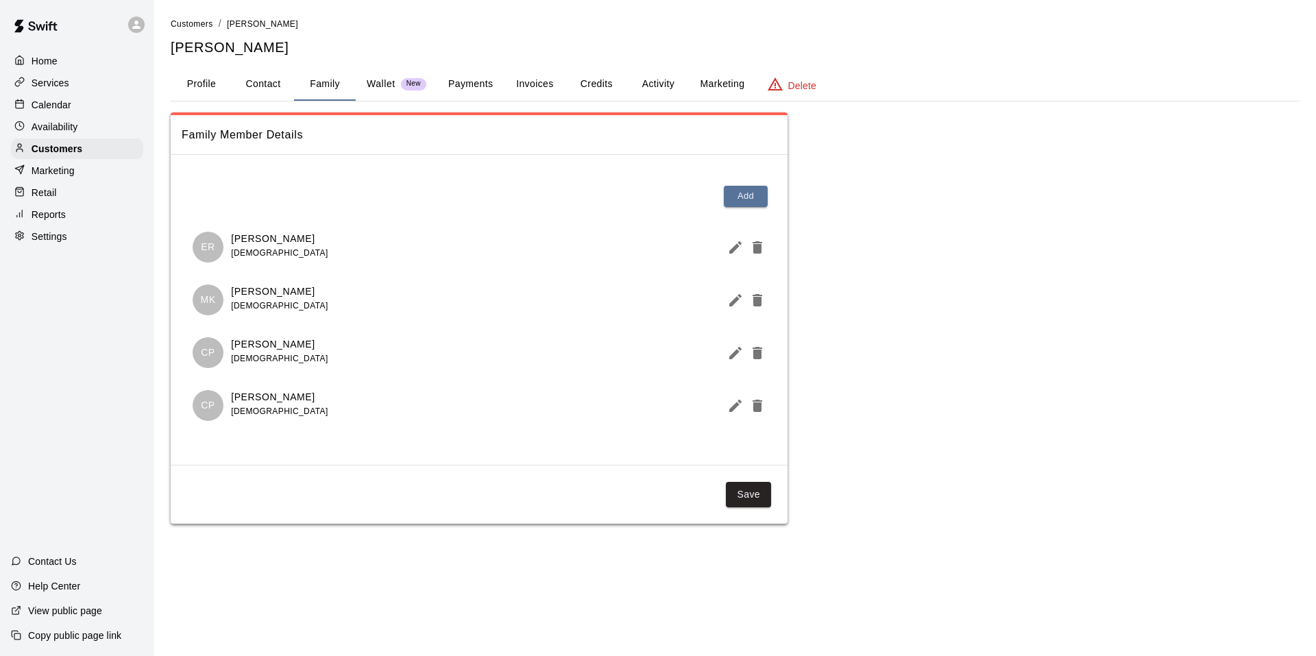
click at [210, 295] on p "MK" at bounding box center [207, 300] width 15 height 14
click at [211, 87] on button "Profile" at bounding box center [202, 84] width 62 height 33
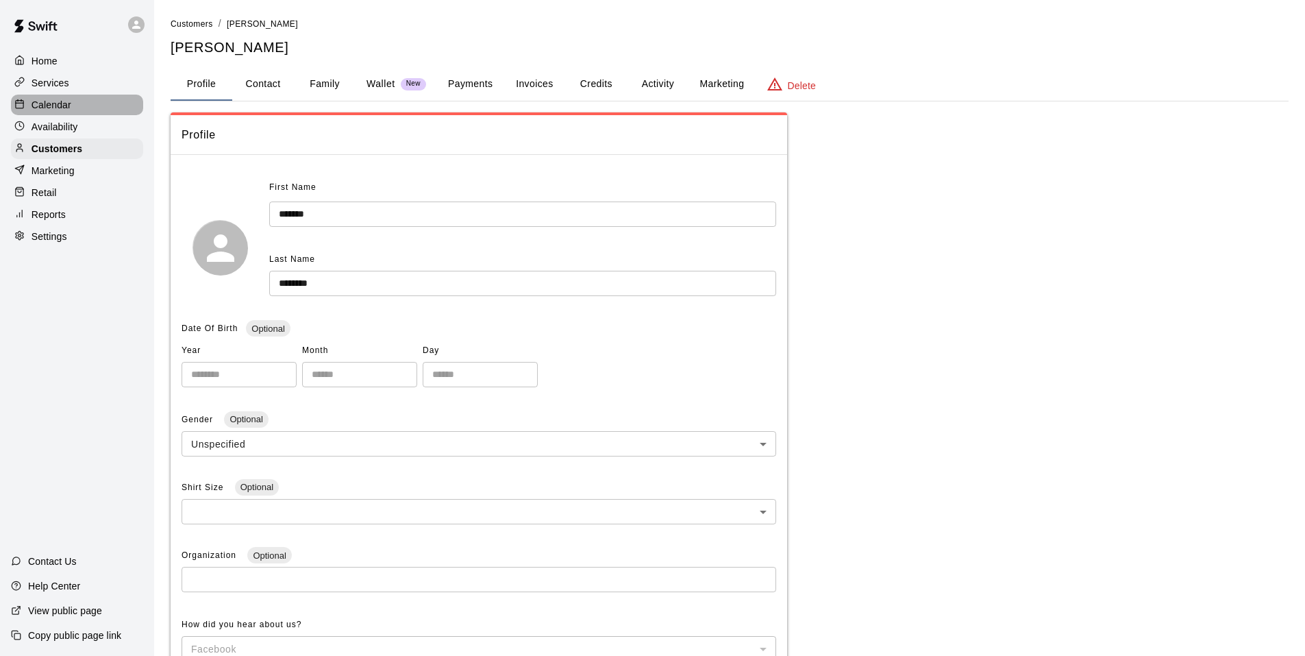
click at [62, 99] on p "Calendar" at bounding box center [52, 105] width 40 height 14
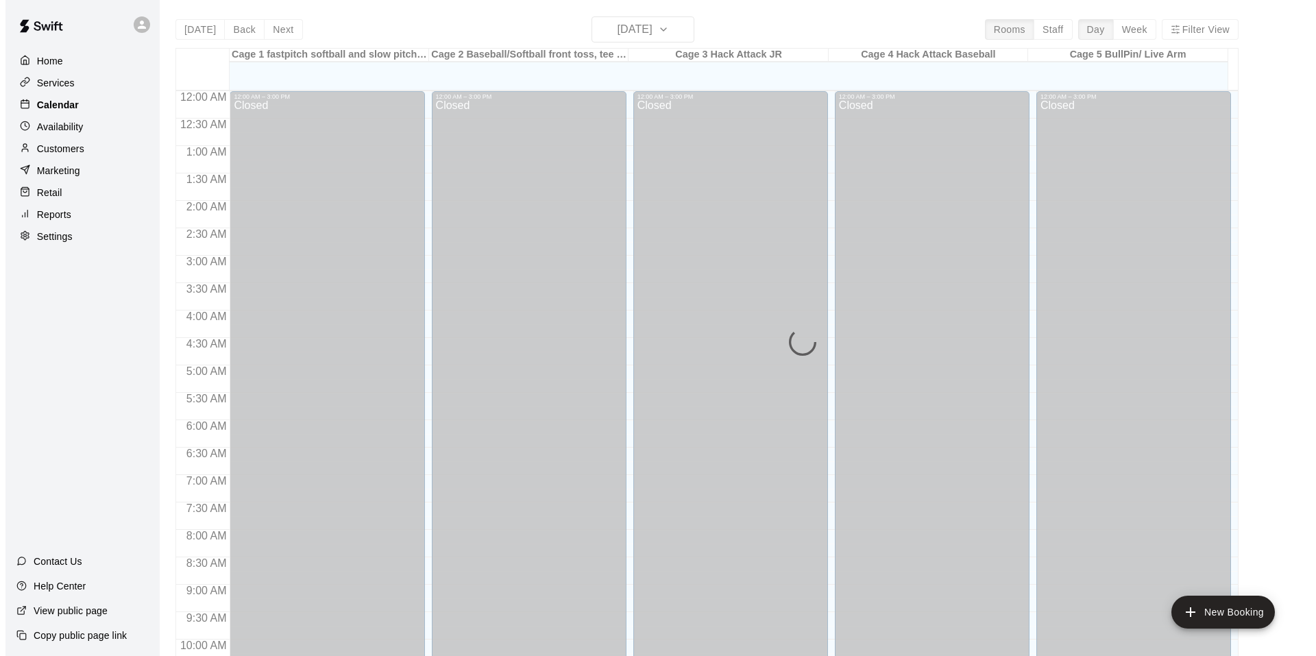
scroll to position [694, 0]
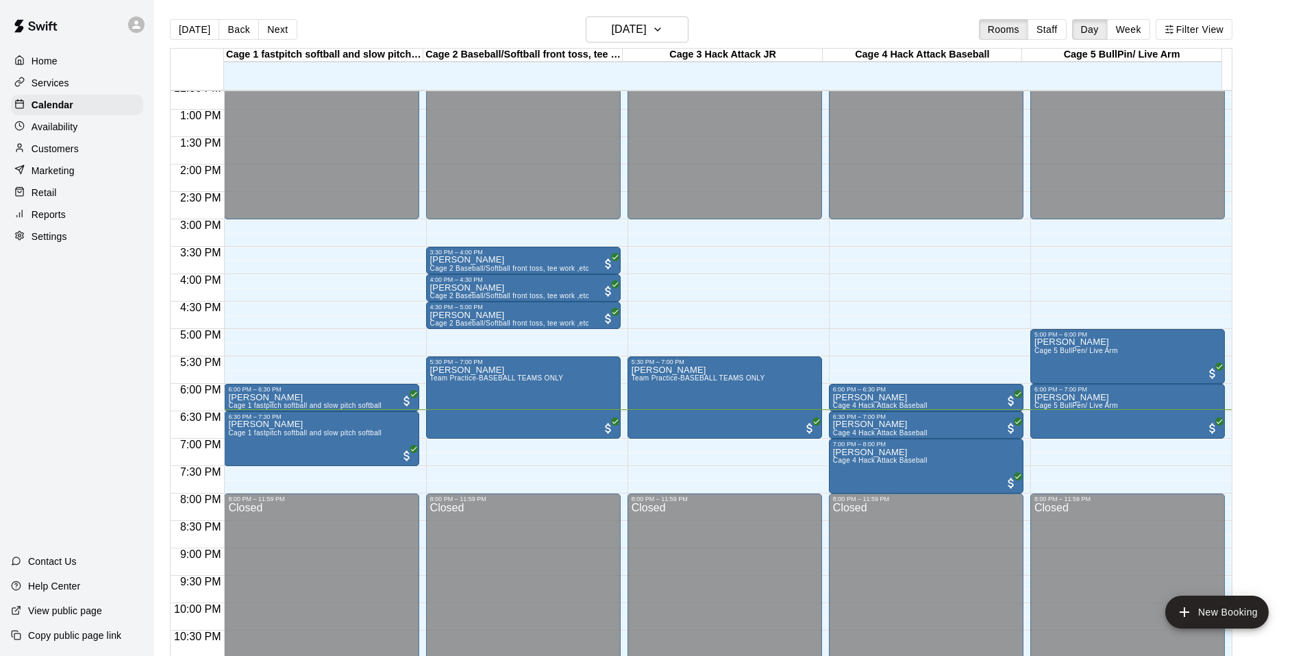
click at [51, 425] on div "Home Services Calendar Availability Customers Marketing Retail Reports Settings…" at bounding box center [77, 328] width 154 height 656
click at [76, 388] on div "Home Services Calendar Availability Customers Marketing Retail Reports Settings…" at bounding box center [77, 328] width 154 height 656
click at [67, 159] on div "Customers" at bounding box center [77, 148] width 132 height 21
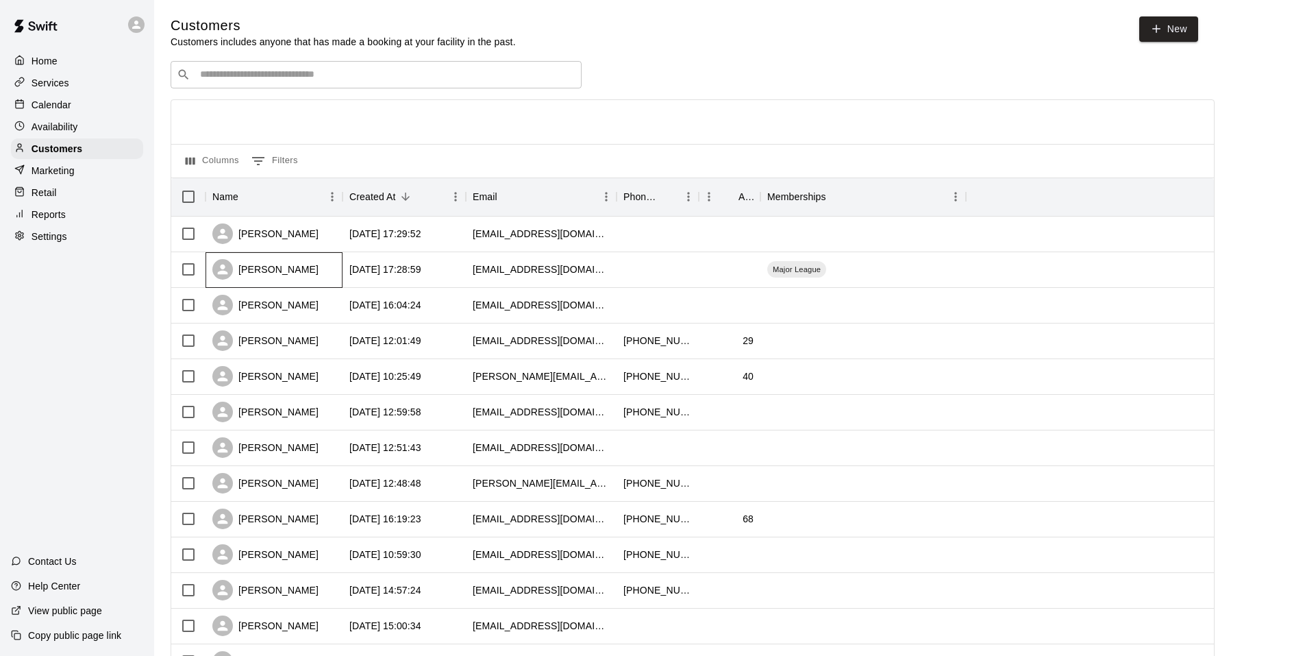
click at [303, 262] on div "[PERSON_NAME]" at bounding box center [274, 270] width 137 height 36
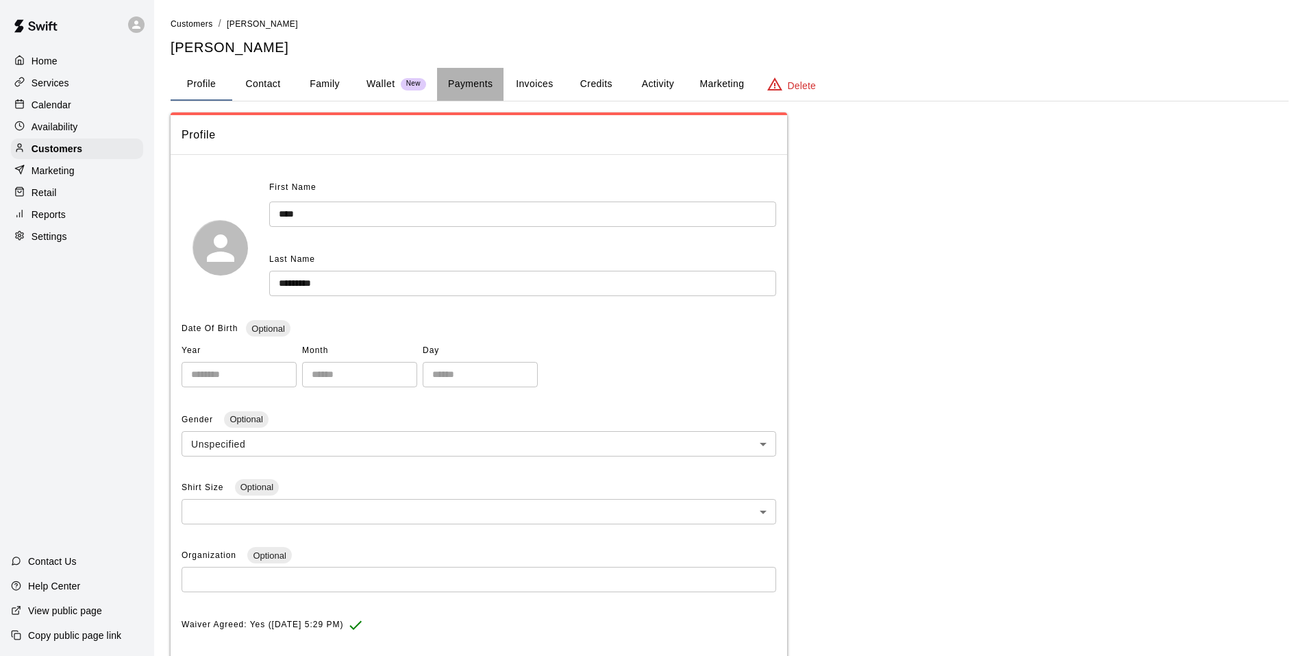
click at [479, 83] on button "Payments" at bounding box center [470, 84] width 66 height 33
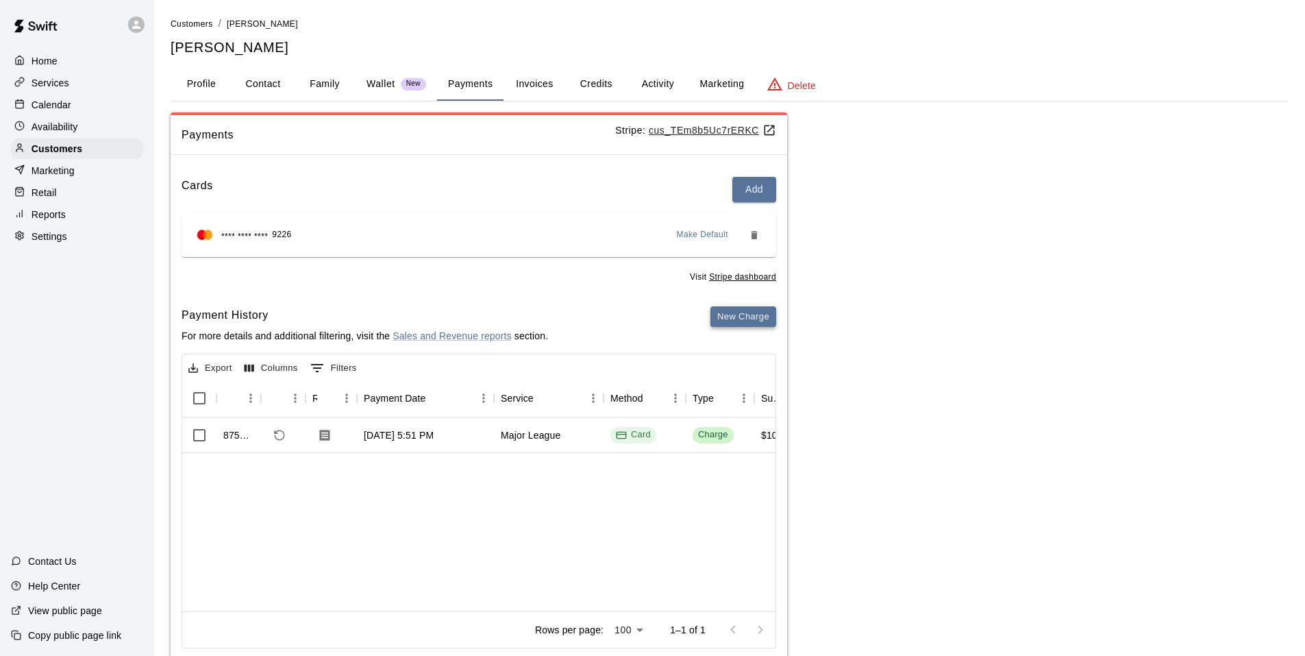
click at [744, 317] on button "New Charge" at bounding box center [744, 316] width 66 height 21
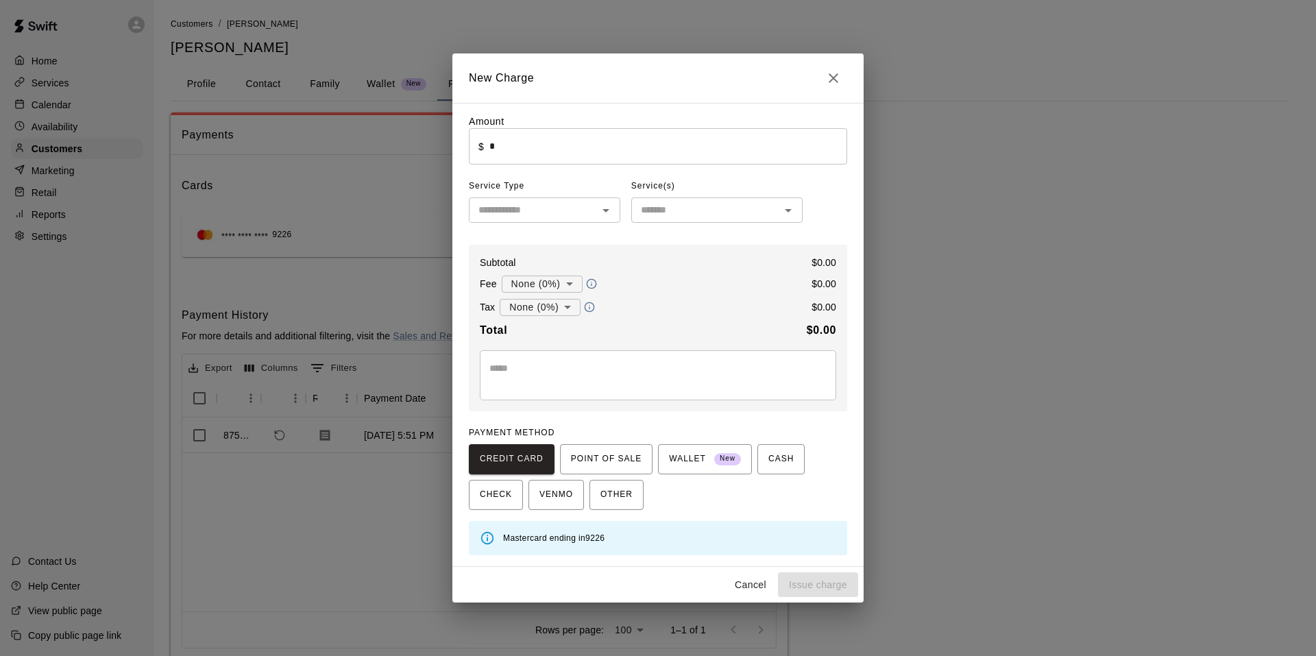
click at [626, 160] on input "*" at bounding box center [668, 146] width 358 height 36
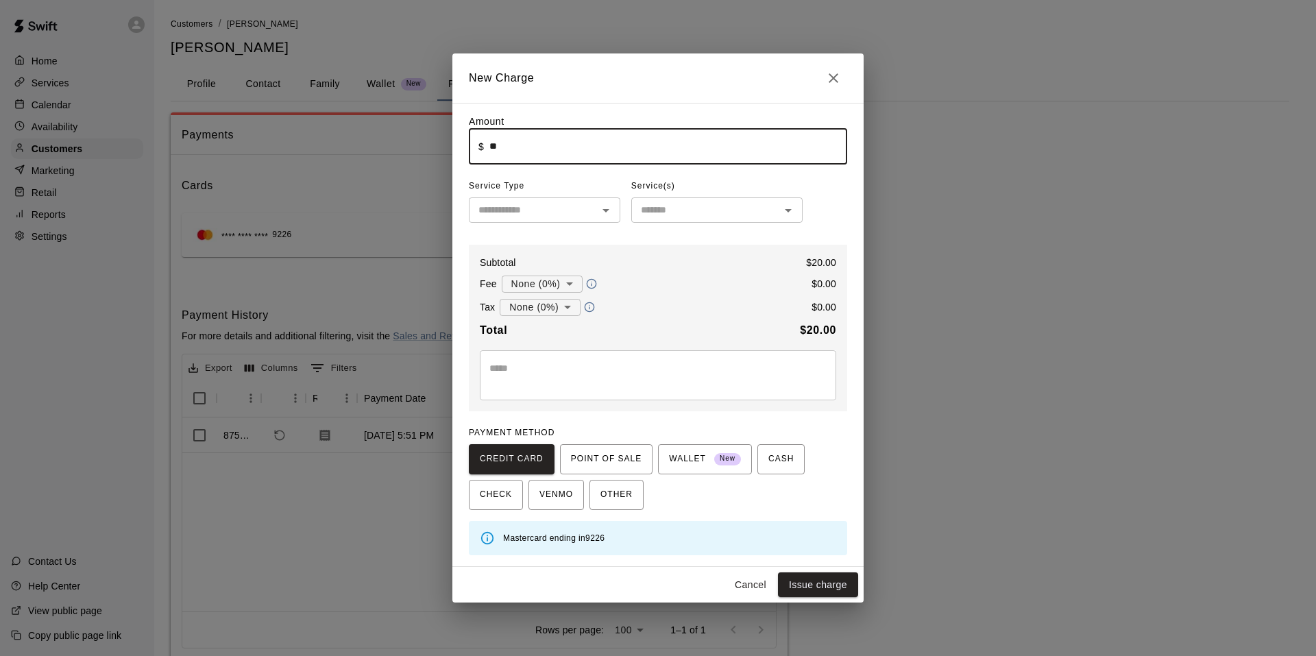
type input "*****"
click at [587, 209] on input "text" at bounding box center [533, 209] width 121 height 17
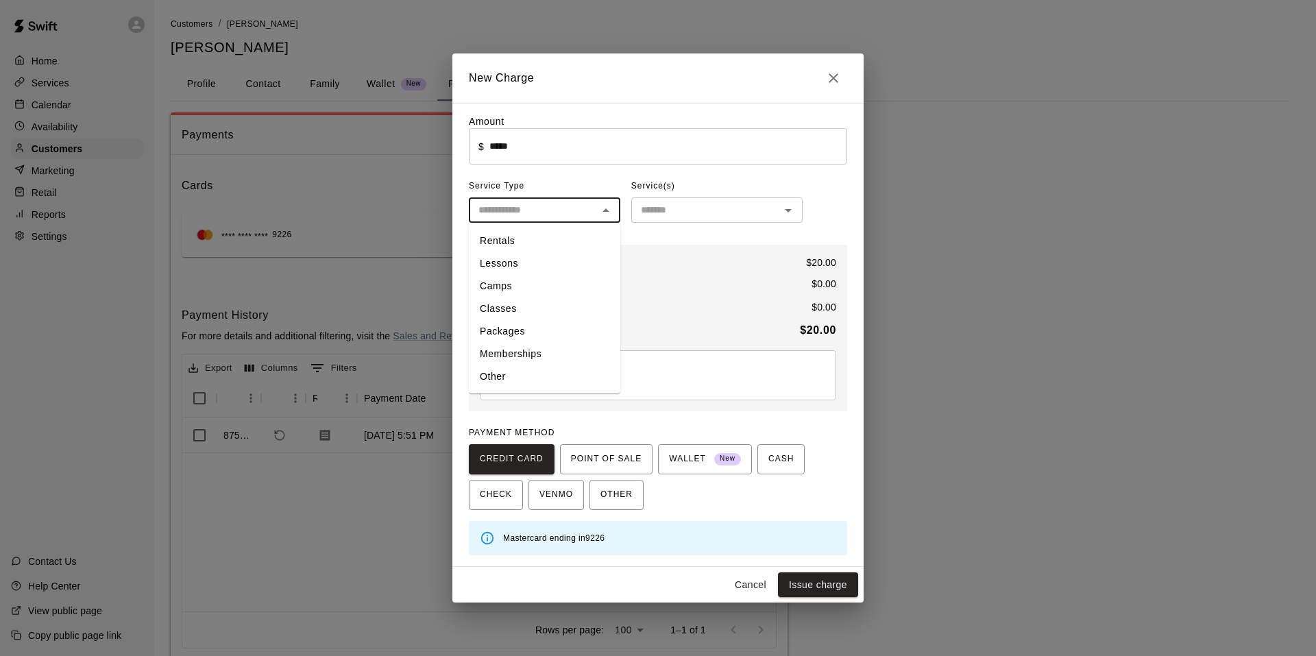
click at [532, 370] on li "Other" at bounding box center [544, 376] width 151 height 23
type input "*****"
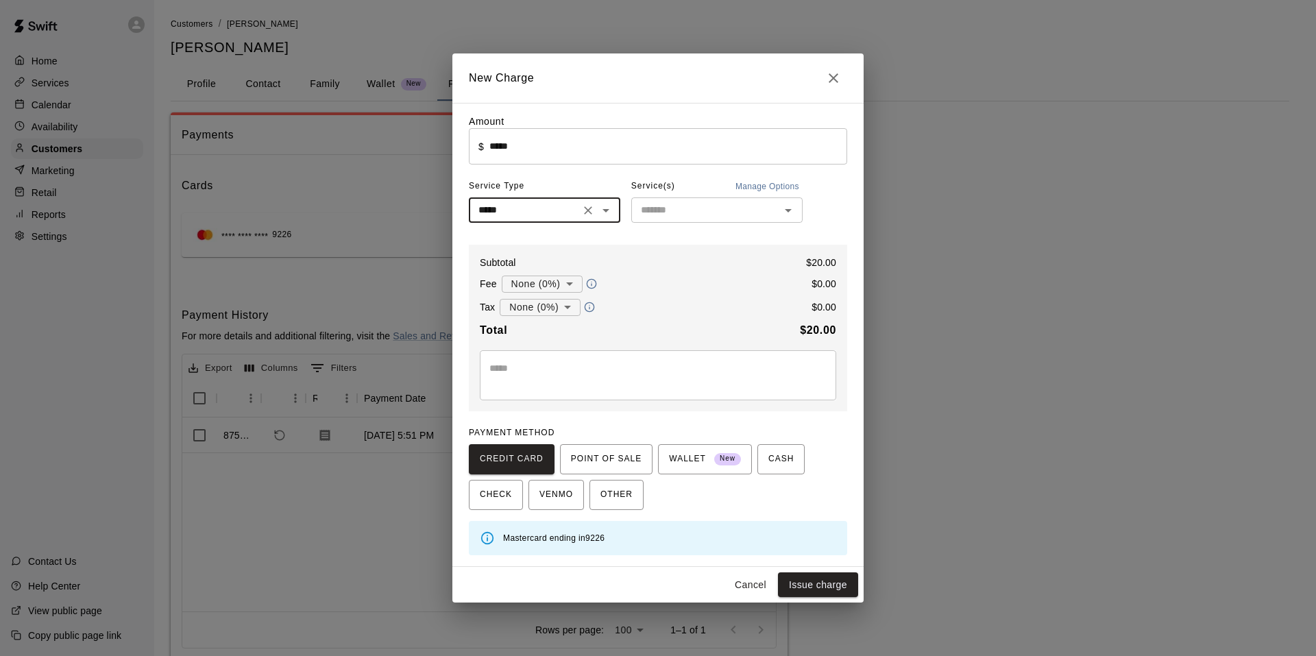
click at [755, 213] on input "text" at bounding box center [705, 209] width 140 height 17
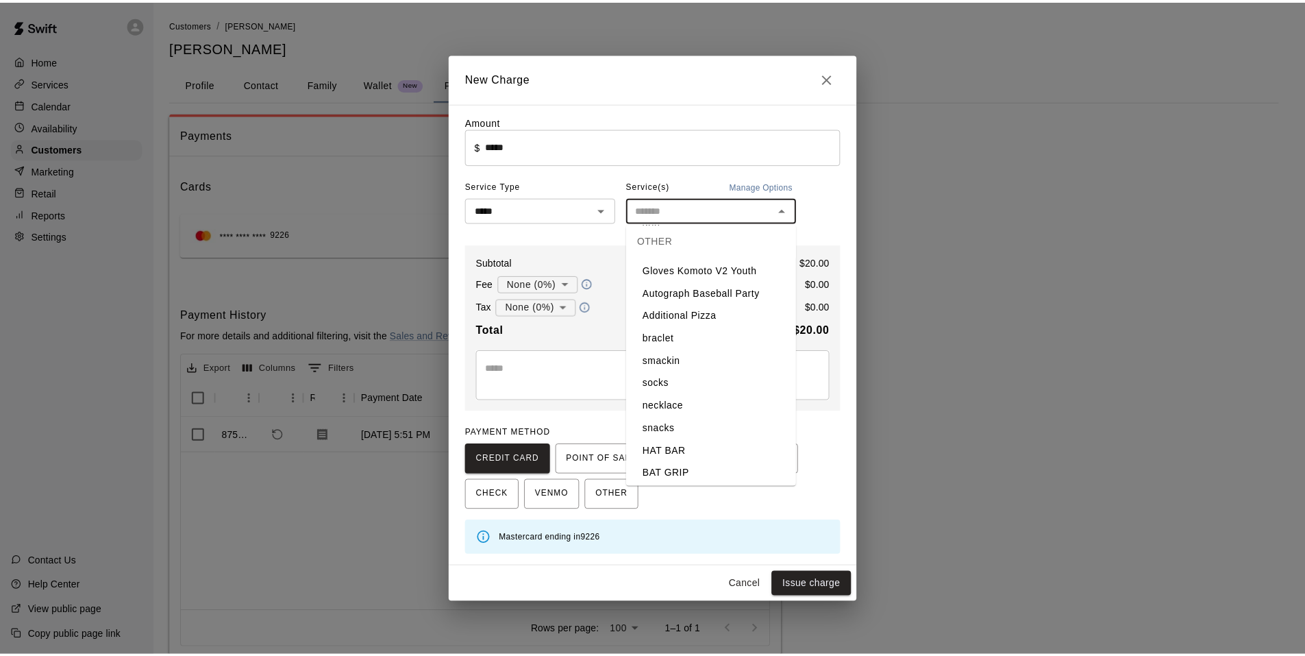
scroll to position [342, 0]
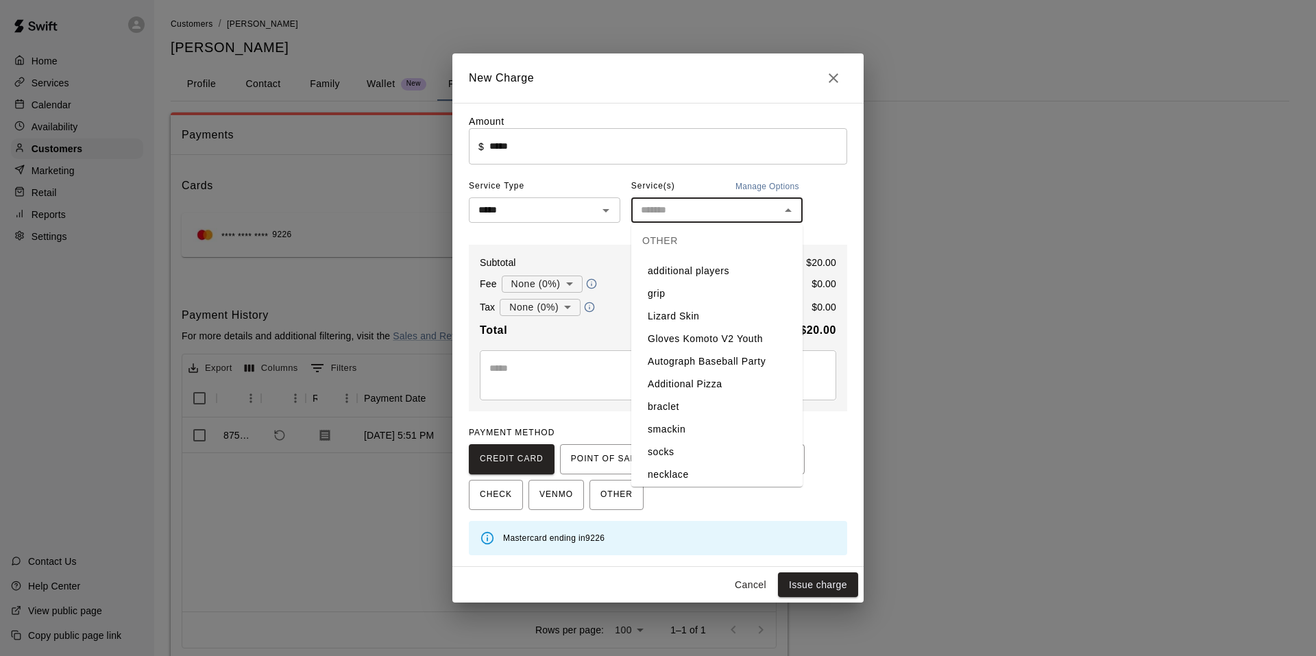
click at [696, 315] on li "Lizard Skin" at bounding box center [716, 316] width 171 height 23
type input "**********"
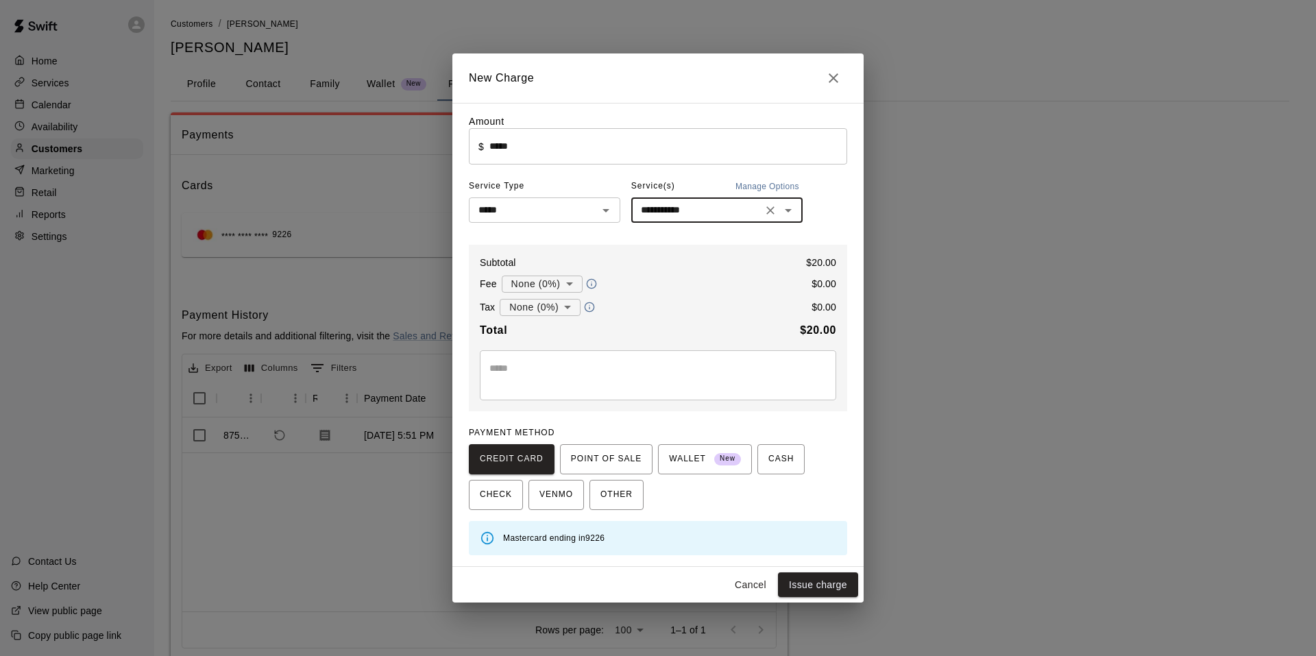
click at [506, 315] on body "**********" at bounding box center [658, 346] width 1316 height 692
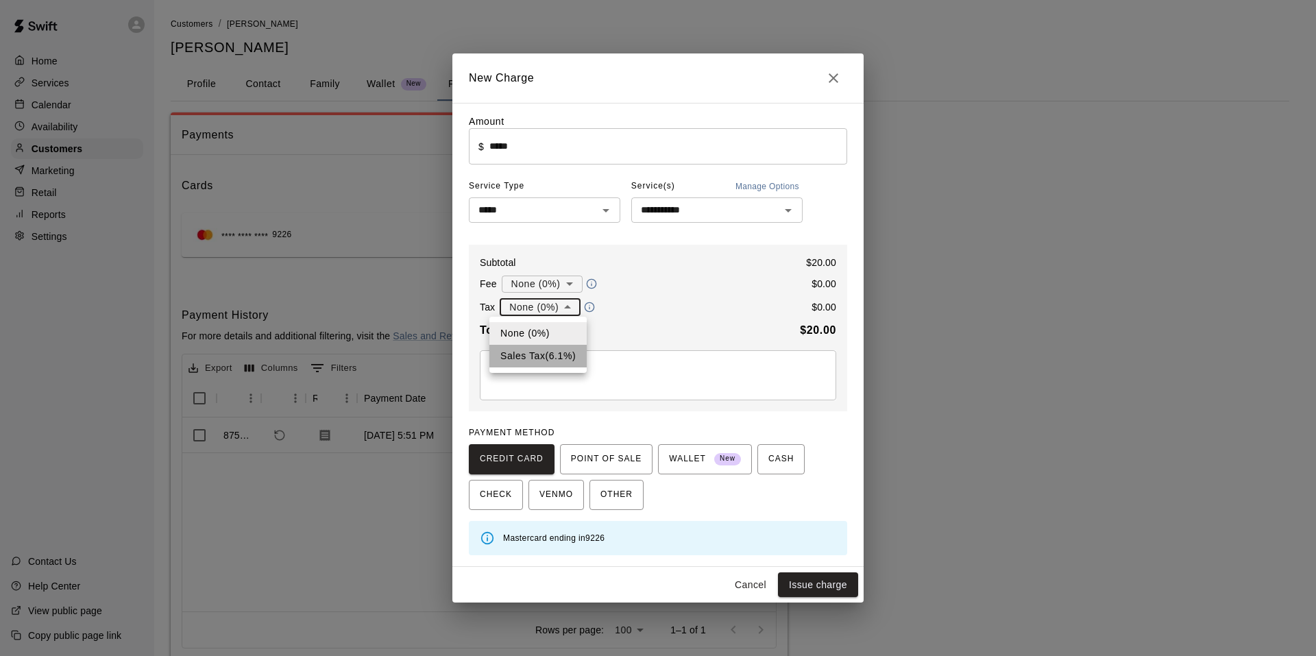
click at [533, 352] on li "Sales Tax ( 6.1 %)" at bounding box center [537, 356] width 97 height 23
type input "**********"
click at [820, 584] on button "Issue charge" at bounding box center [818, 584] width 80 height 25
type input "*"
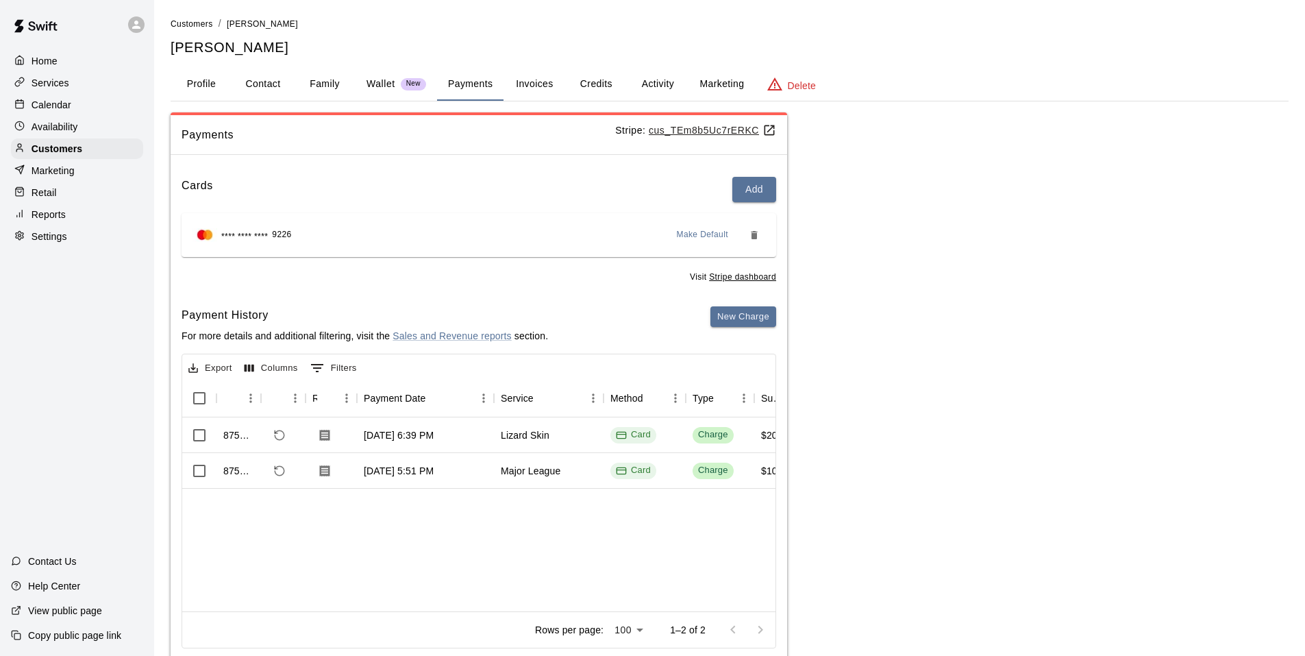
click at [102, 102] on div "Calendar" at bounding box center [77, 105] width 132 height 21
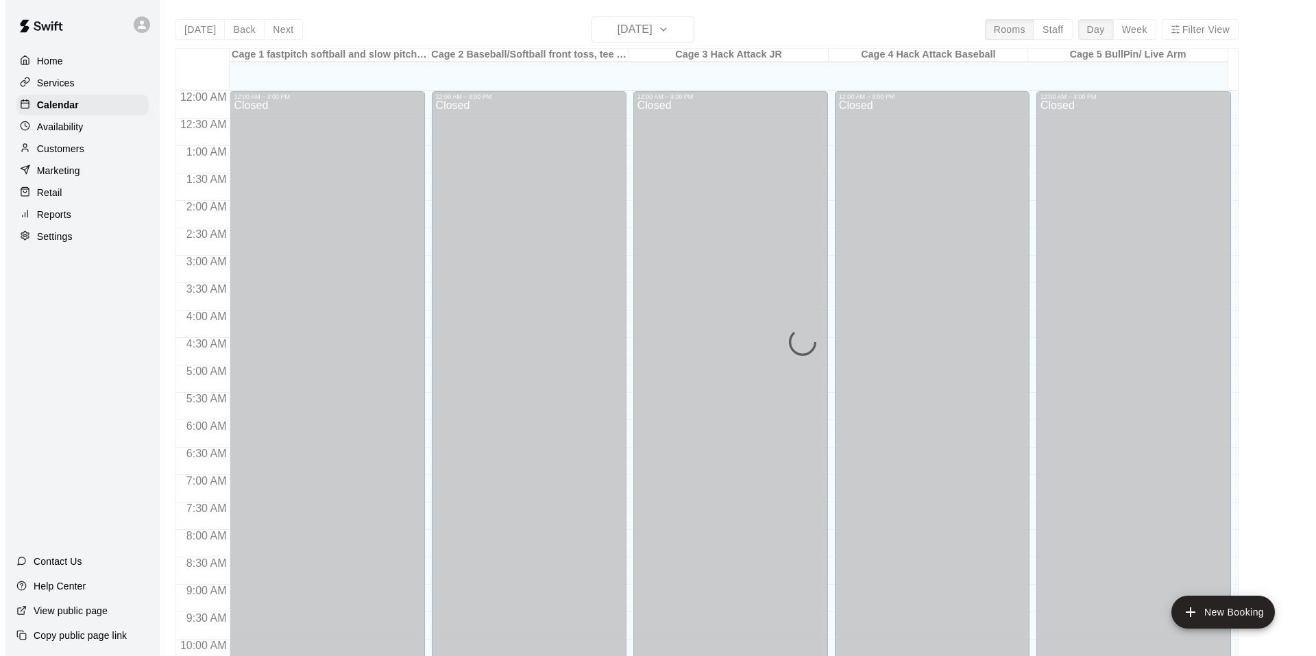
scroll to position [694, 0]
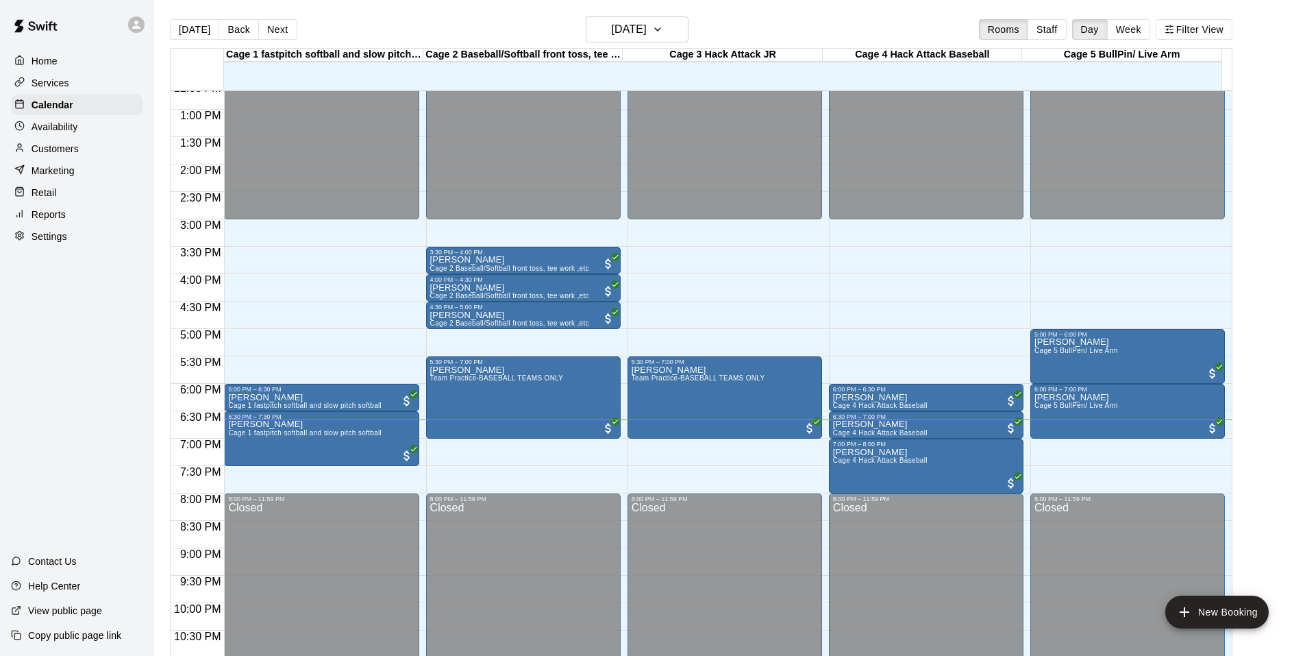
click at [55, 350] on div "Home Services Calendar Availability Customers Marketing Retail Reports Settings…" at bounding box center [77, 328] width 154 height 656
click at [602, 12] on main "[DATE] Back [DATE][DATE] Rooms Staff Day Week Filter View Cage 1 fastpitch soft…" at bounding box center [729, 339] width 1151 height 678
click at [602, 23] on button "[DATE]" at bounding box center [637, 29] width 103 height 26
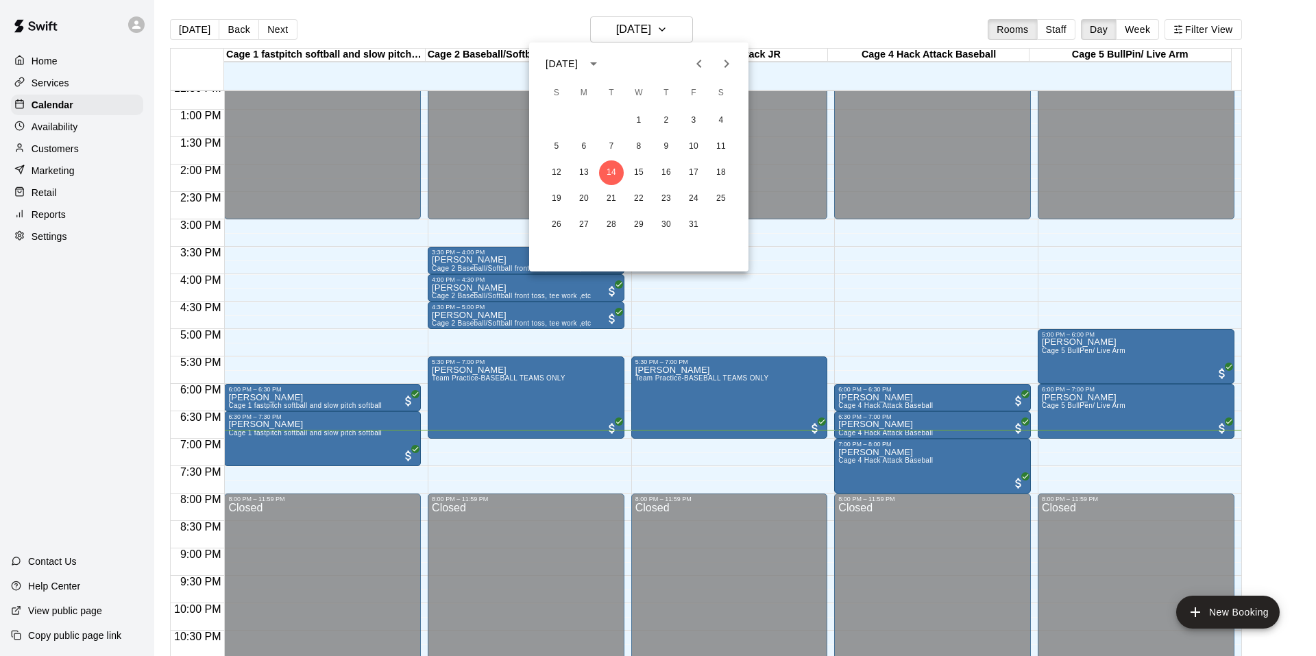
click at [393, 33] on div at bounding box center [658, 328] width 1316 height 656
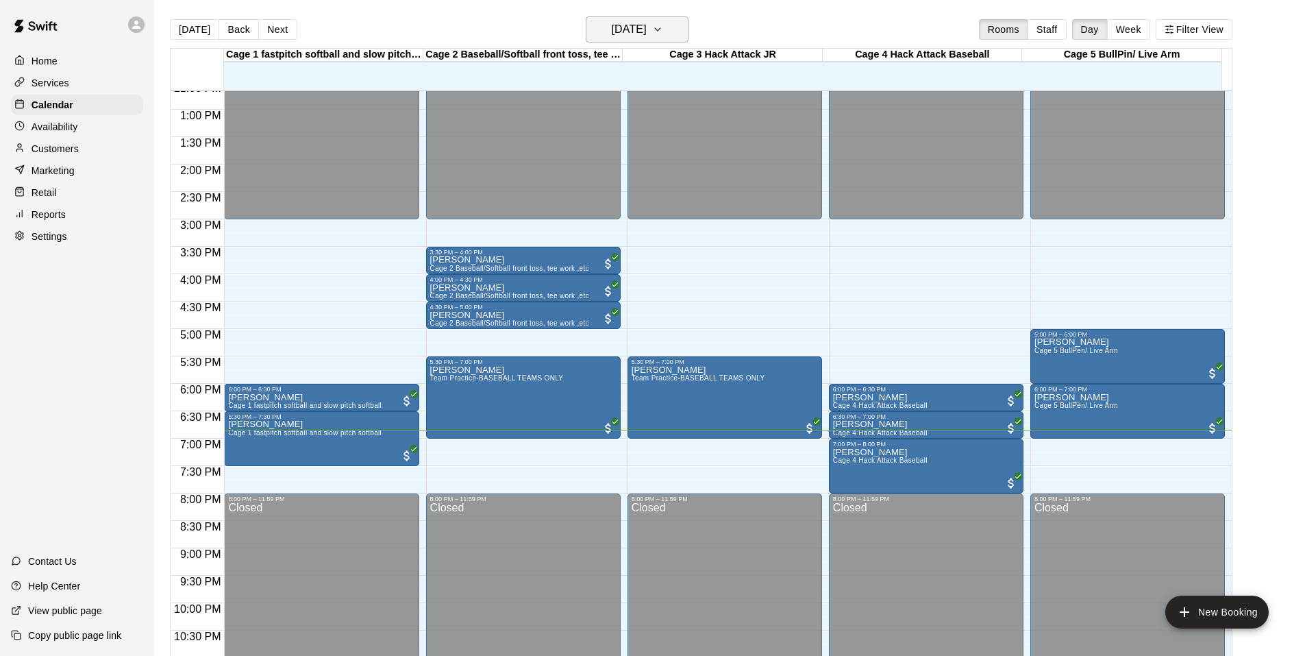
click at [619, 40] on button "[DATE]" at bounding box center [637, 29] width 103 height 26
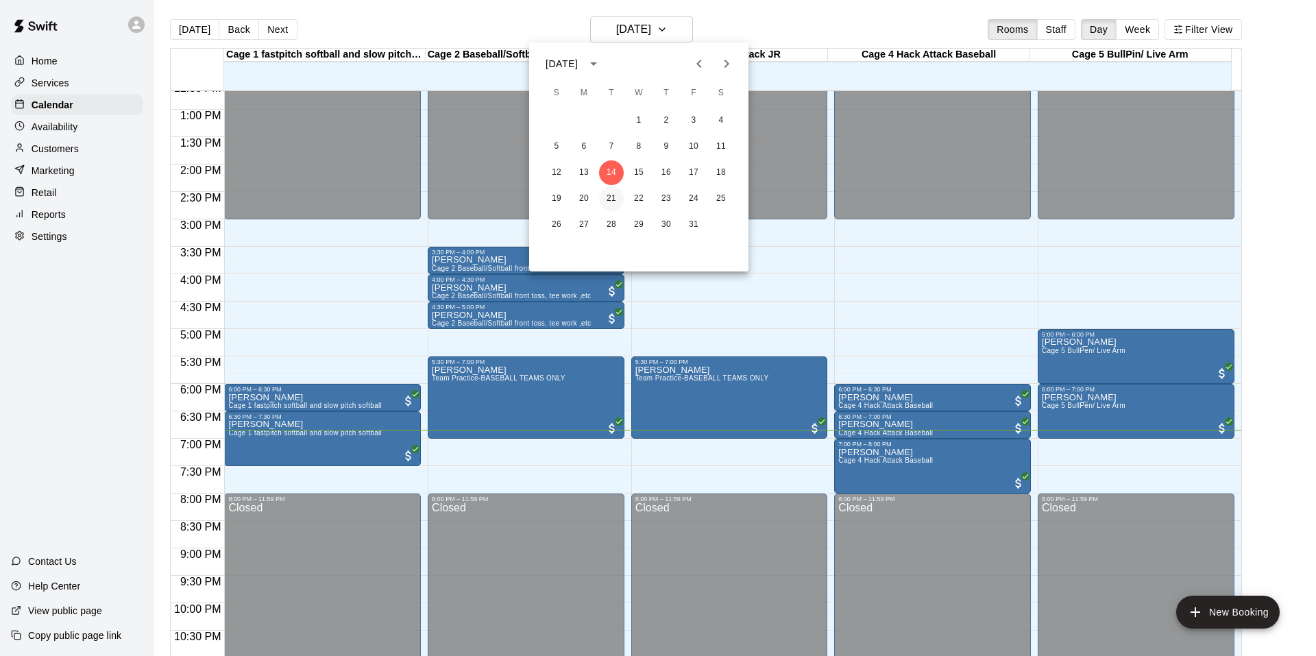
click at [615, 191] on button "21" at bounding box center [611, 198] width 25 height 25
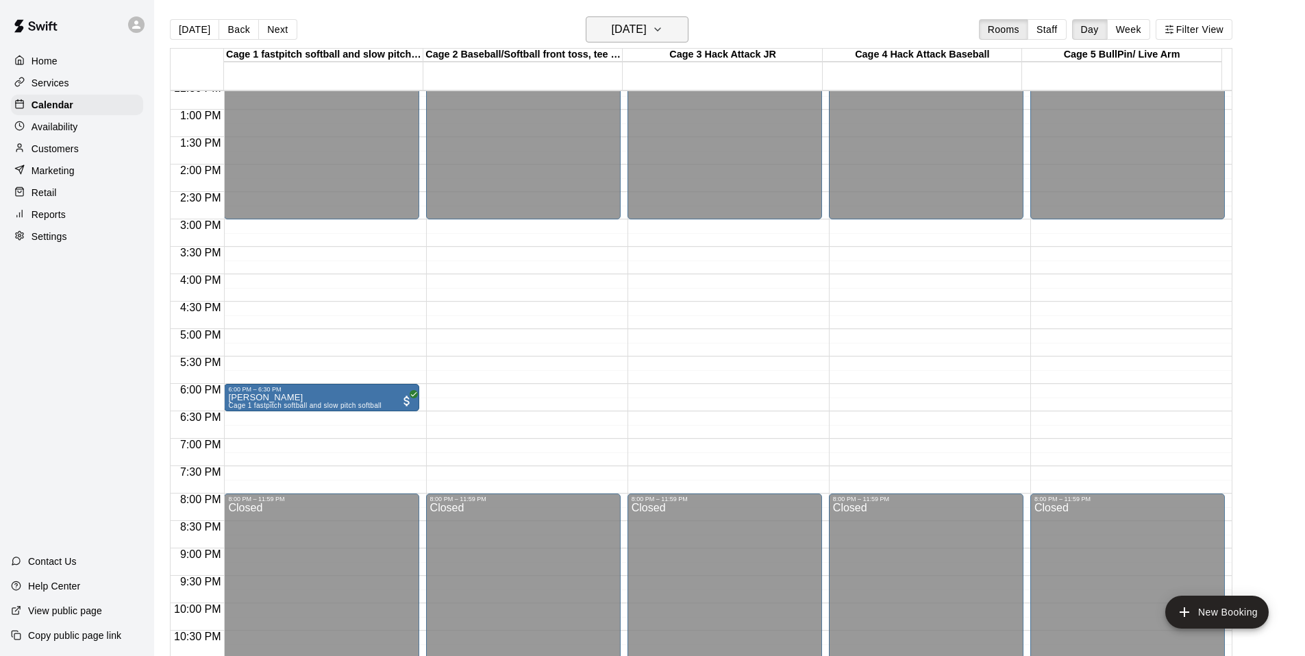
click at [680, 40] on button "[DATE]" at bounding box center [637, 29] width 103 height 26
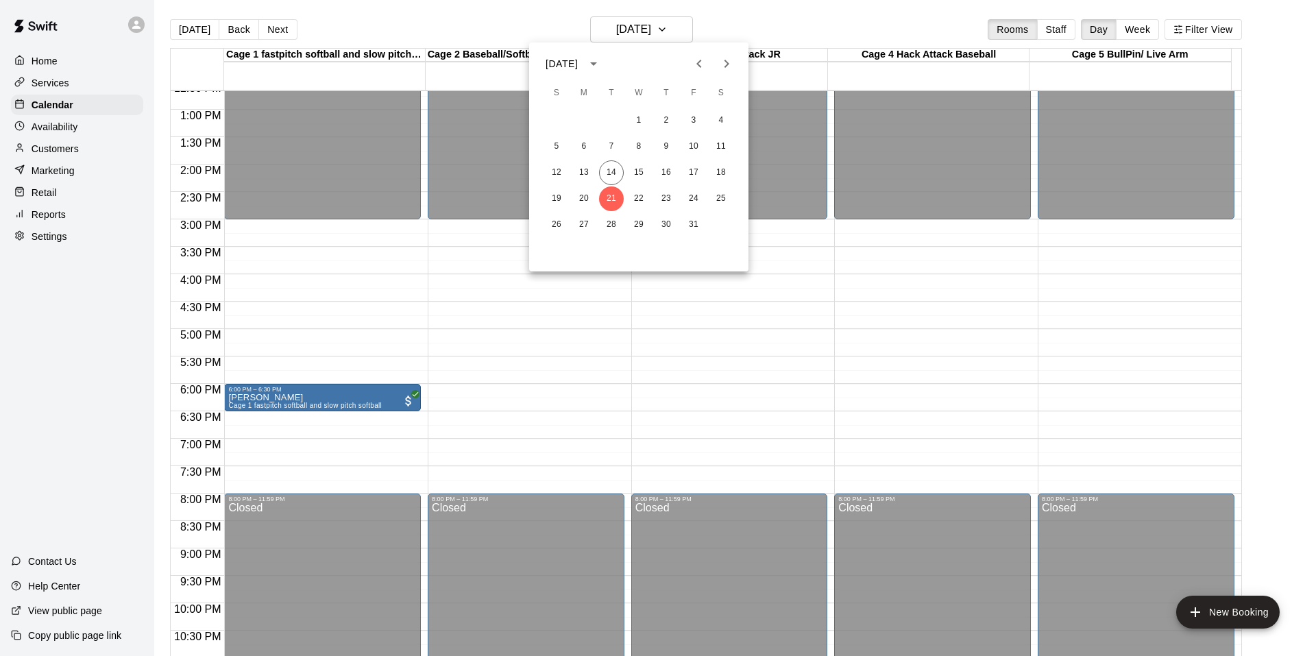
click at [782, 22] on div at bounding box center [658, 328] width 1316 height 656
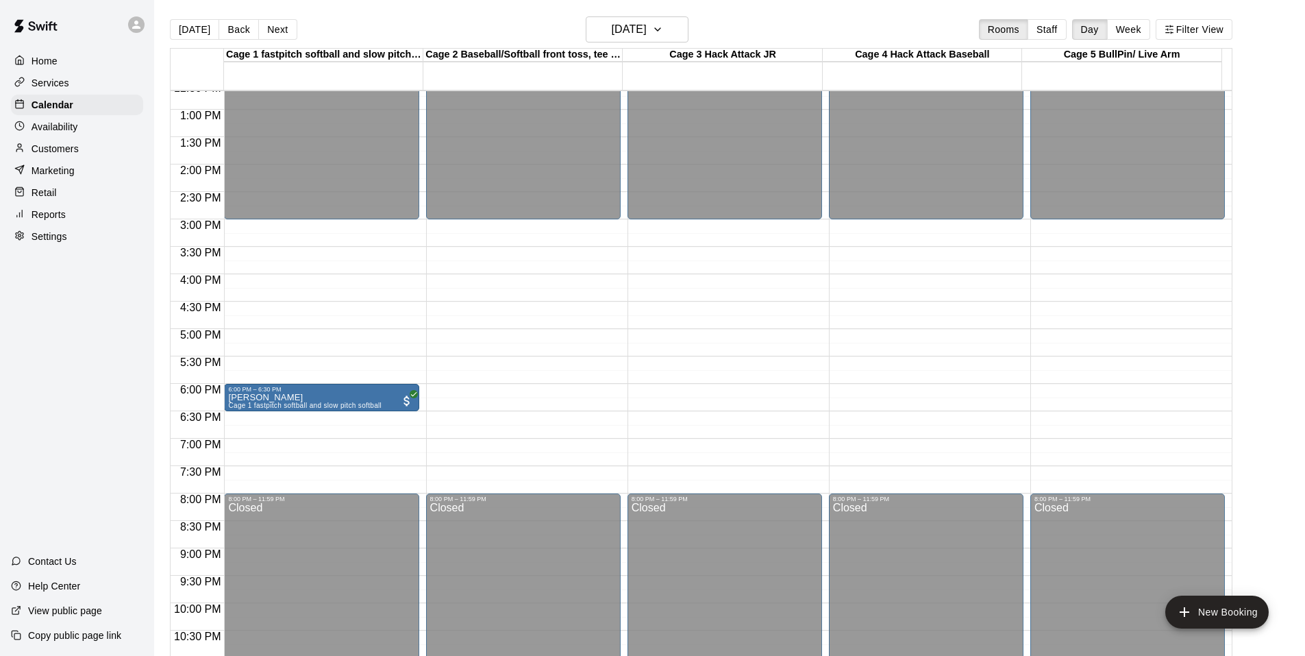
click at [654, 42] on div "[DATE] Back [DATE][DATE] Rooms Staff Day Week Filter View" at bounding box center [701, 32] width 1063 height 32
click at [654, 40] on button "[DATE]" at bounding box center [637, 29] width 103 height 26
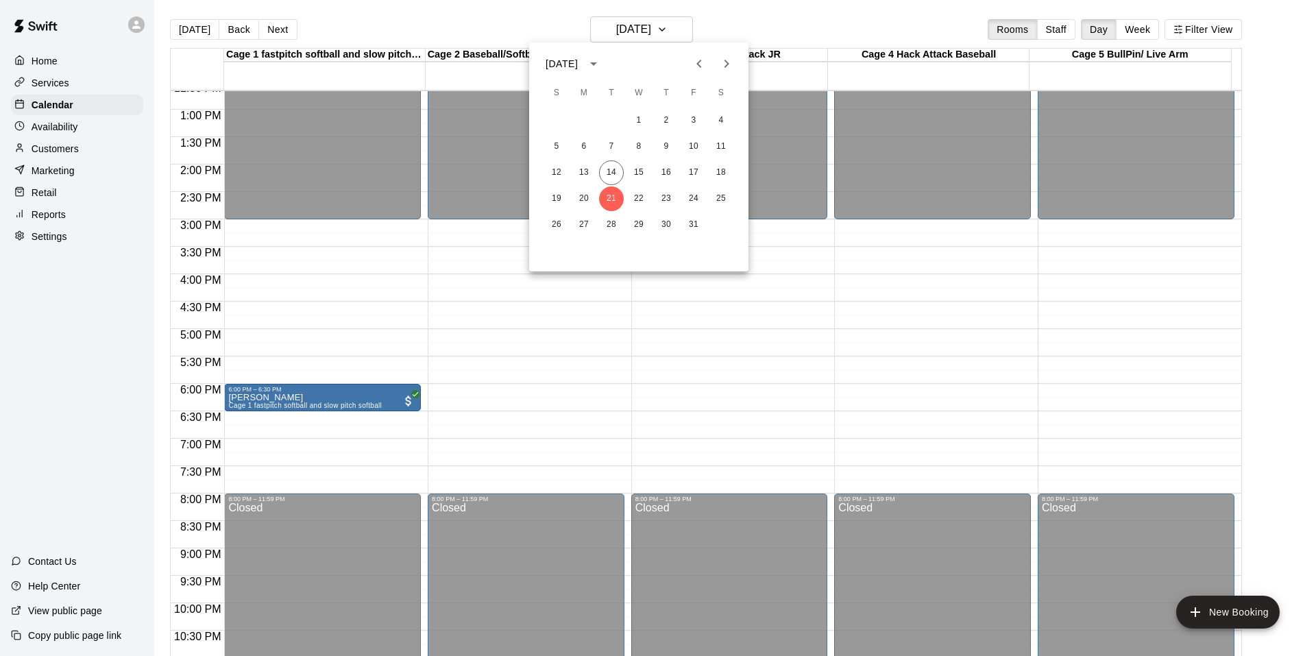
click at [761, 21] on div at bounding box center [658, 328] width 1316 height 656
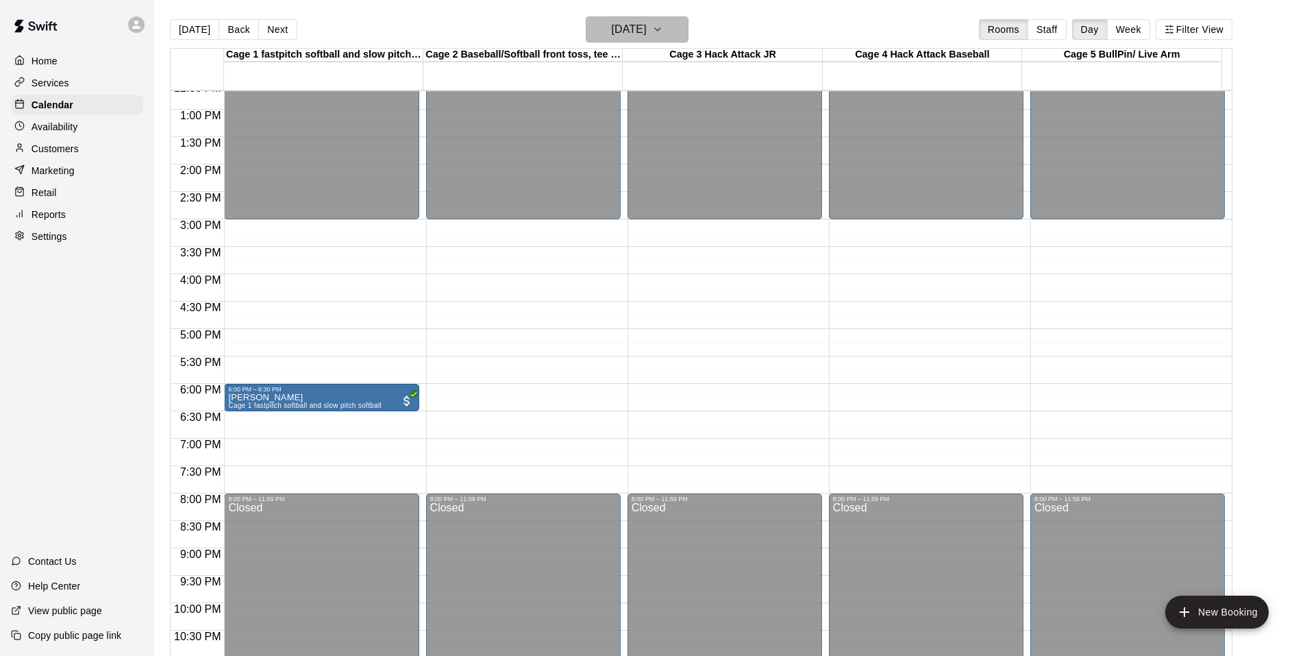
click at [628, 21] on h6 "[DATE]" at bounding box center [629, 29] width 35 height 19
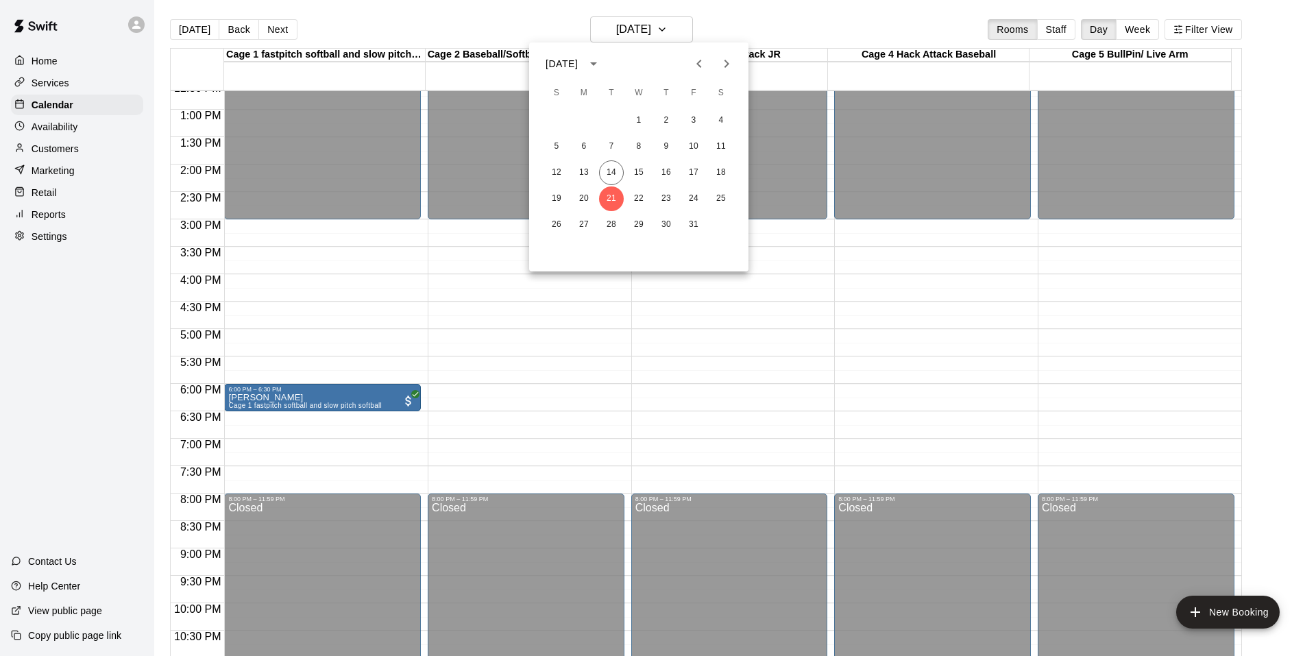
click at [801, 19] on div at bounding box center [658, 328] width 1316 height 656
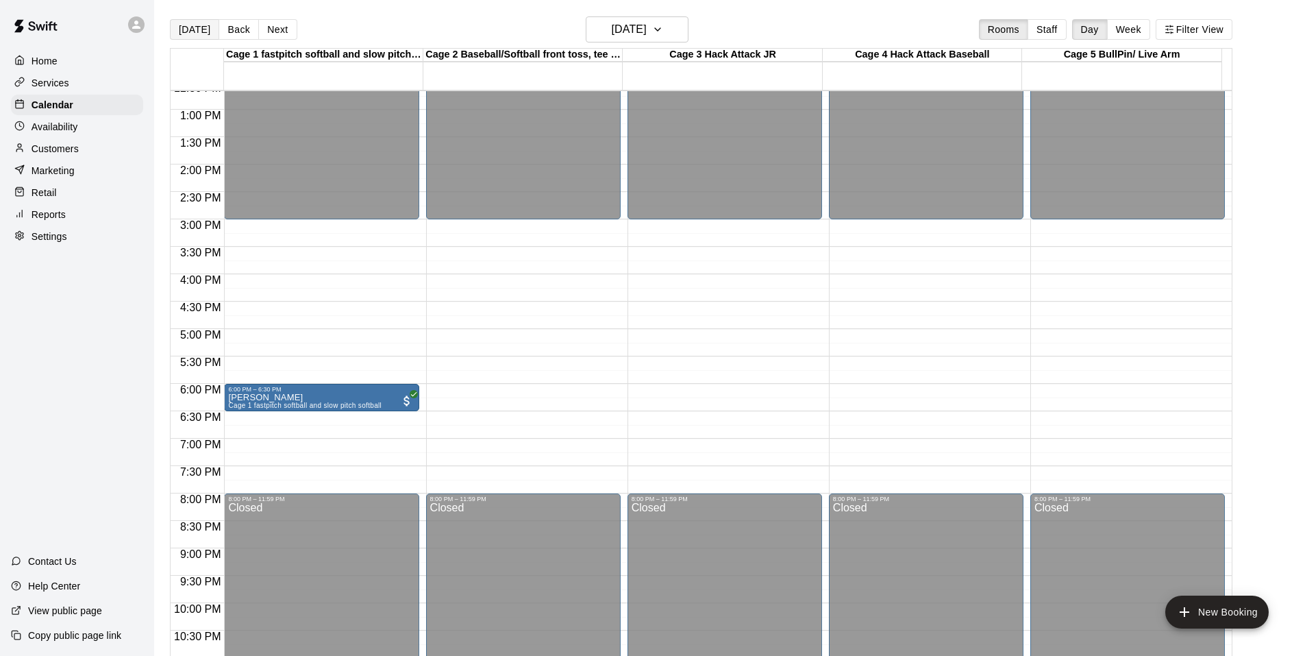
click at [178, 29] on button "[DATE]" at bounding box center [194, 29] width 49 height 21
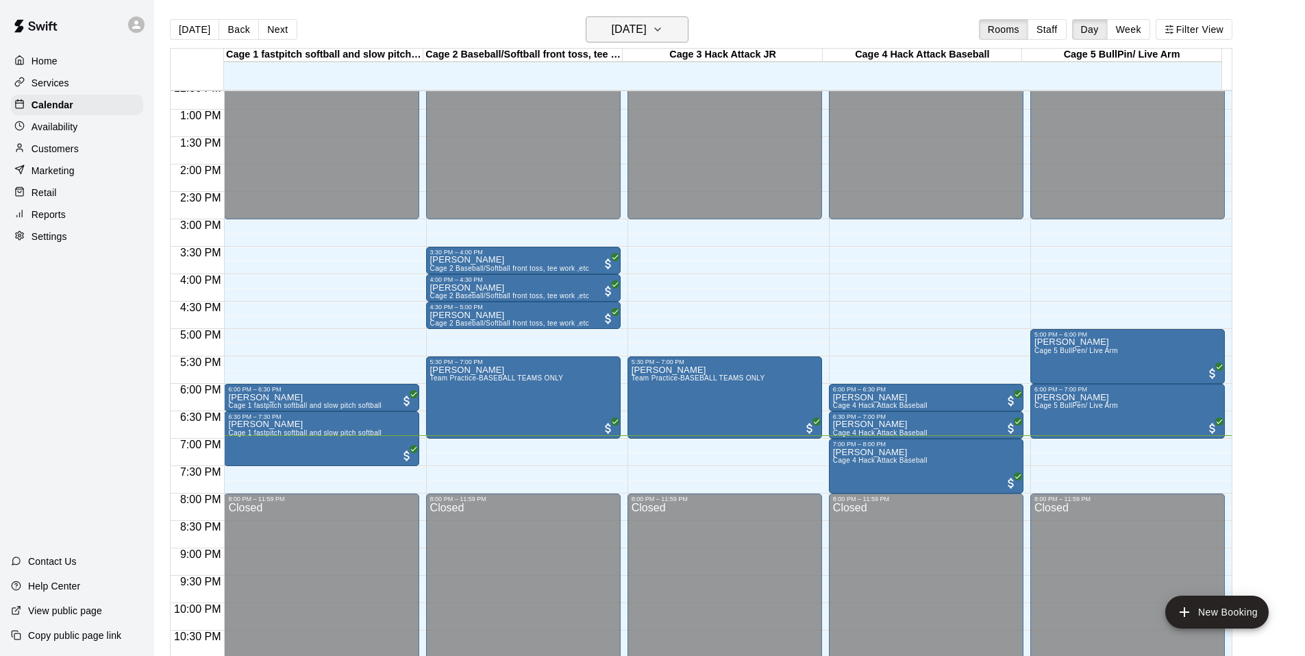
click at [612, 36] on h6 "[DATE]" at bounding box center [629, 29] width 35 height 19
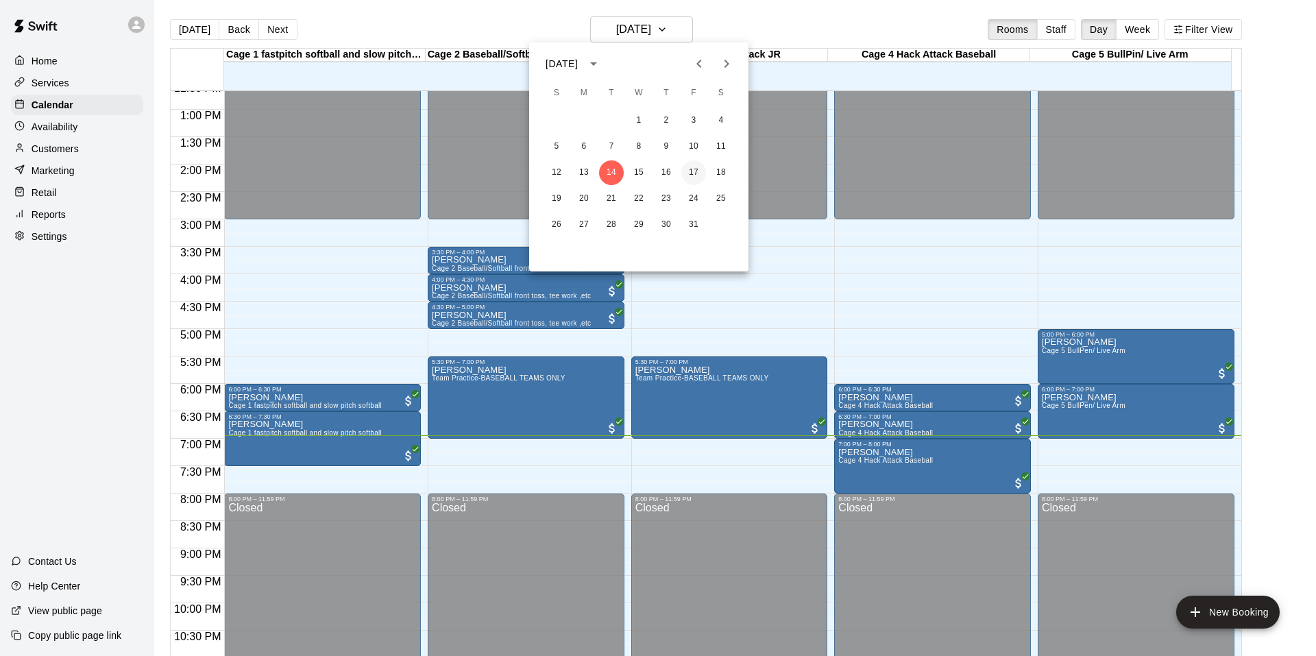
click at [698, 173] on button "17" at bounding box center [693, 172] width 25 height 25
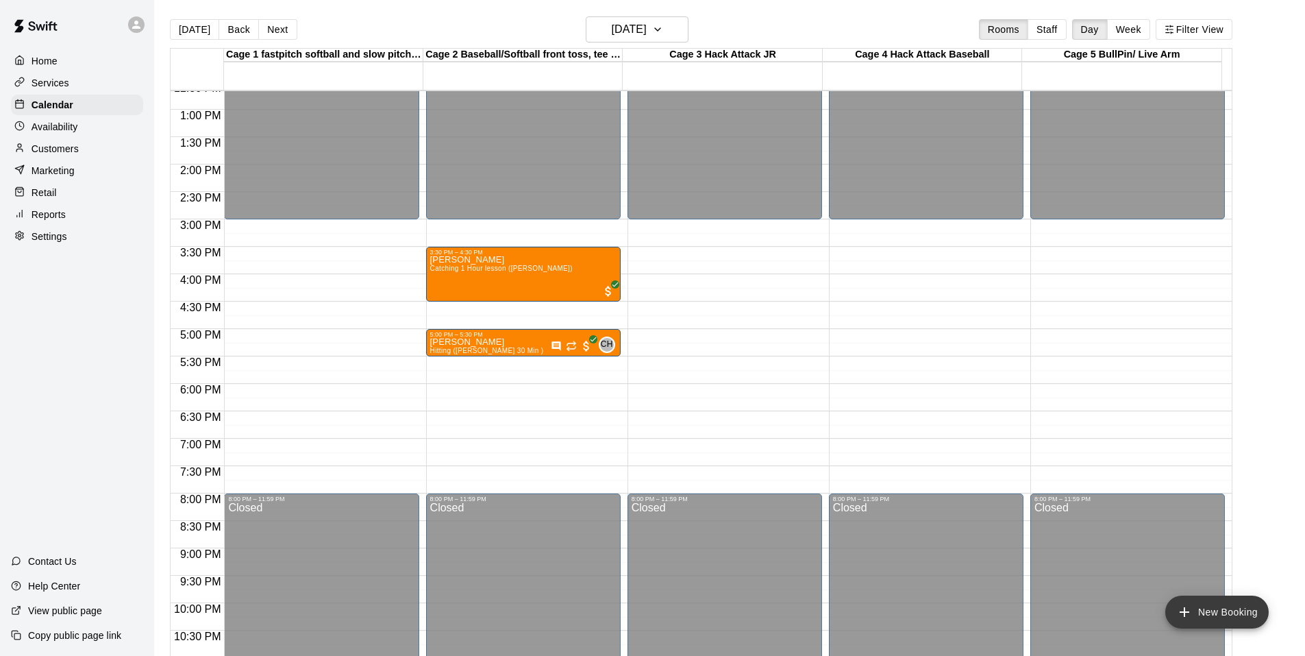
drag, startPoint x: 1214, startPoint y: 611, endPoint x: 1238, endPoint y: 612, distance: 24.7
click at [1214, 612] on button "New Booking" at bounding box center [1217, 611] width 103 height 33
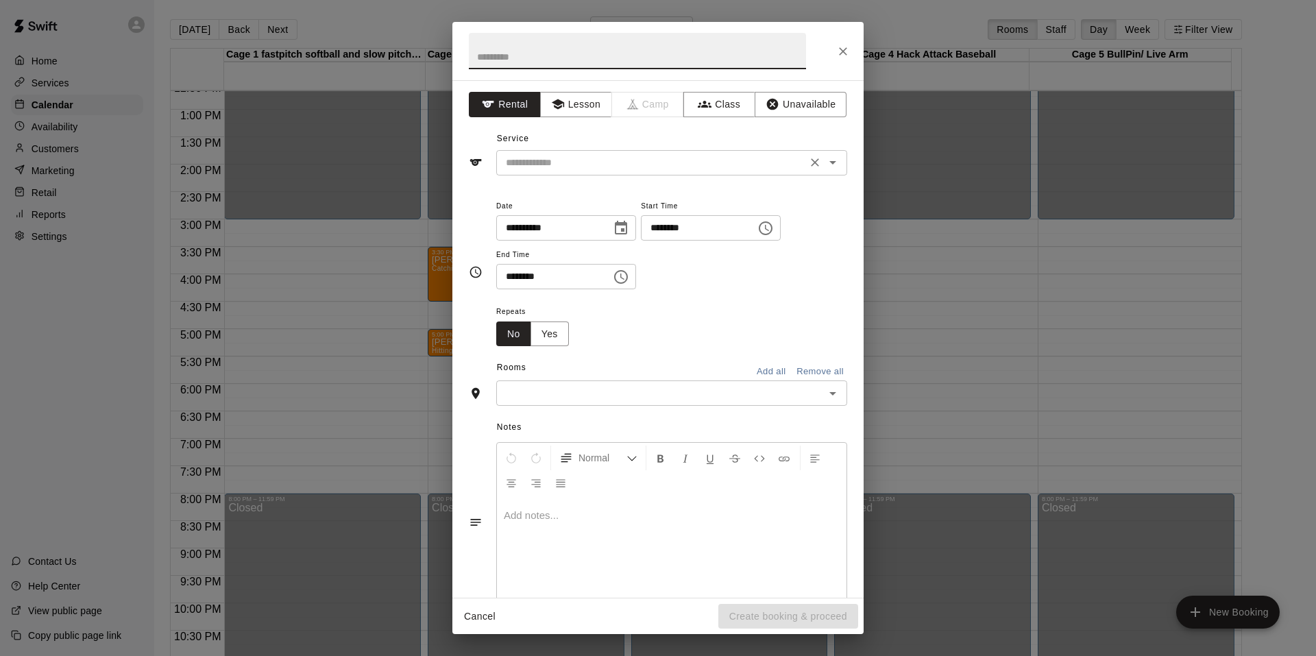
click at [582, 167] on input "text" at bounding box center [651, 162] width 302 height 17
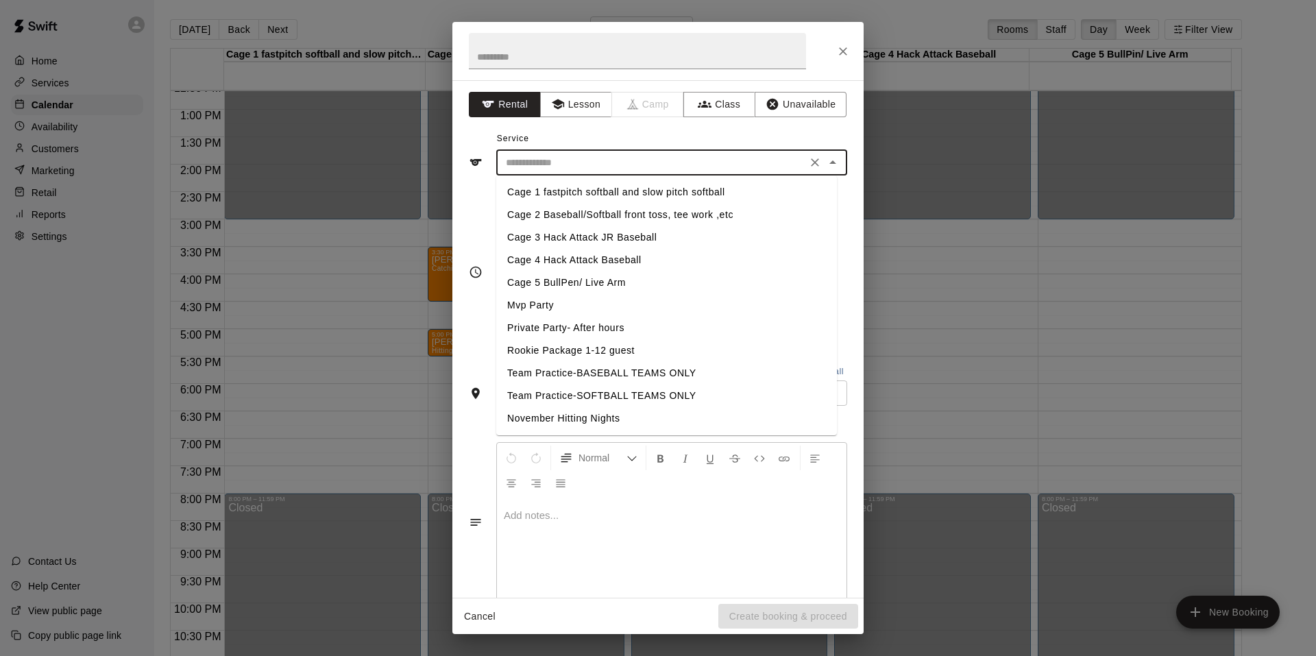
drag, startPoint x: 604, startPoint y: 378, endPoint x: 593, endPoint y: 377, distance: 11.0
click at [593, 377] on li "Team Practice-BASEBALL TEAMS ONLY" at bounding box center [666, 373] width 341 height 23
type input "**********"
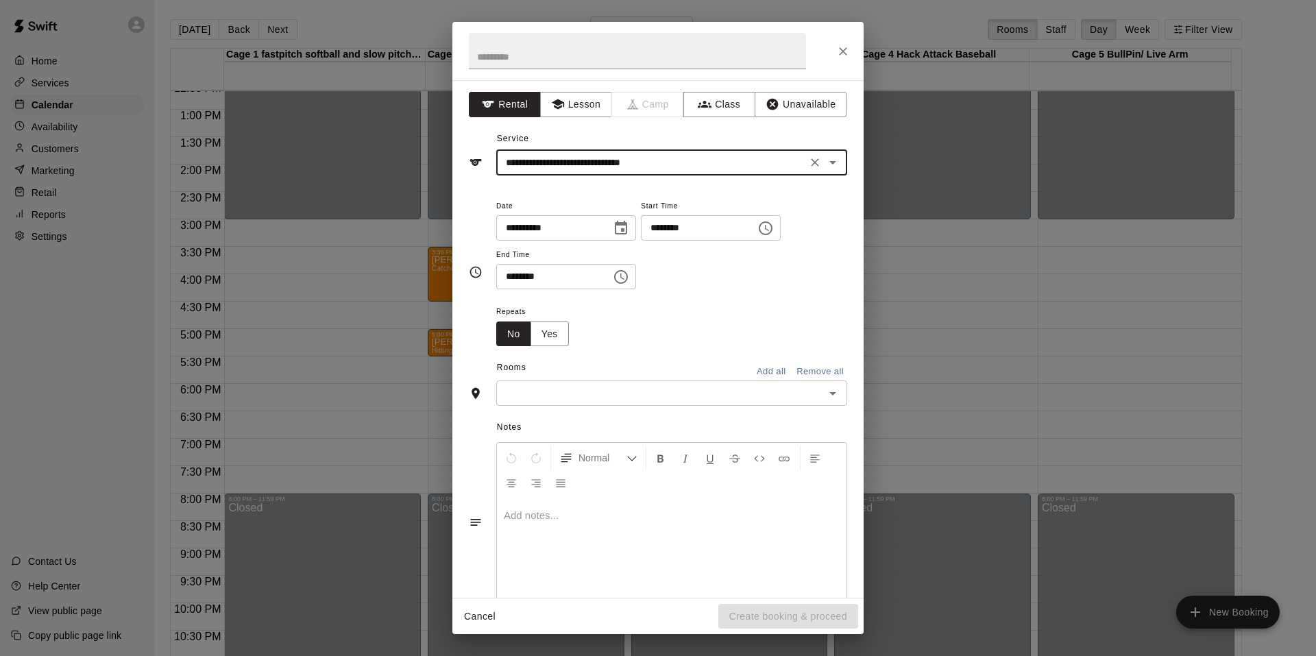
click at [510, 276] on input "********" at bounding box center [549, 276] width 106 height 25
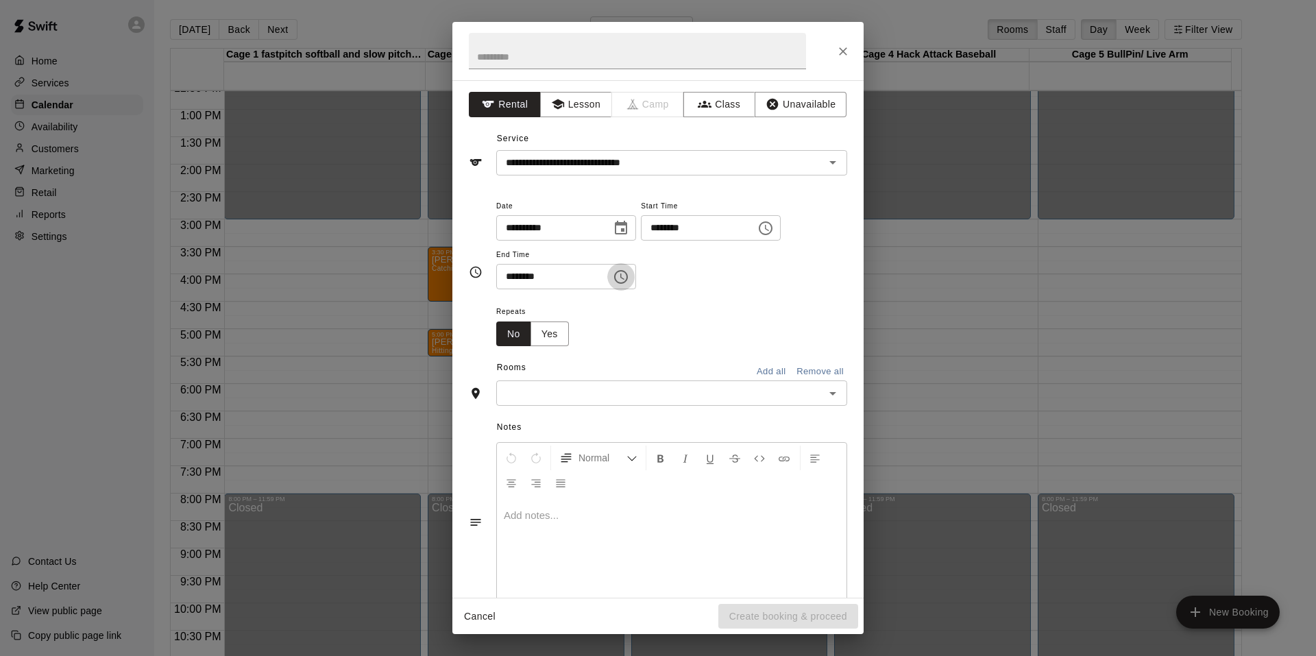
click at [629, 274] on icon "Choose time, selected time is 6:30 PM" at bounding box center [621, 277] width 16 height 16
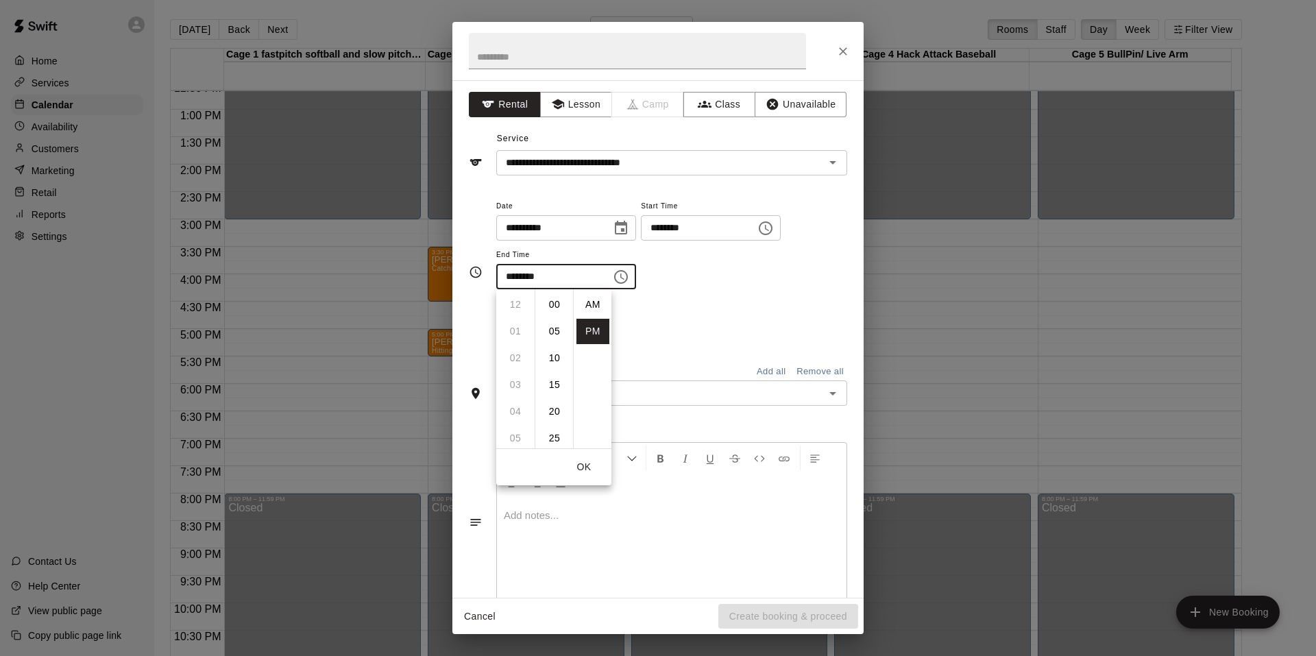
scroll to position [25, 0]
click at [504, 325] on li "07" at bounding box center [515, 331] width 33 height 25
type input "********"
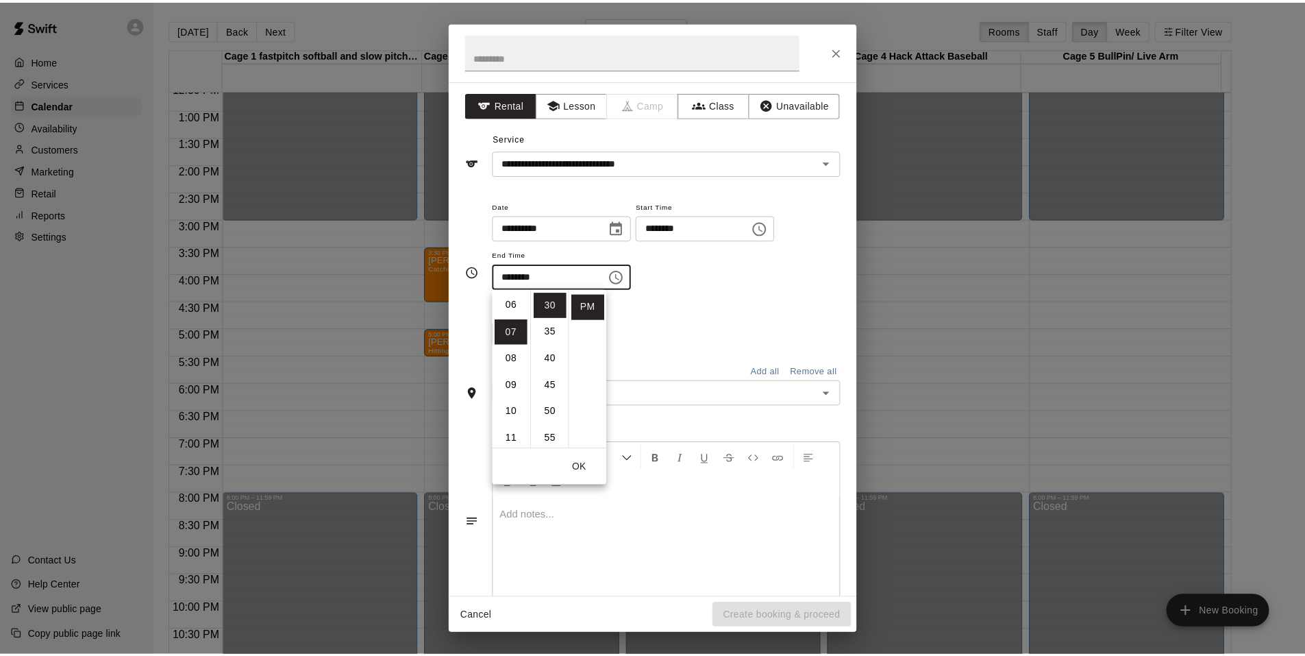
scroll to position [187, 0]
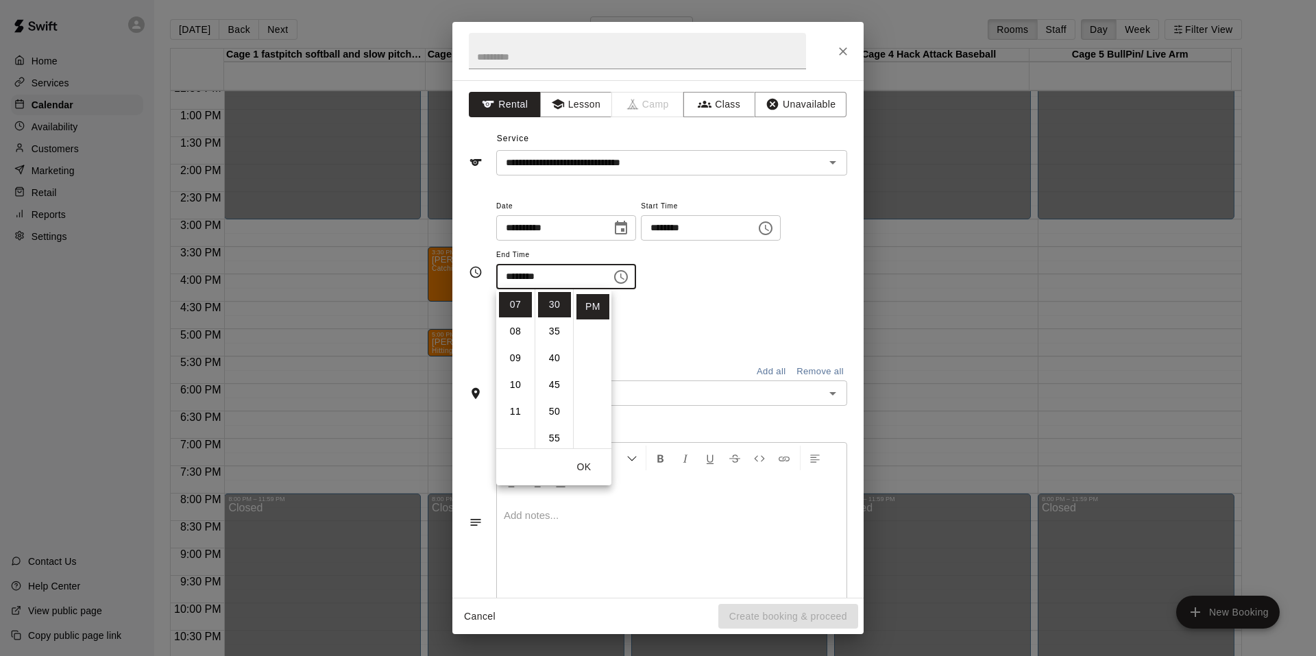
click at [696, 329] on div "Repeats No Yes" at bounding box center [671, 324] width 351 height 43
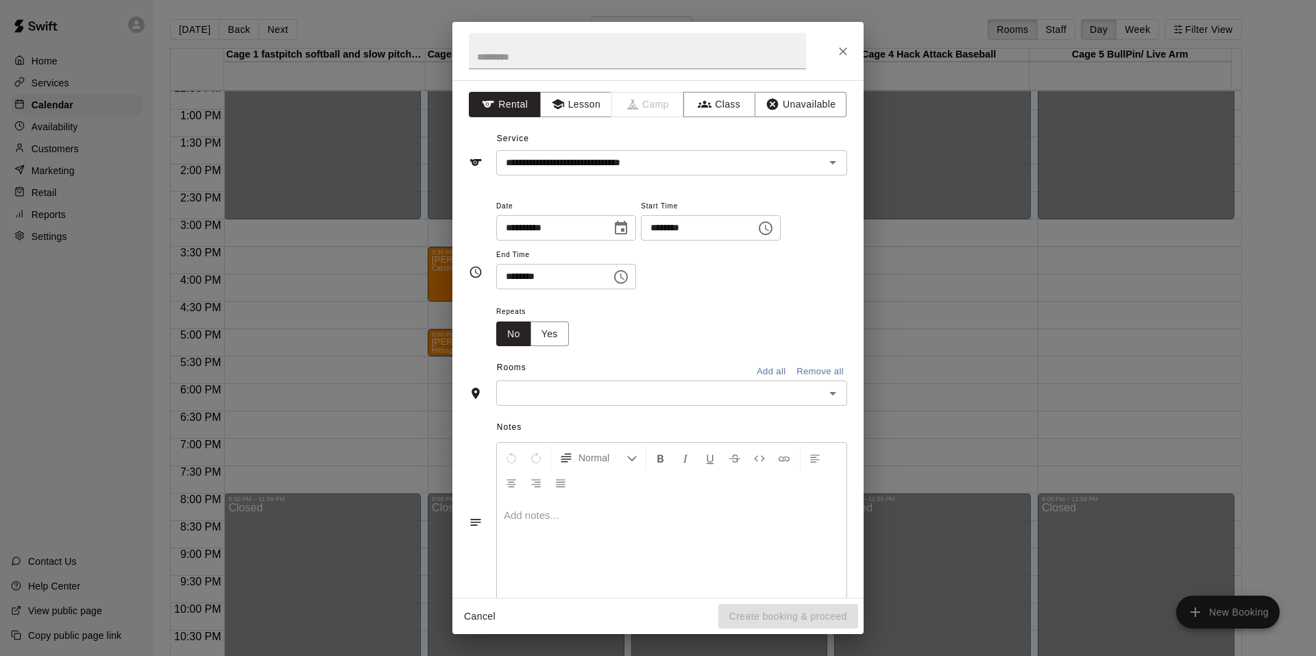
click at [683, 405] on div "​" at bounding box center [671, 392] width 351 height 25
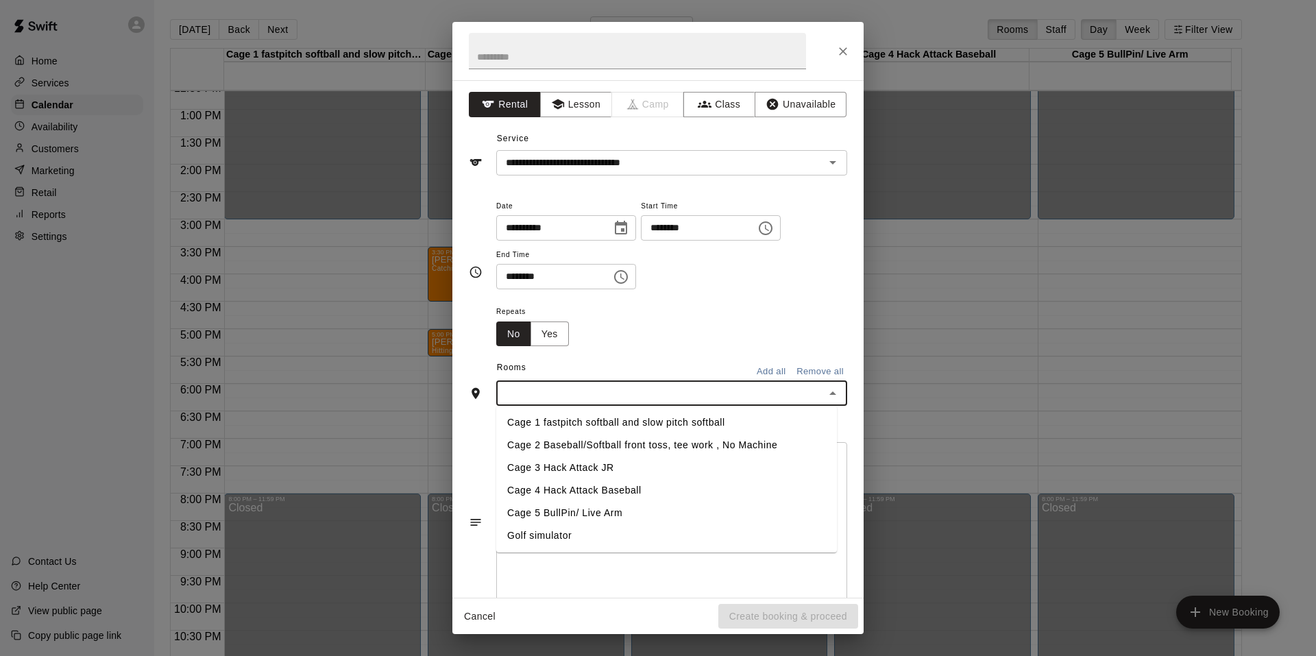
click at [683, 405] on div "​" at bounding box center [671, 392] width 351 height 25
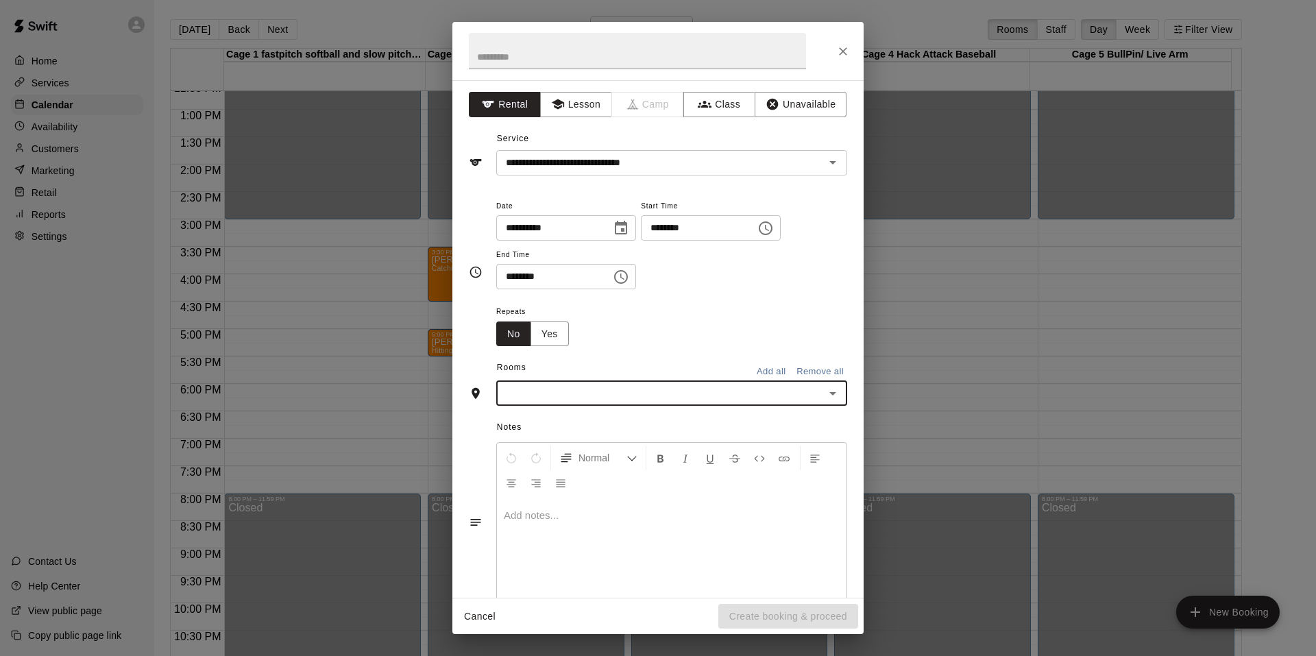
click at [683, 405] on div "​" at bounding box center [671, 392] width 351 height 25
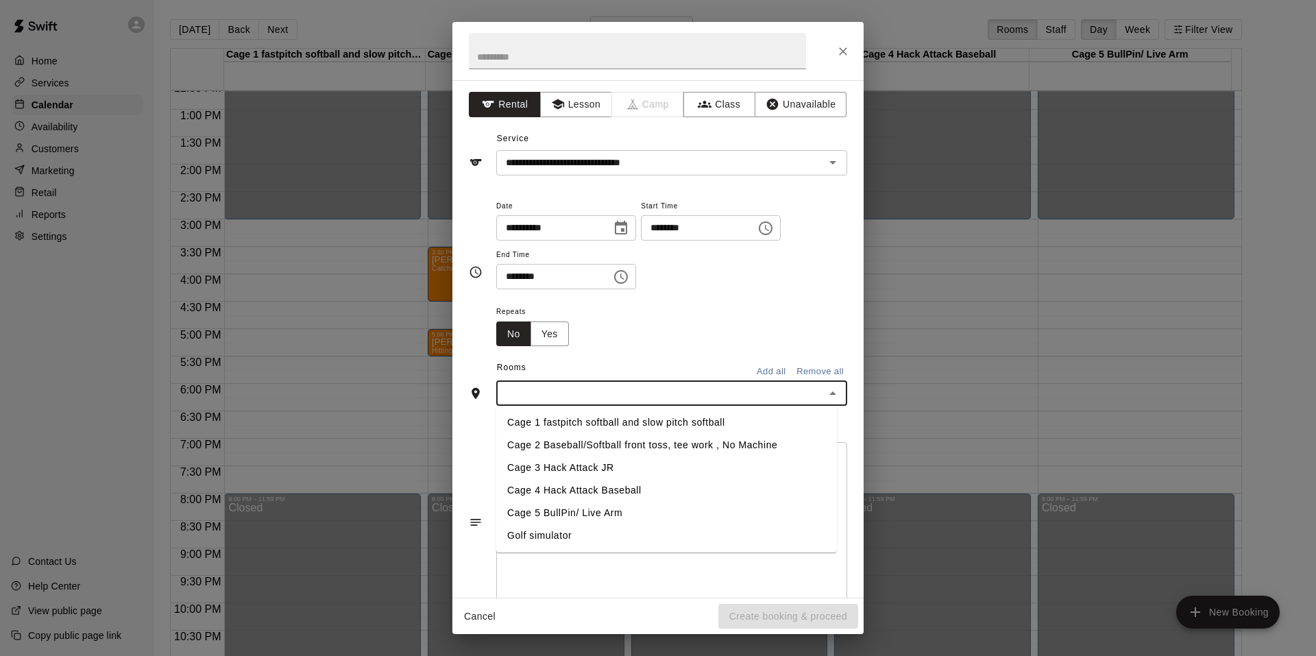
click at [528, 462] on li "Cage 3 Hack Attack JR" at bounding box center [666, 467] width 341 height 23
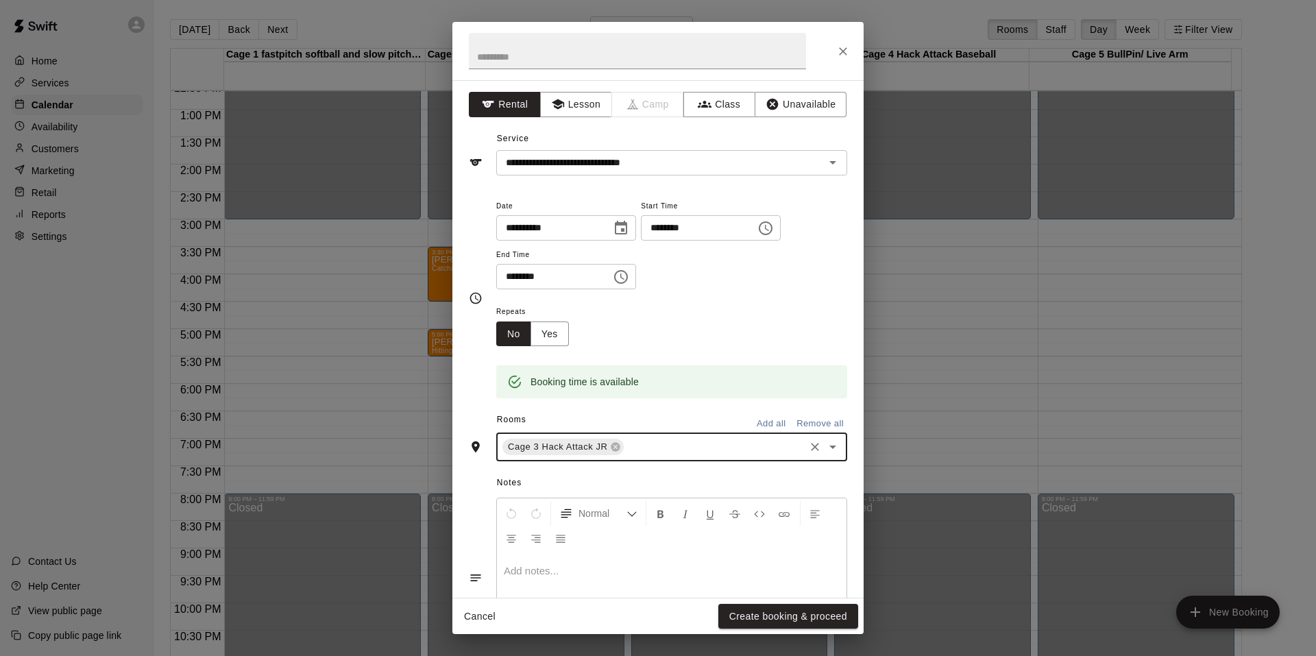
click at [667, 456] on div "Cage 3 Hack Attack JR ​" at bounding box center [671, 446] width 351 height 29
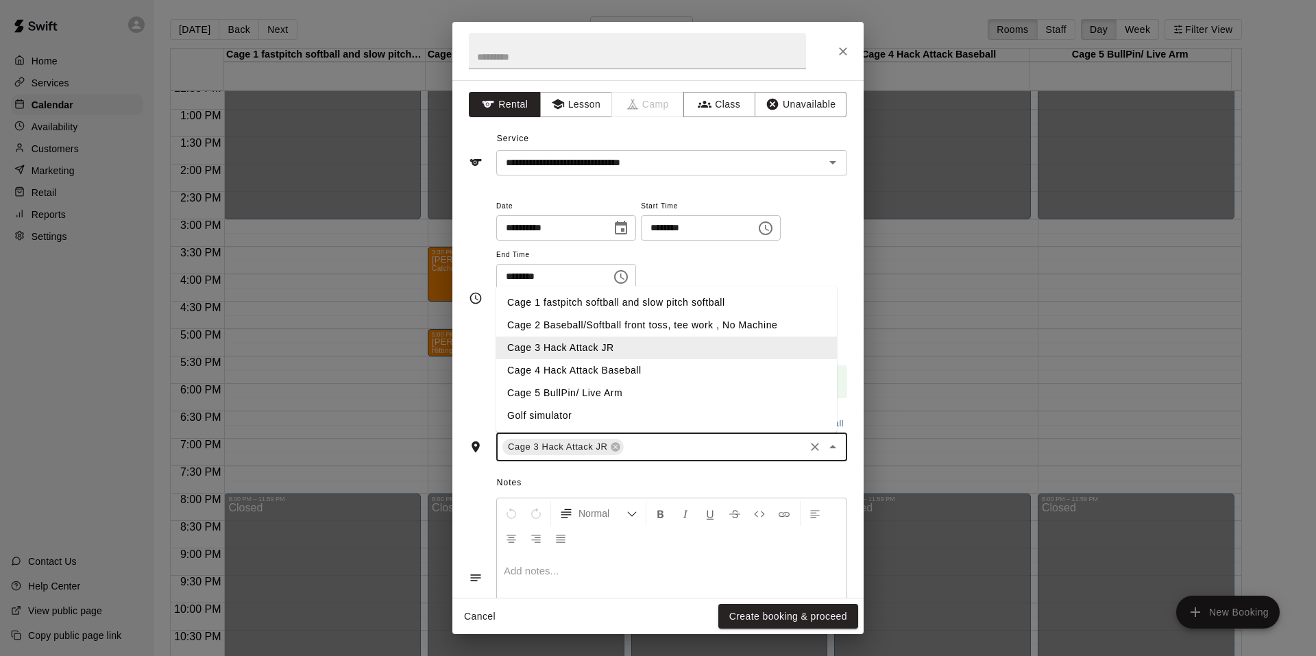
click at [567, 368] on li "Cage 4 Hack Attack Baseball" at bounding box center [666, 370] width 341 height 23
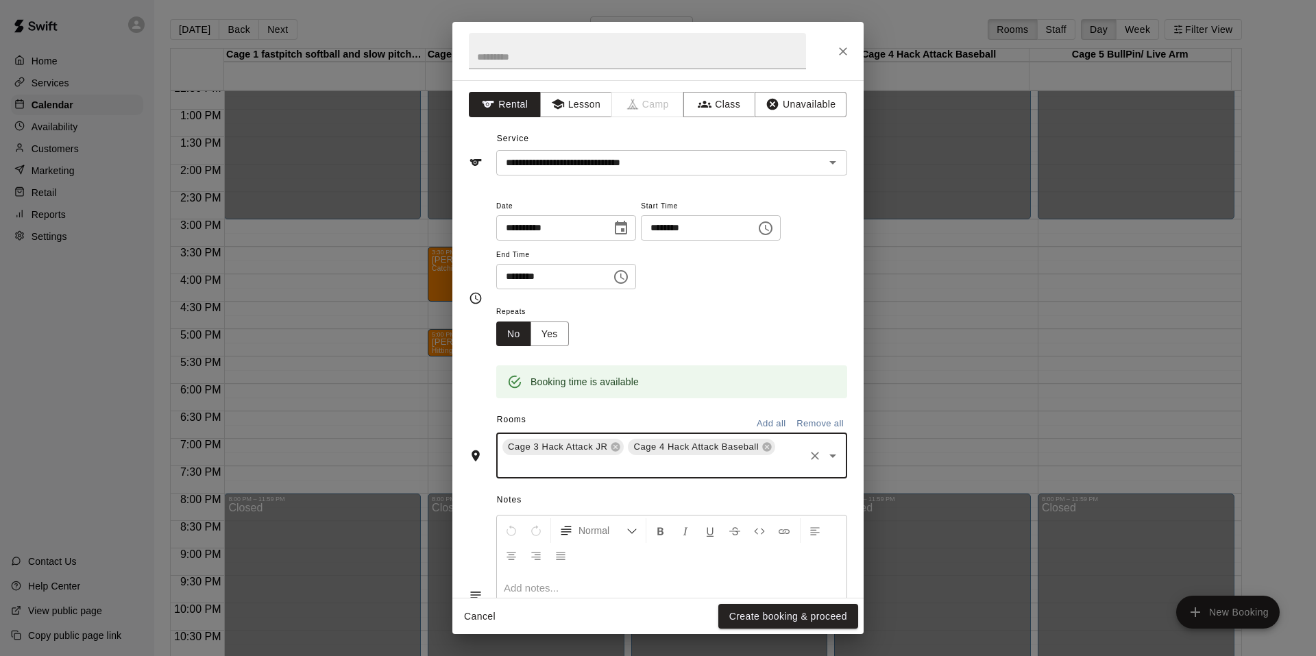
click at [669, 467] on input "text" at bounding box center [651, 465] width 302 height 17
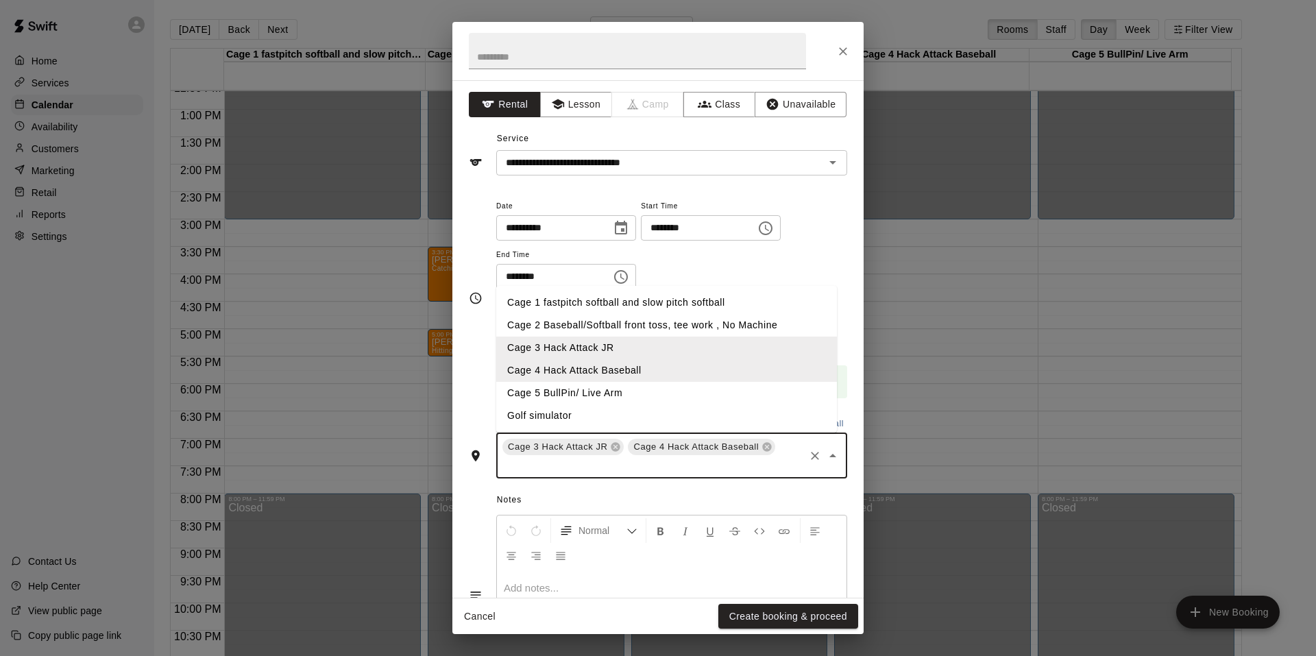
click at [556, 386] on li "Cage 5 BullPin/ Live Arm" at bounding box center [666, 393] width 341 height 23
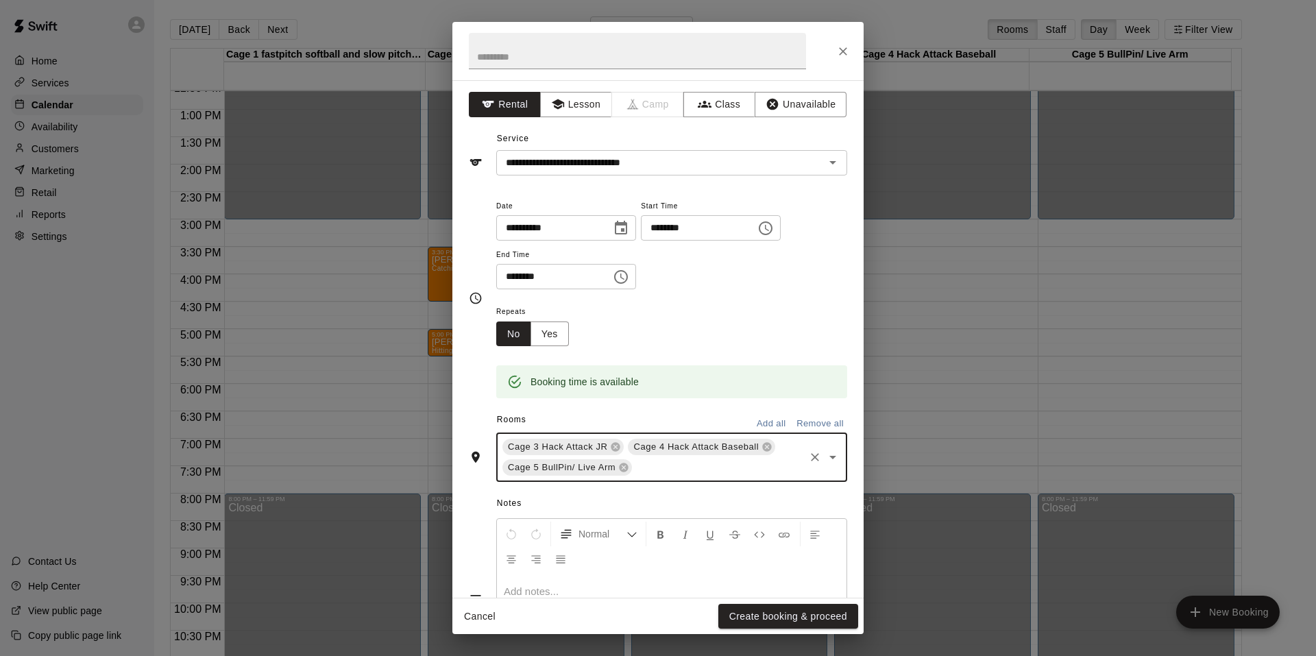
click at [690, 471] on input "text" at bounding box center [718, 467] width 169 height 17
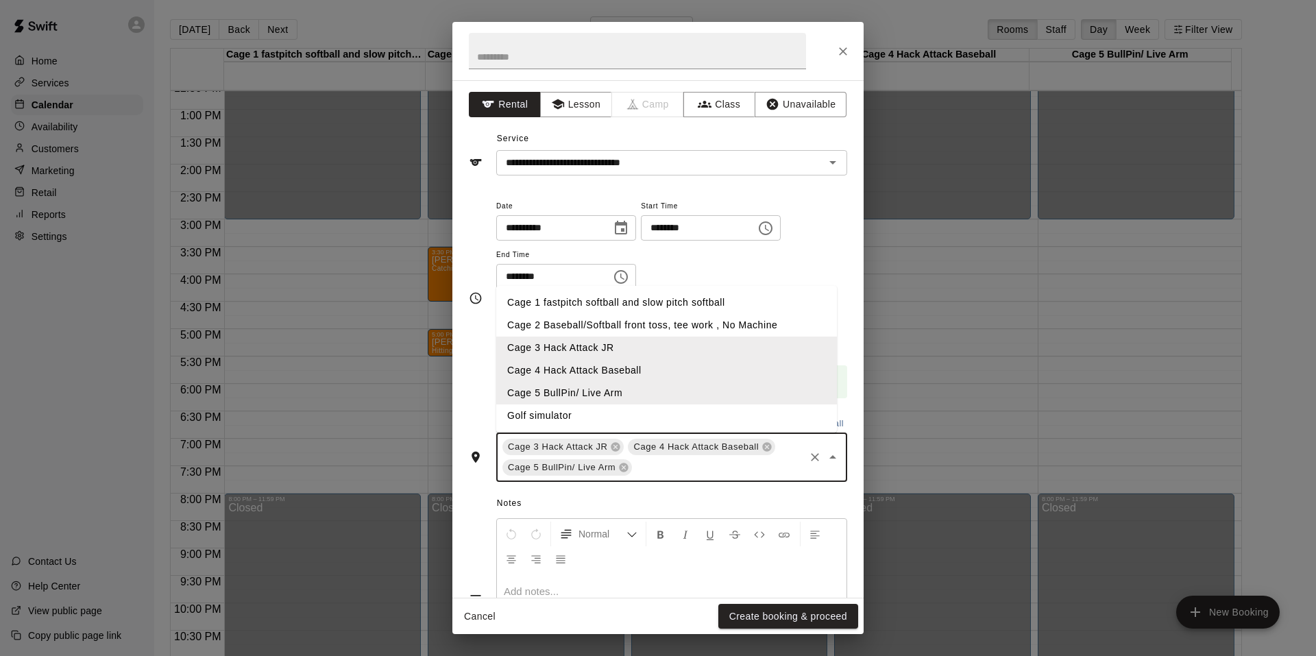
click at [570, 335] on li "Cage 2 Baseball/Softball front toss, tee work , No Machine" at bounding box center [666, 325] width 341 height 23
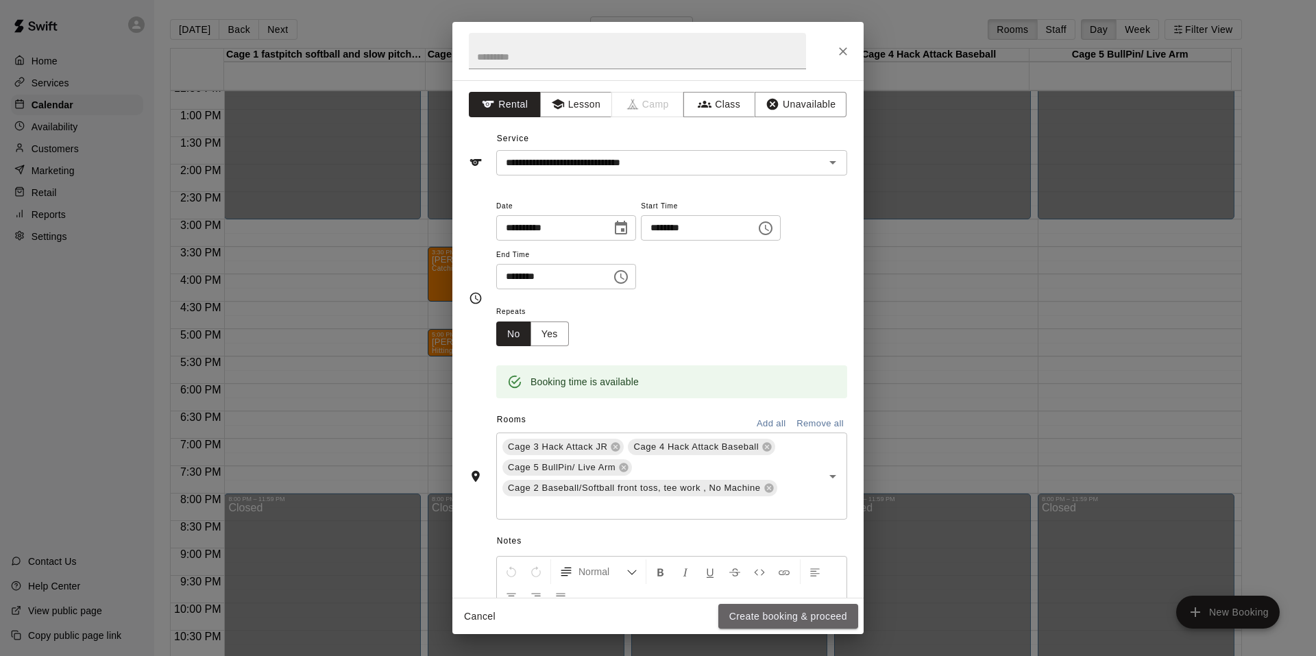
drag, startPoint x: 777, startPoint y: 608, endPoint x: 791, endPoint y: 603, distance: 14.8
click at [781, 609] on button "Create booking & proceed" at bounding box center [788, 616] width 140 height 25
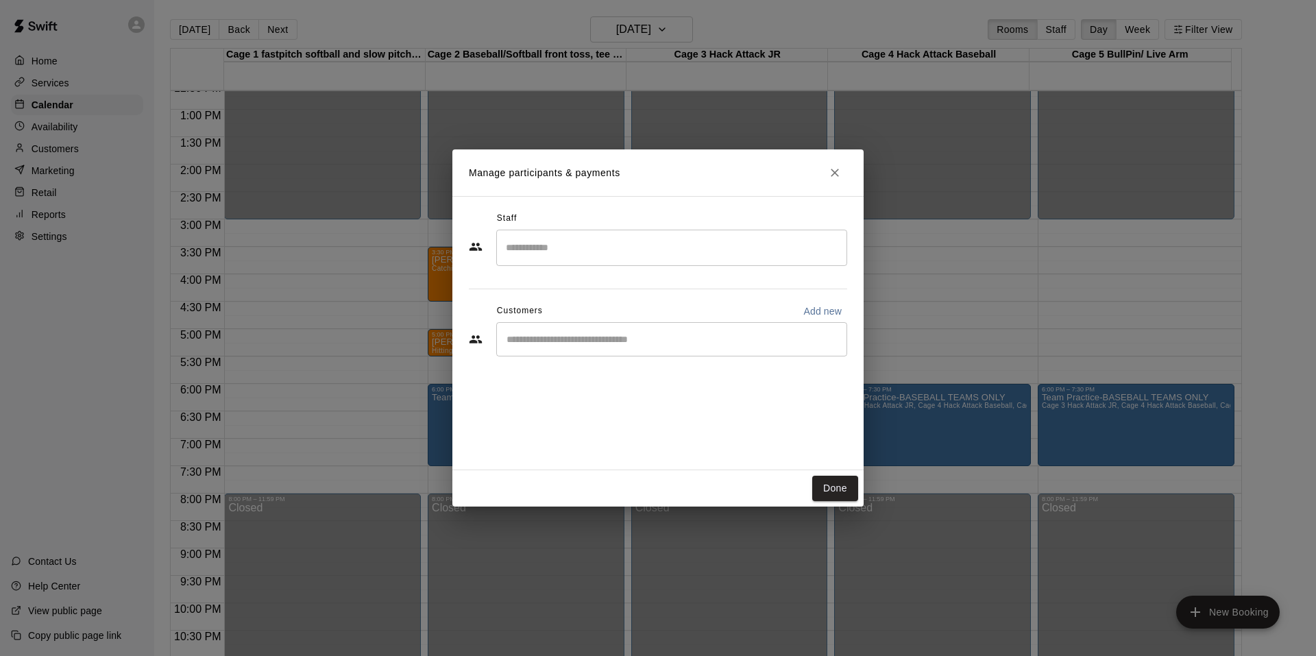
click at [552, 347] on div "​" at bounding box center [671, 339] width 351 height 34
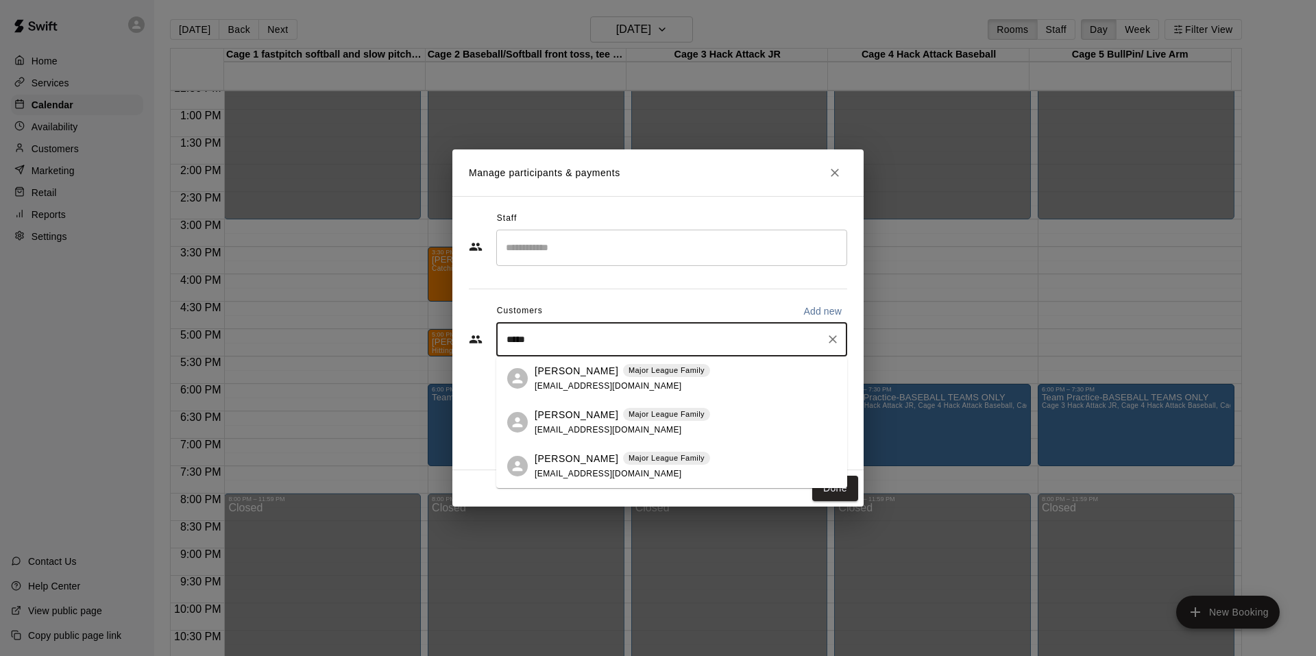
type input "******"
click at [647, 358] on div "[PERSON_NAME] Major League Family [EMAIL_ADDRESS][DOMAIN_NAME]" at bounding box center [671, 378] width 351 height 44
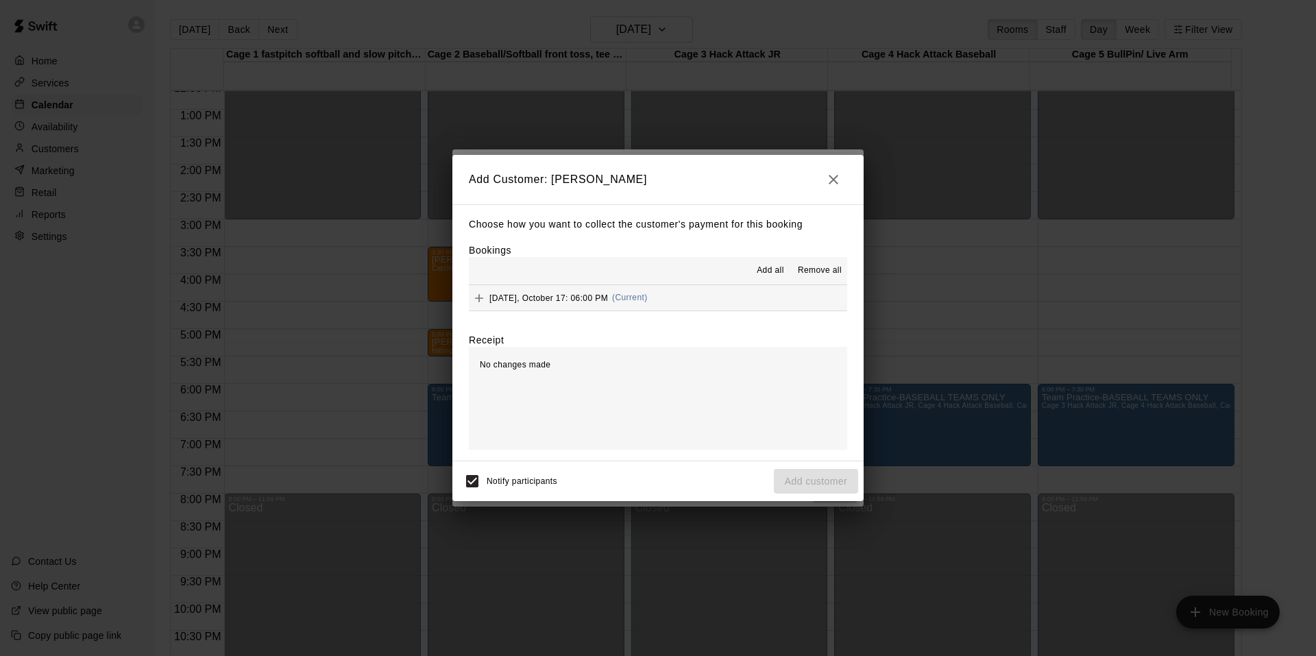
click at [593, 302] on span "[DATE], October 17: 06:00 PM" at bounding box center [548, 298] width 119 height 10
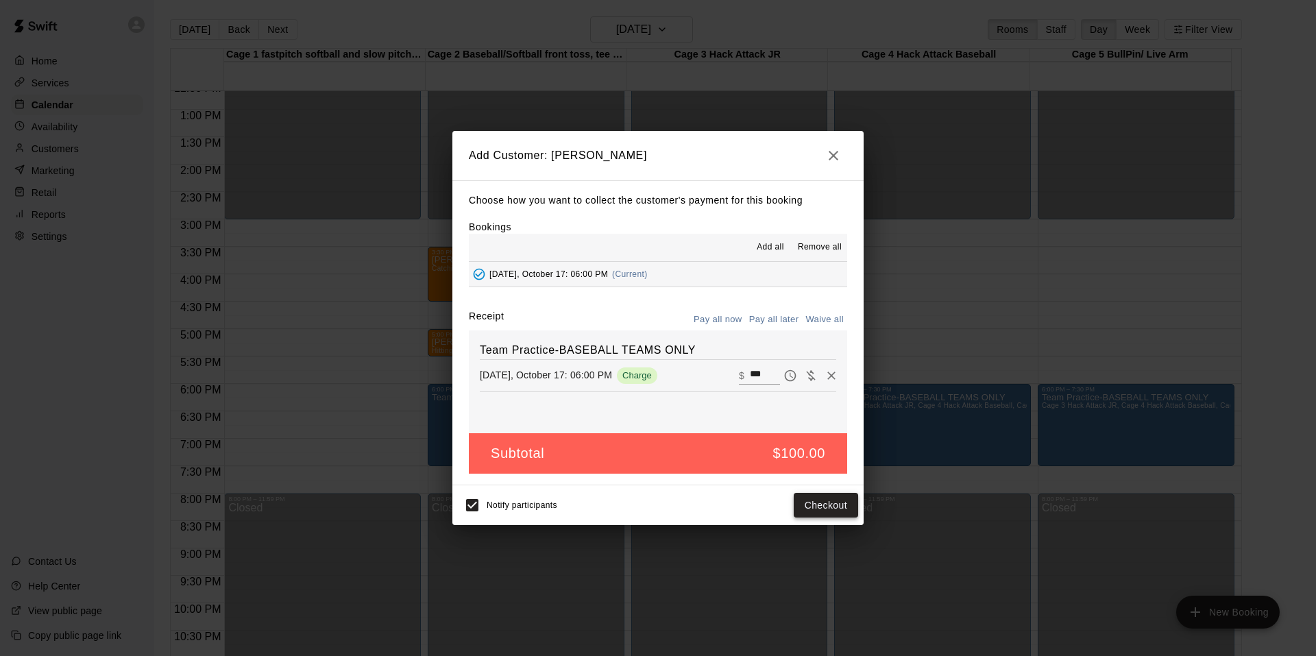
click at [823, 515] on button "Checkout" at bounding box center [826, 505] width 64 height 25
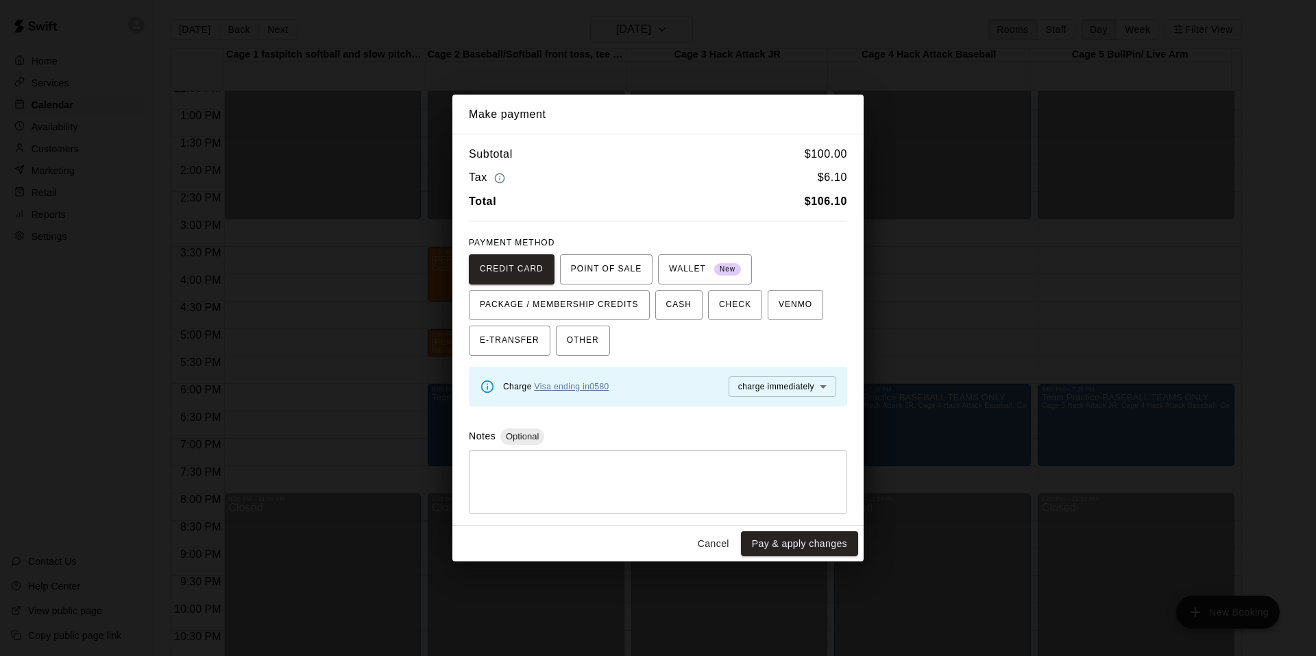
click at [608, 386] on link "Visa ending in 0580" at bounding box center [571, 387] width 75 height 10
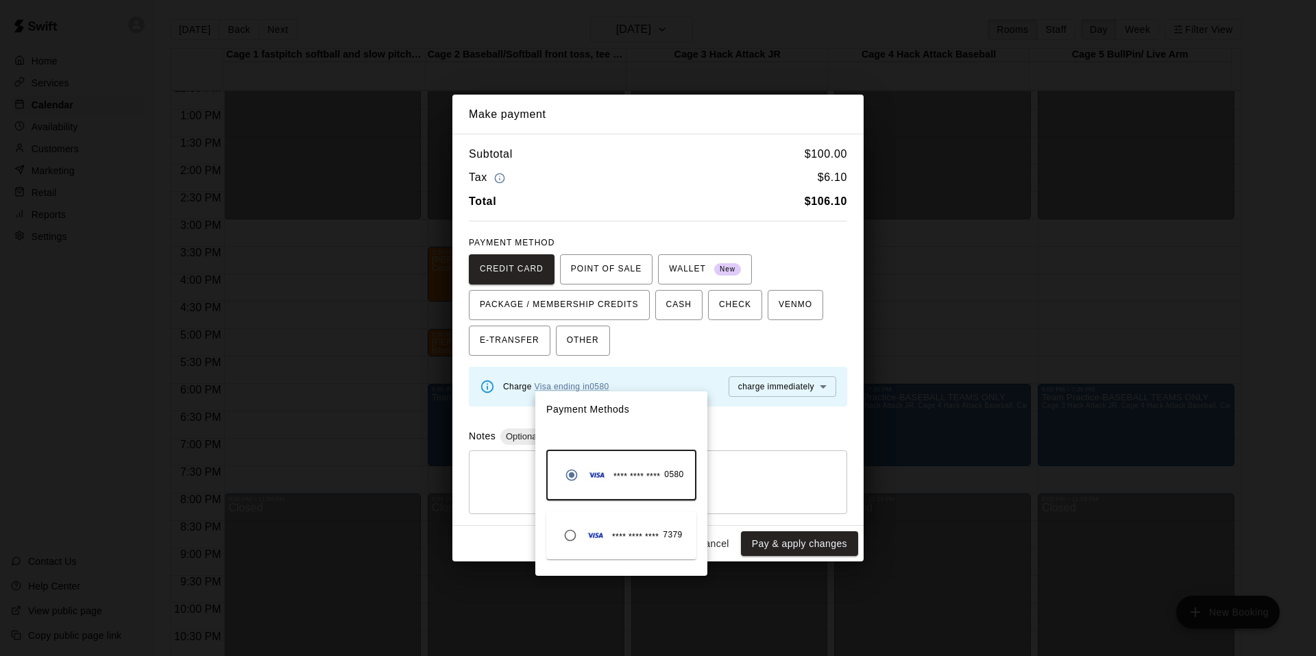
click at [635, 526] on div "**** **** **** 7379" at bounding box center [619, 535] width 125 height 26
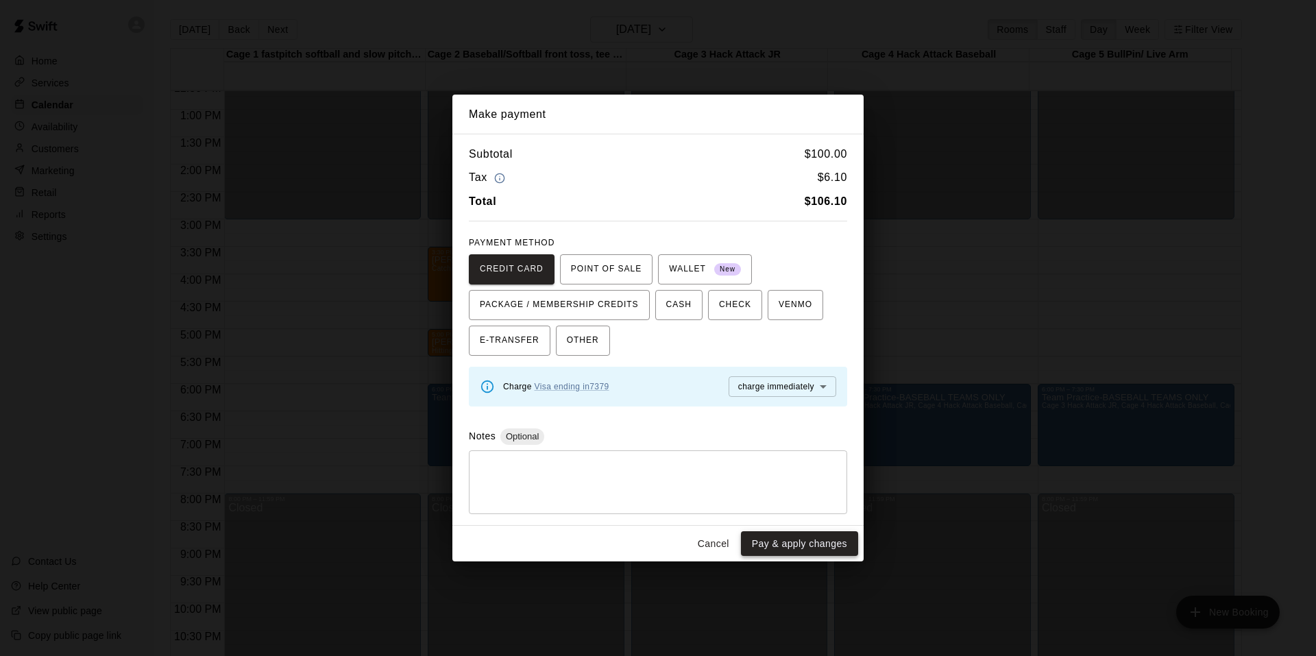
click at [803, 545] on button "Pay & apply changes" at bounding box center [799, 543] width 117 height 25
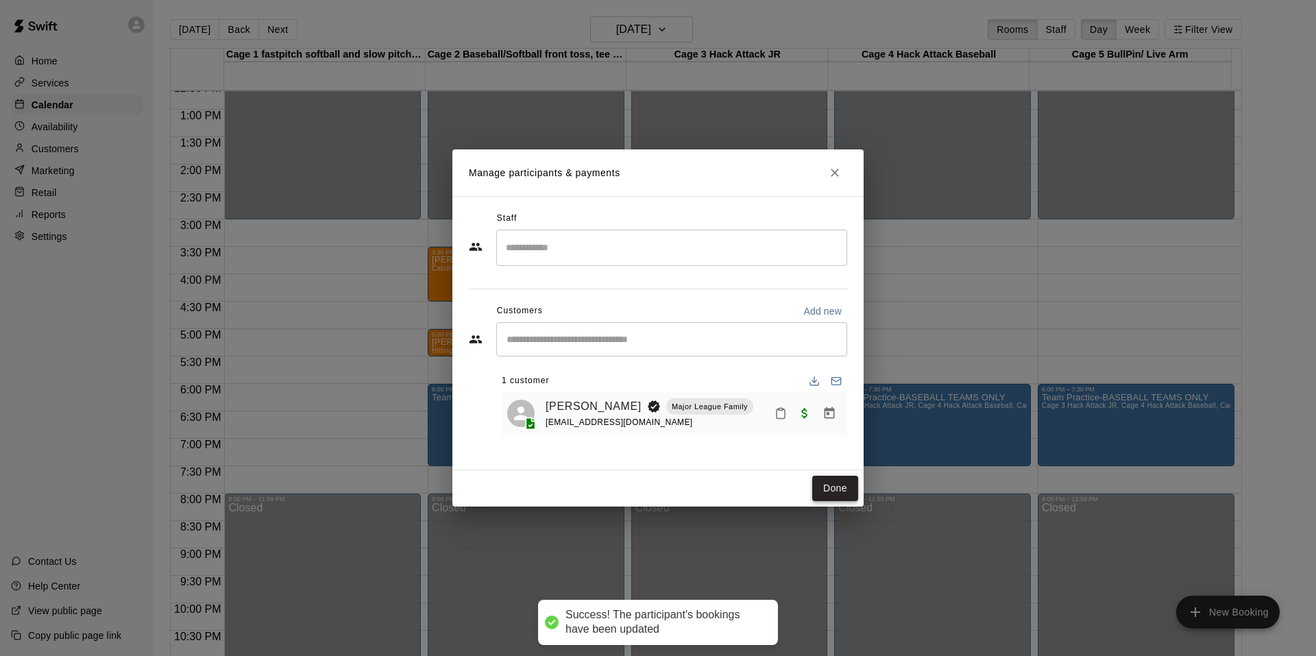
click at [836, 483] on button "Done" at bounding box center [835, 488] width 46 height 25
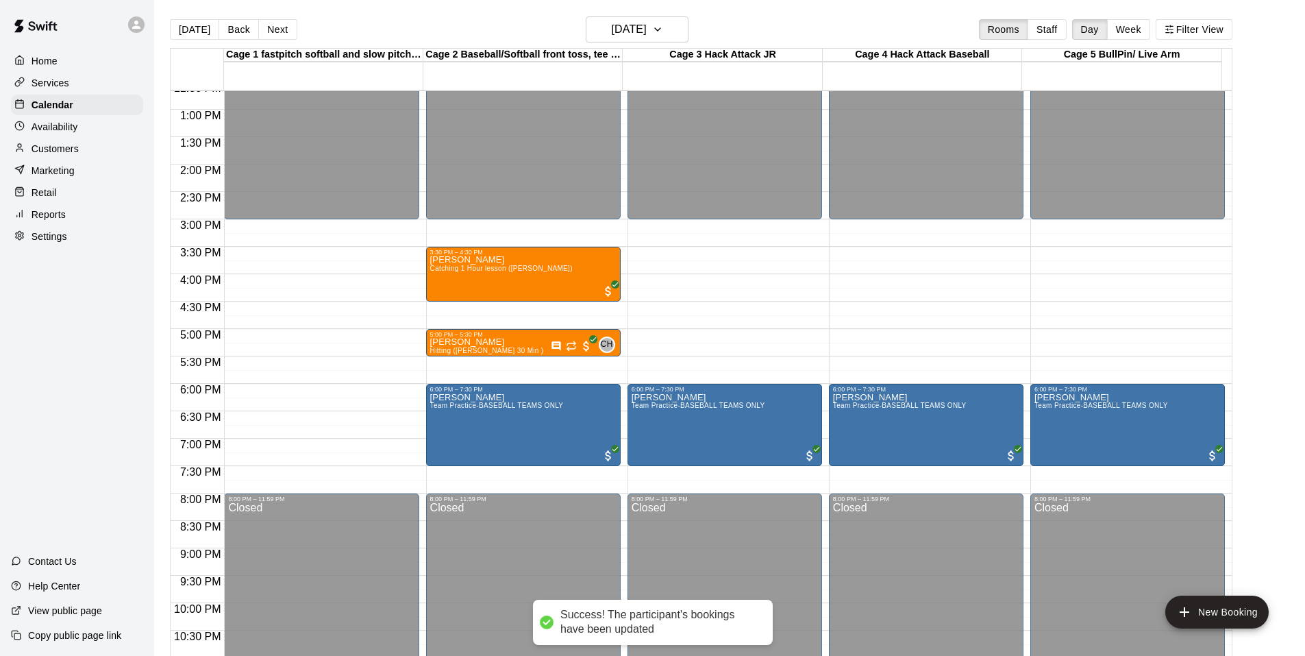
click at [201, 16] on div "[DATE] Back [DATE][DATE] Rooms Staff Day Week Filter View" at bounding box center [701, 32] width 1063 height 32
click at [201, 31] on button "[DATE]" at bounding box center [194, 29] width 49 height 21
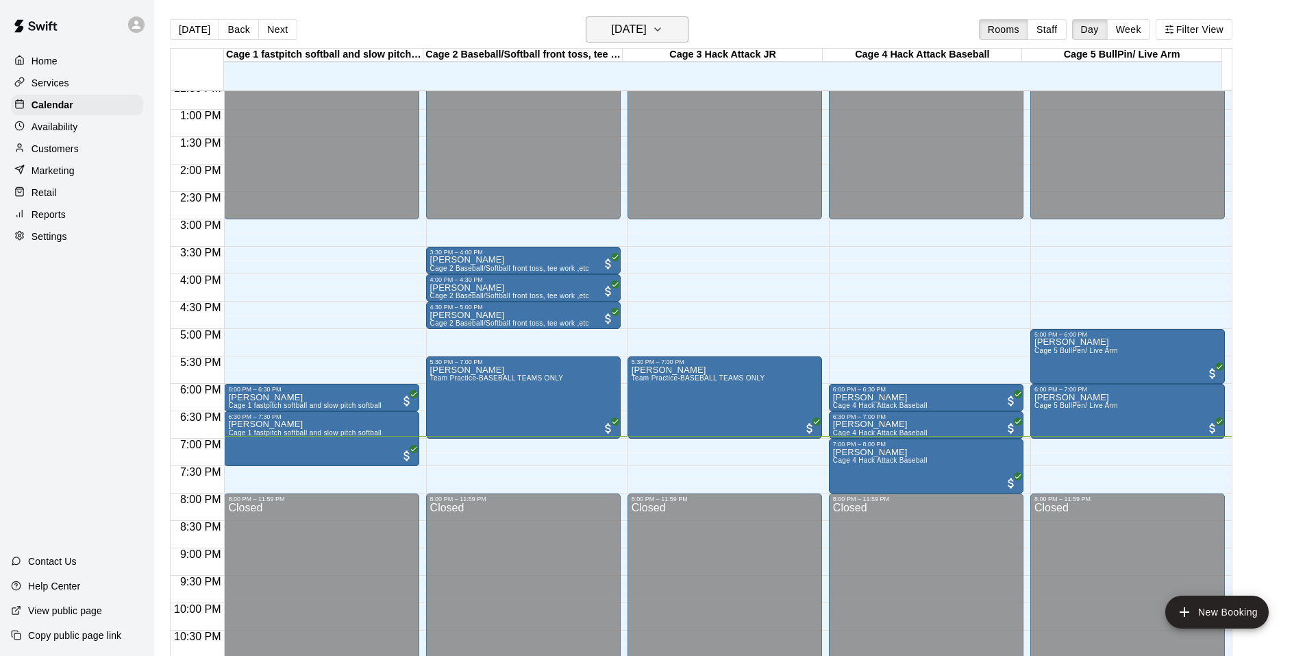
click at [616, 39] on button "[DATE]" at bounding box center [637, 29] width 103 height 26
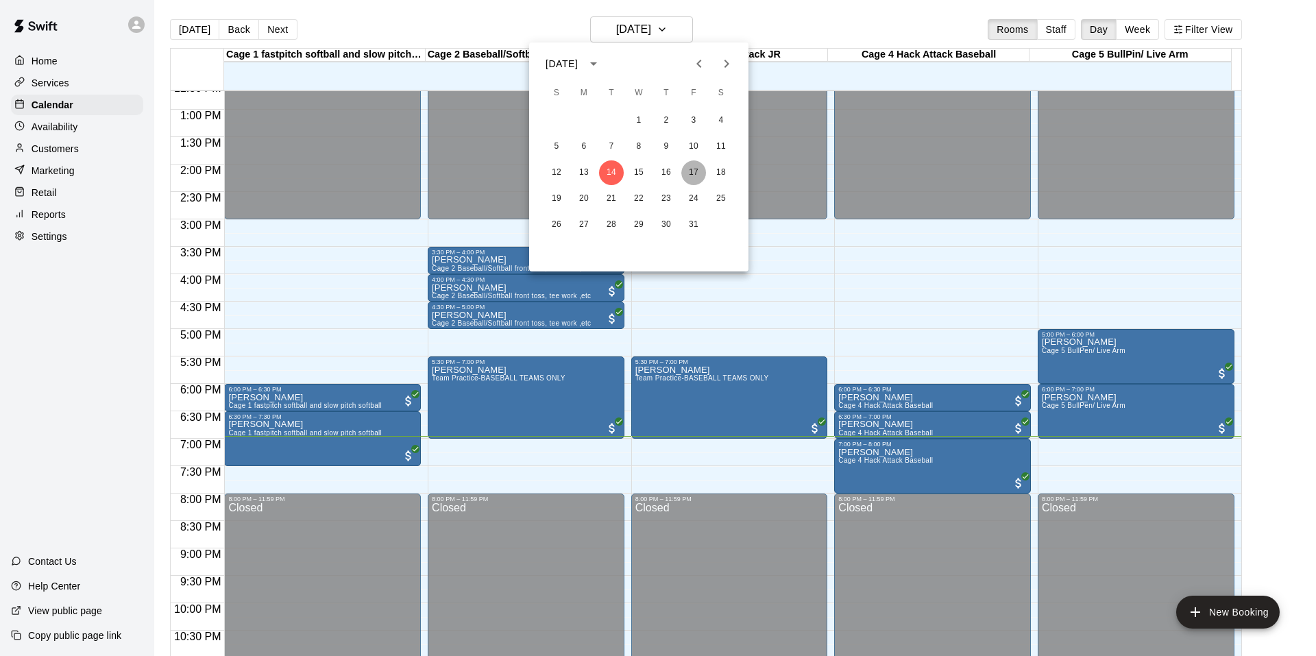
click at [697, 180] on button "17" at bounding box center [693, 172] width 25 height 25
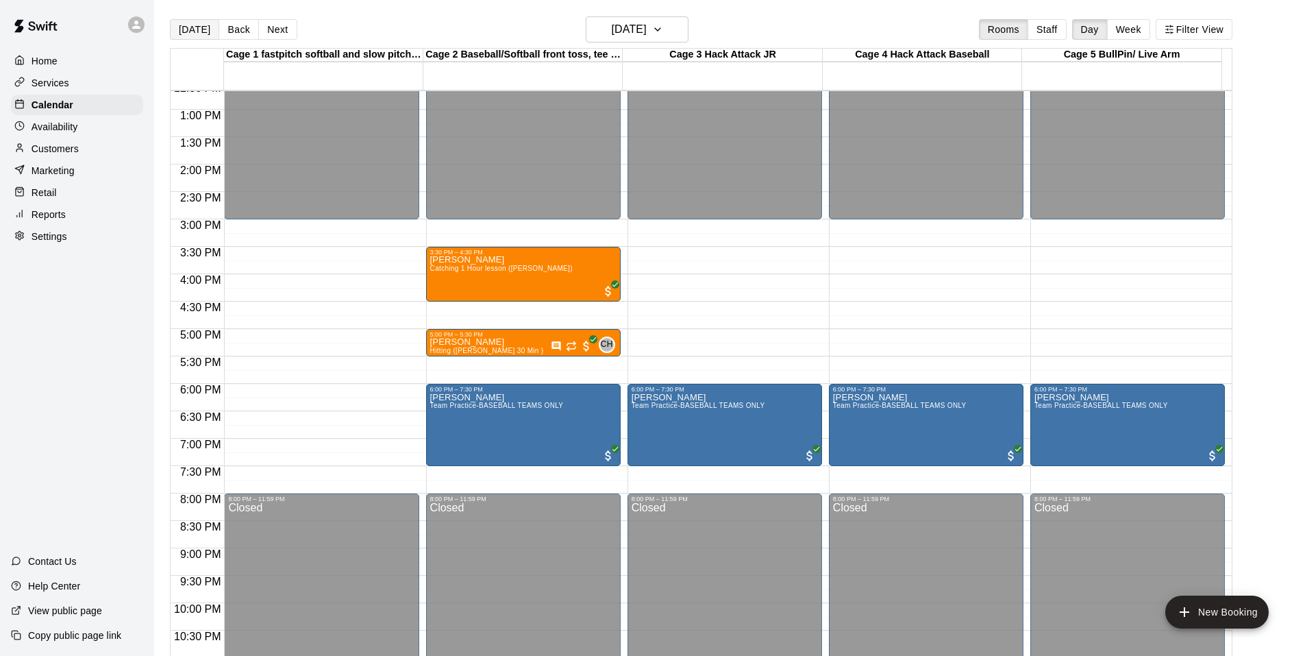
click at [195, 28] on button "[DATE]" at bounding box center [194, 29] width 49 height 21
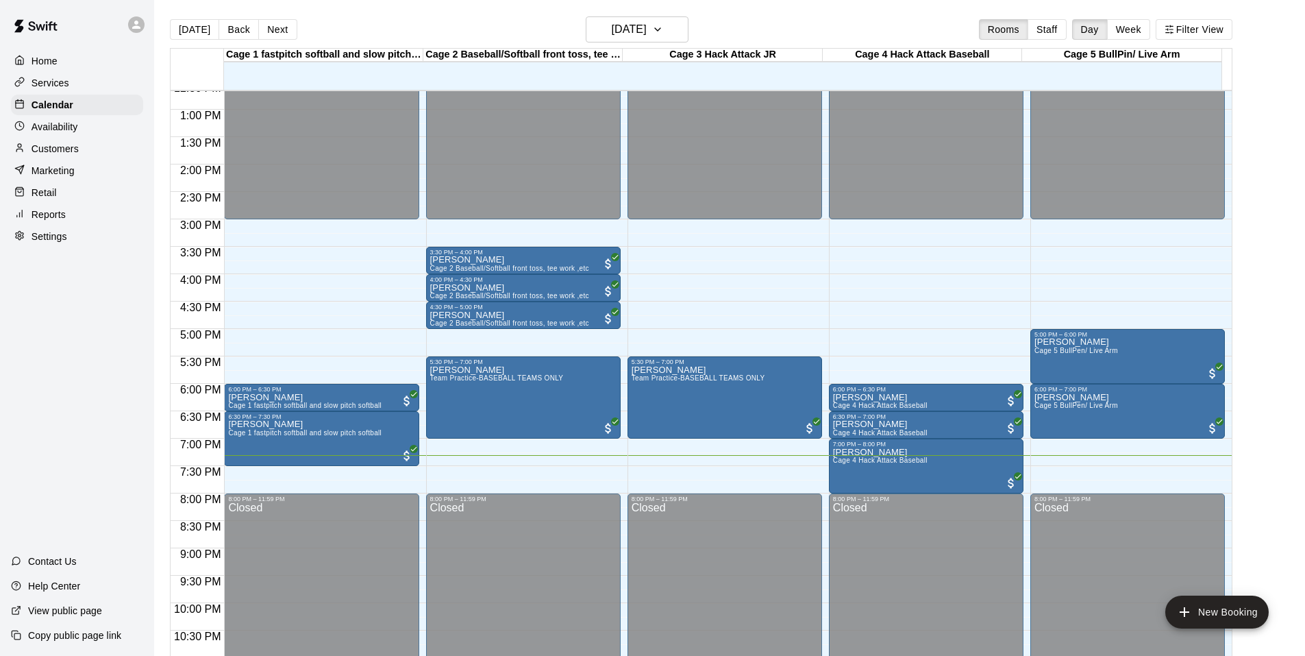
click at [170, 19] on button "[DATE]" at bounding box center [194, 29] width 49 height 21
